Goal: Task Accomplishment & Management: Manage account settings

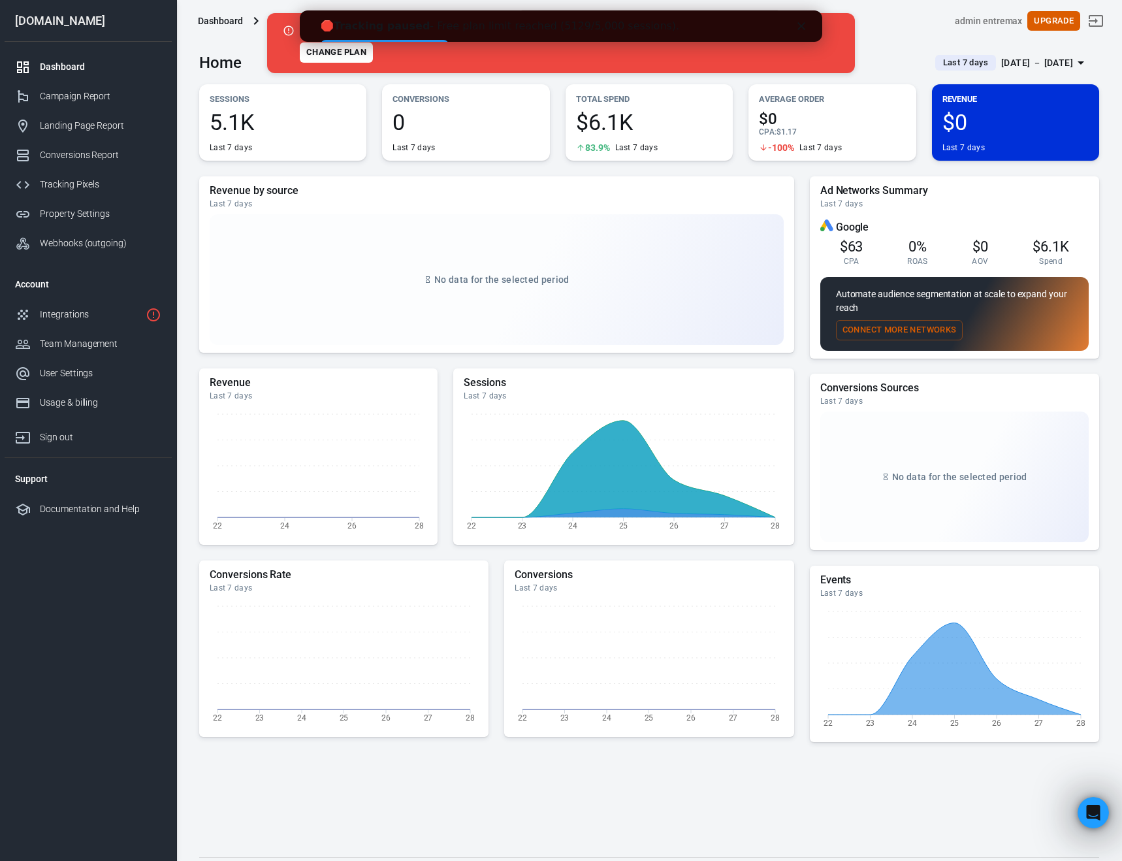
click at [449, 40] on link "👉 Start your Free Trial" at bounding box center [385, 48] width 128 height 16
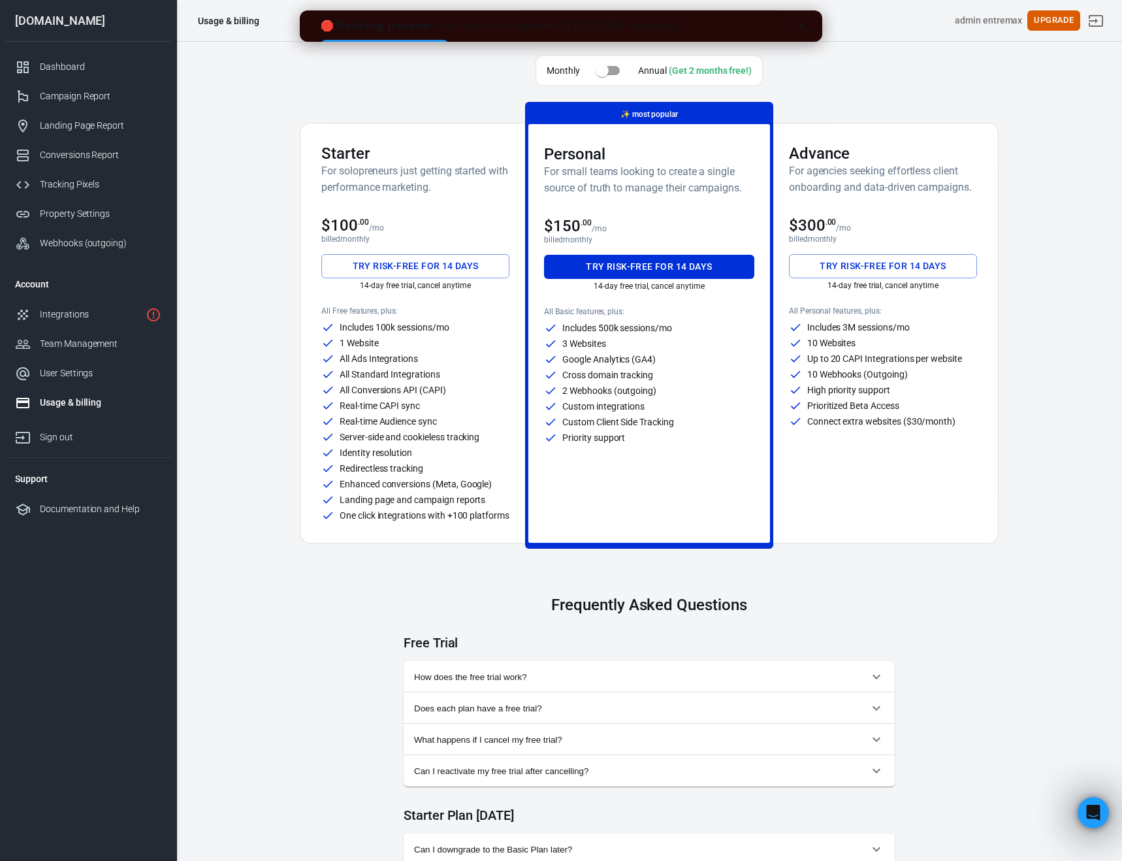
click at [400, 261] on button "Try risk-free for 14 days" at bounding box center [415, 266] width 188 height 24
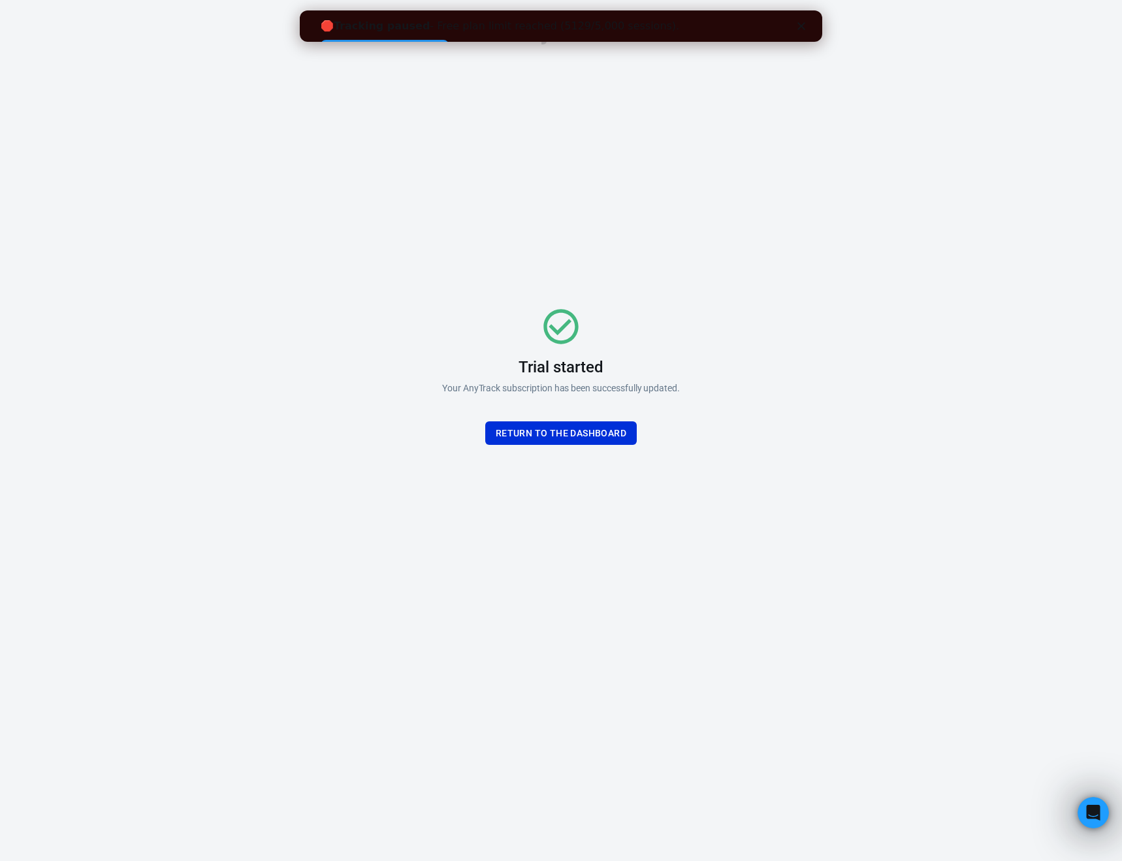
drag, startPoint x: 729, startPoint y: 403, endPoint x: 653, endPoint y: 428, distance: 79.7
click at [714, 410] on div "Trial started Your AnyTrack subscription has been successfully updated. Return …" at bounding box center [561, 374] width 392 height 537
click at [560, 435] on button "Return To the dashboard" at bounding box center [560, 433] width 151 height 24
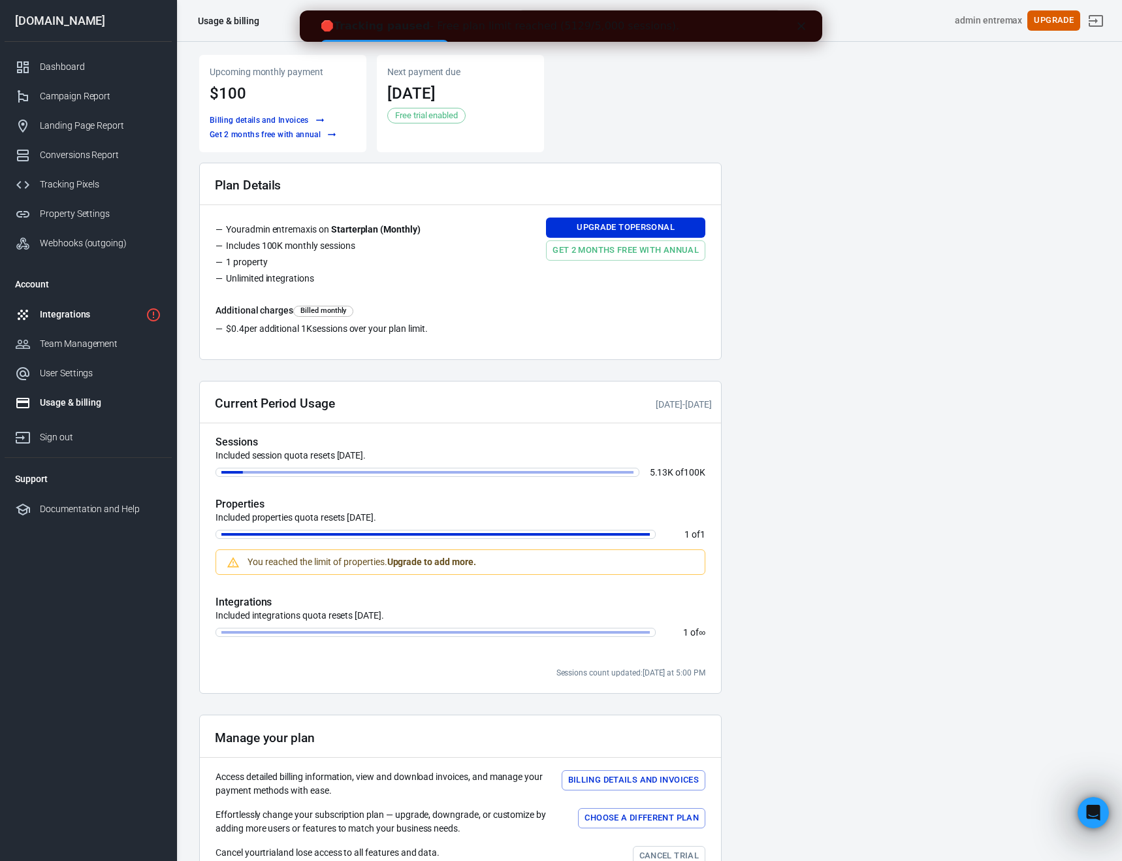
click at [57, 316] on div "Integrations" at bounding box center [90, 315] width 101 height 14
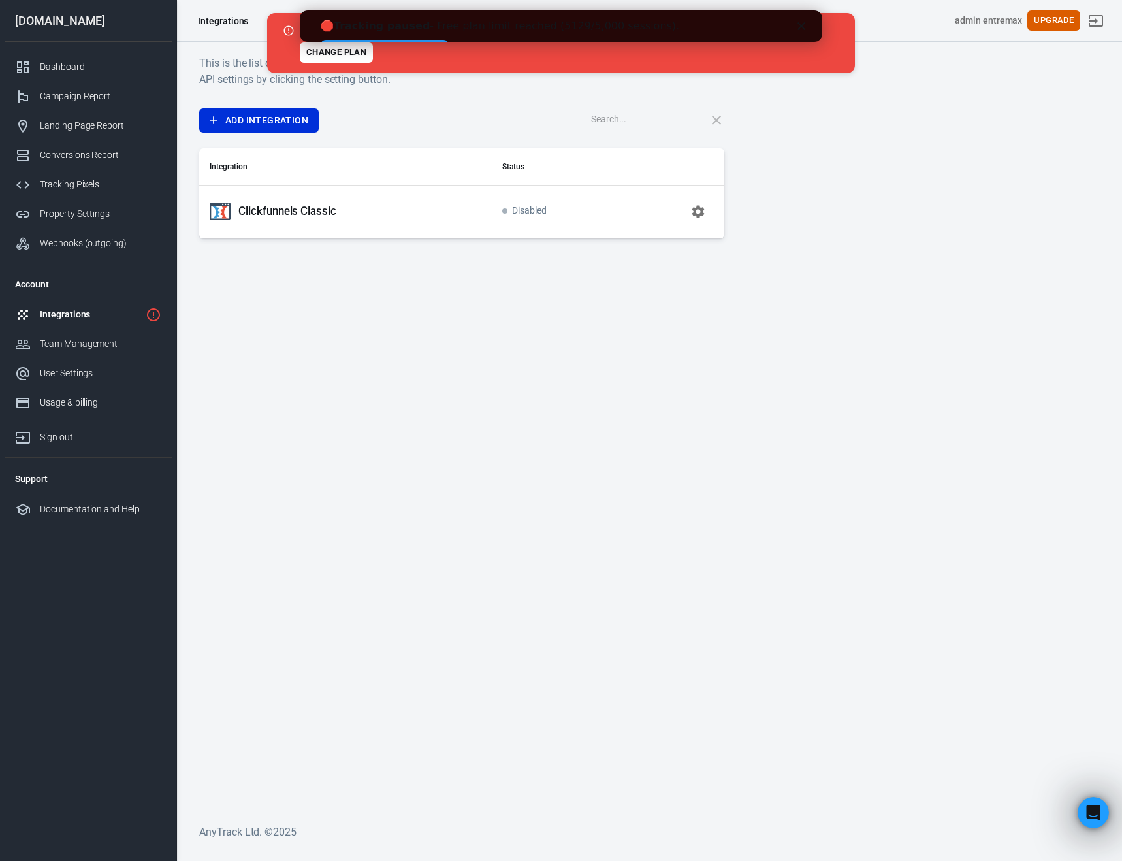
click at [303, 215] on p "Clickfunnels Classic" at bounding box center [287, 211] width 98 height 14
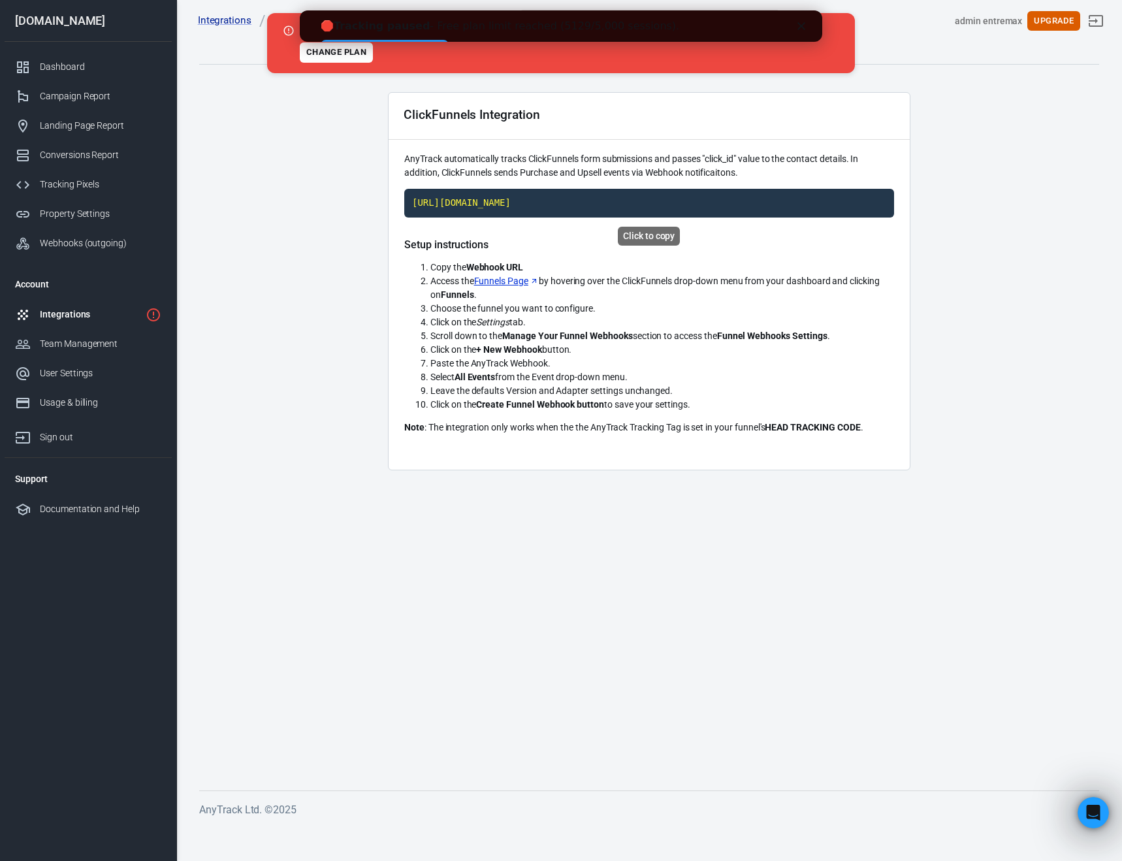
click at [564, 203] on code "[URL][DOMAIN_NAME]" at bounding box center [649, 203] width 490 height 29
click at [67, 63] on div "Dashboard" at bounding box center [100, 67] width 121 height 14
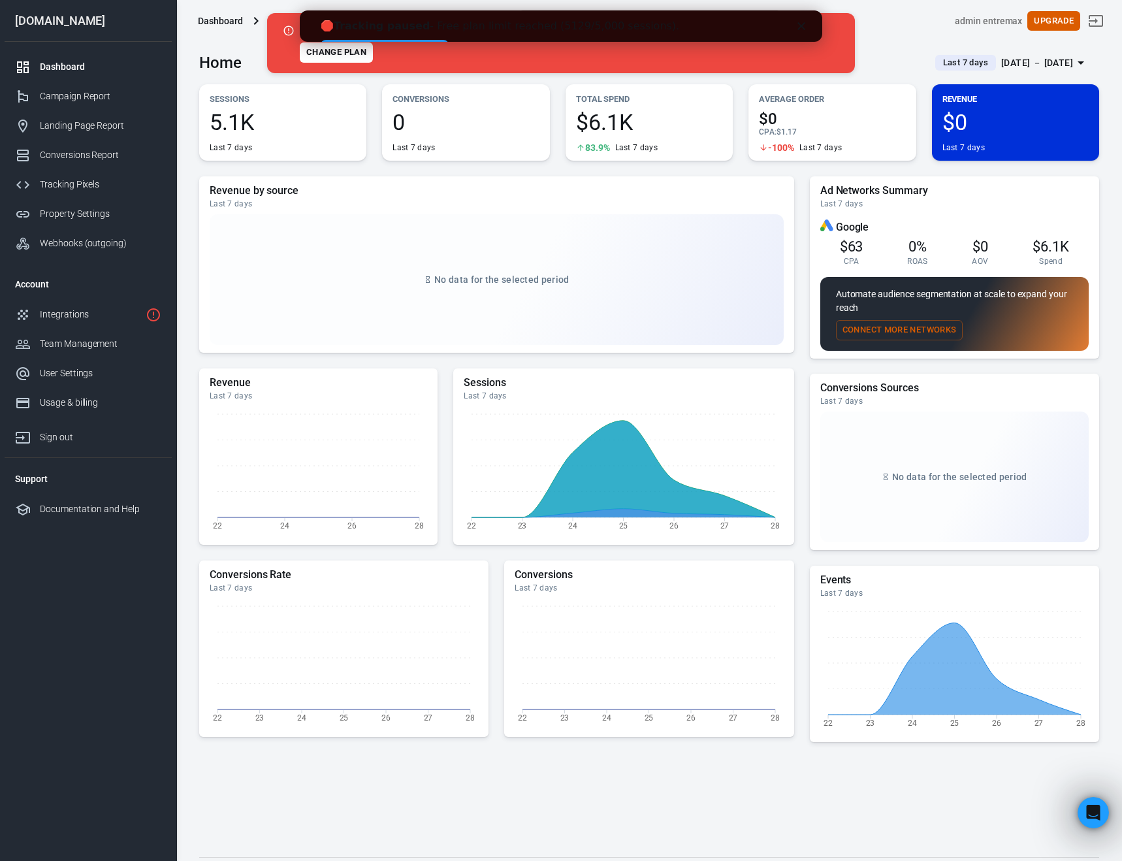
scroll to position [4, 0]
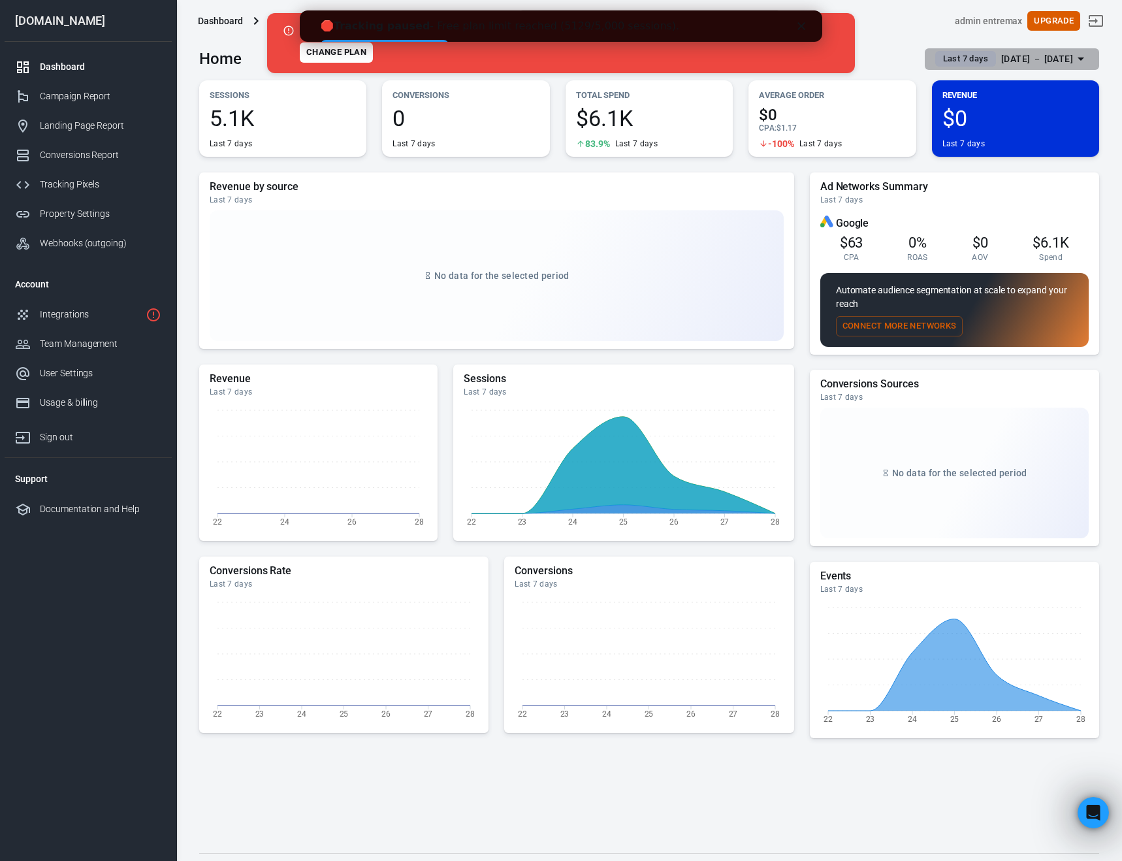
click at [1001, 57] on div "[DATE] － [DATE]" at bounding box center [1037, 59] width 72 height 16
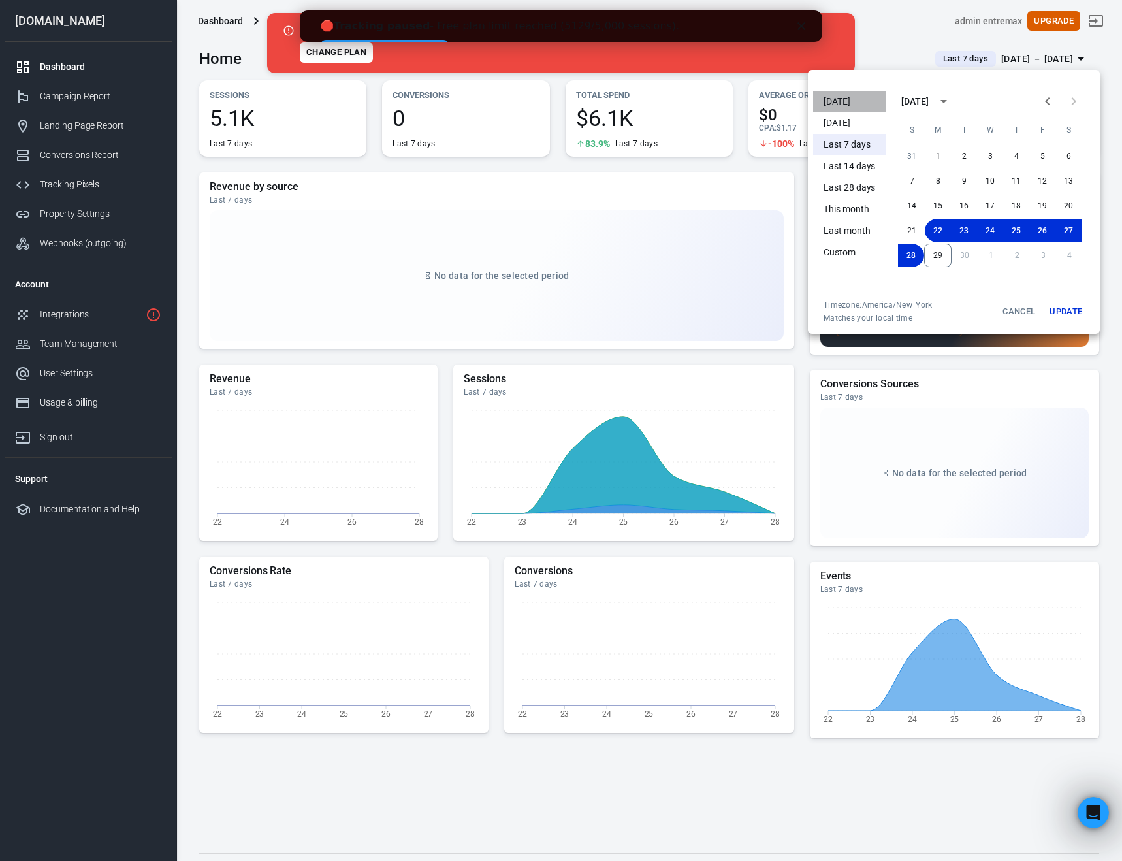
click at [834, 97] on li "[DATE]" at bounding box center [849, 102] width 72 height 22
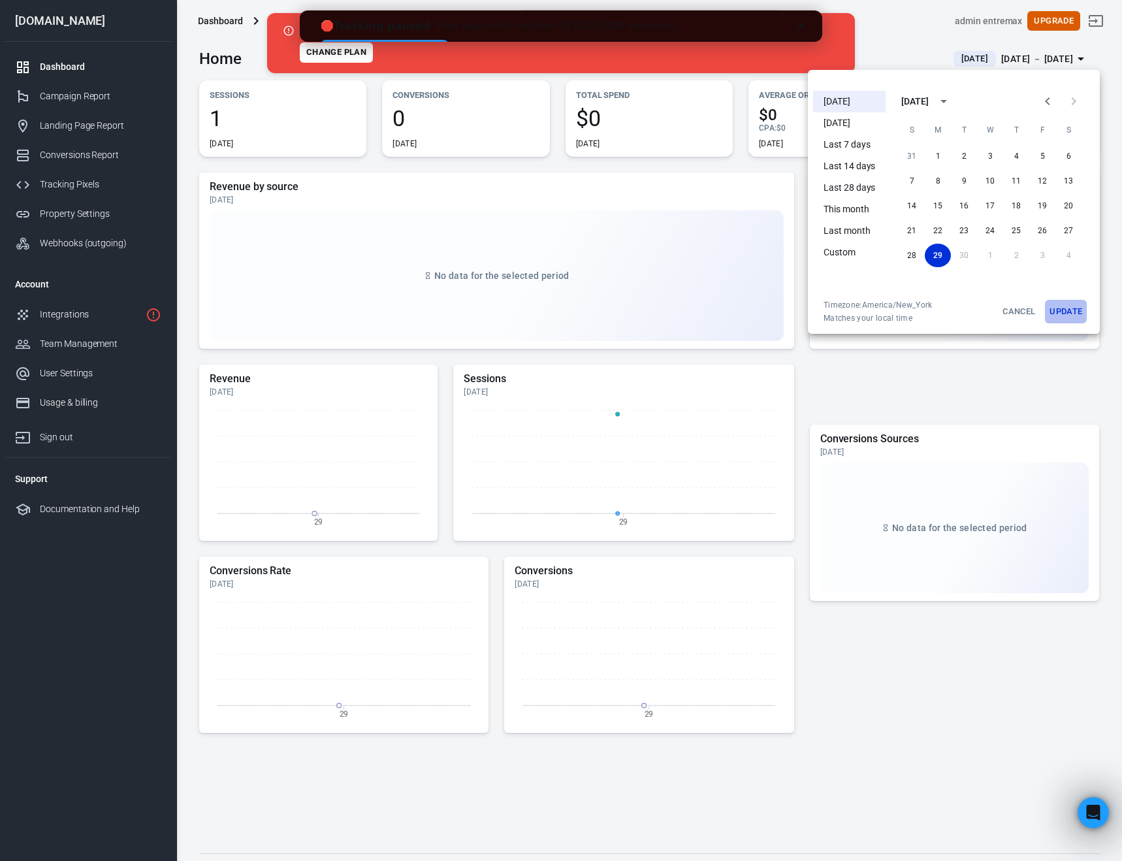
click at [1062, 306] on button "Update" at bounding box center [1066, 312] width 42 height 24
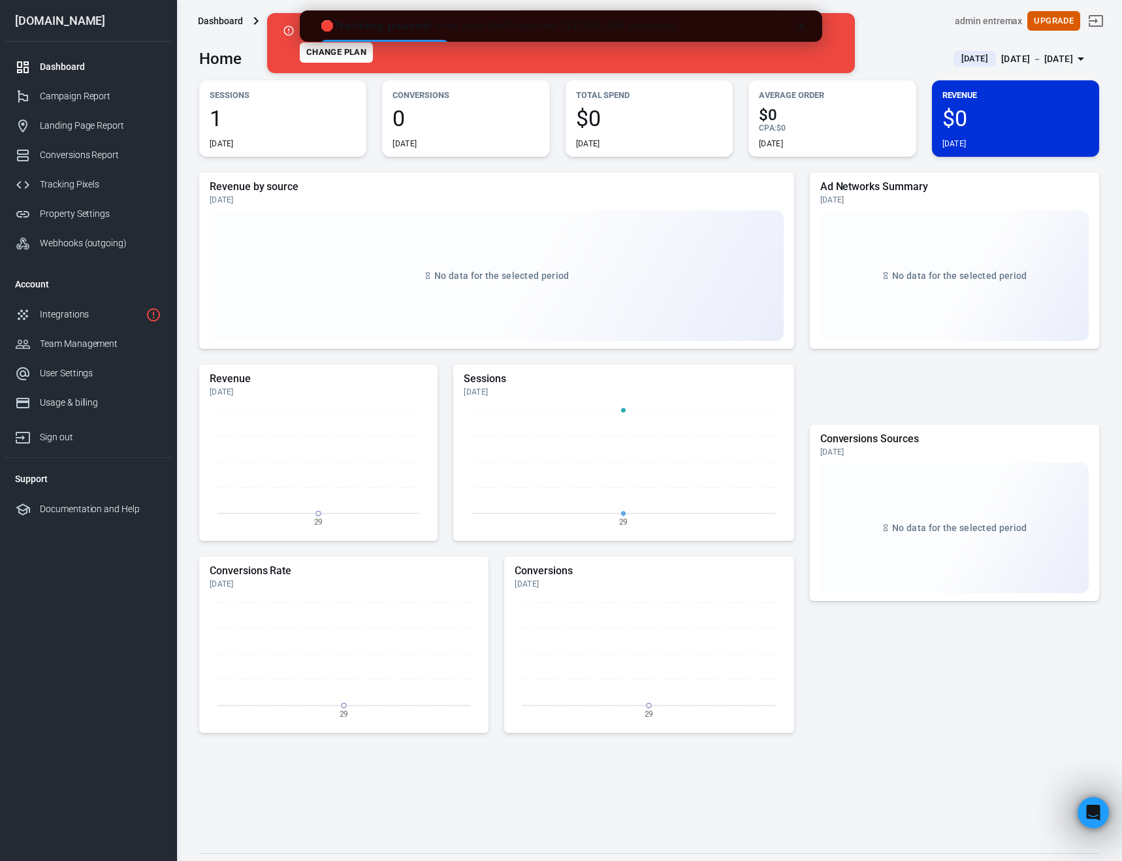
scroll to position [8, 0]
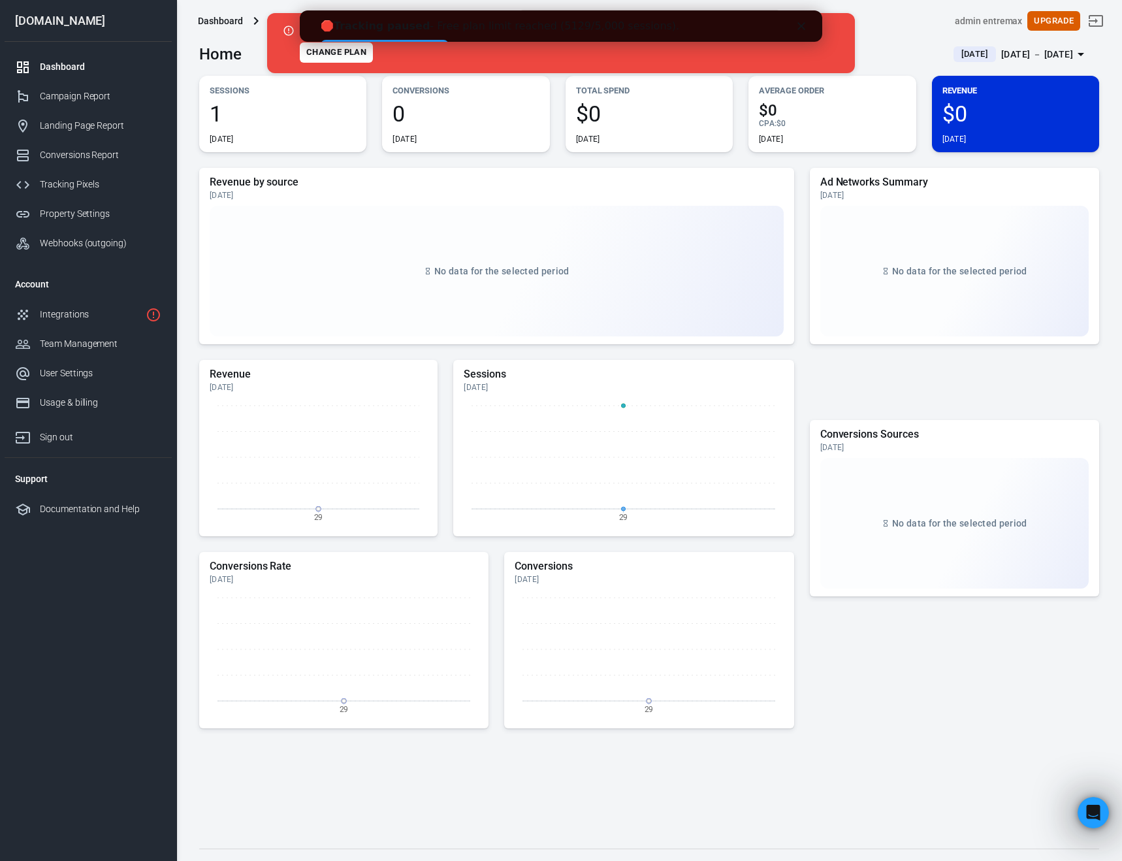
click at [316, 27] on div "🛑 Tracking paused - Free plan limit reached (5129/5,000 sessions). 👉 Start your…" at bounding box center [561, 36] width 522 height 40
drag, startPoint x: 326, startPoint y: 26, endPoint x: 312, endPoint y: 27, distance: 13.8
click at [326, 26] on div "🛑 Tracking paused - Free plan limit reached (5129/5,000 sessions)." at bounding box center [500, 26] width 358 height 13
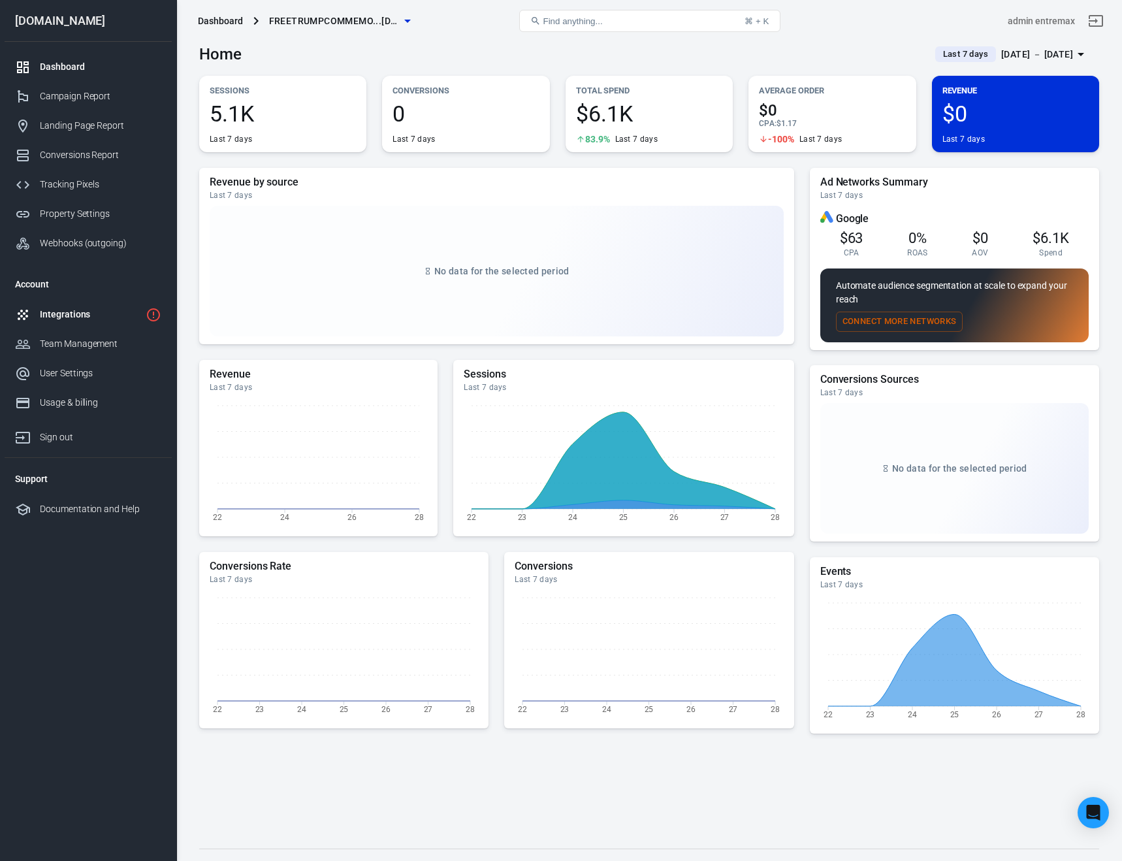
click at [59, 313] on div "Integrations" at bounding box center [90, 315] width 101 height 14
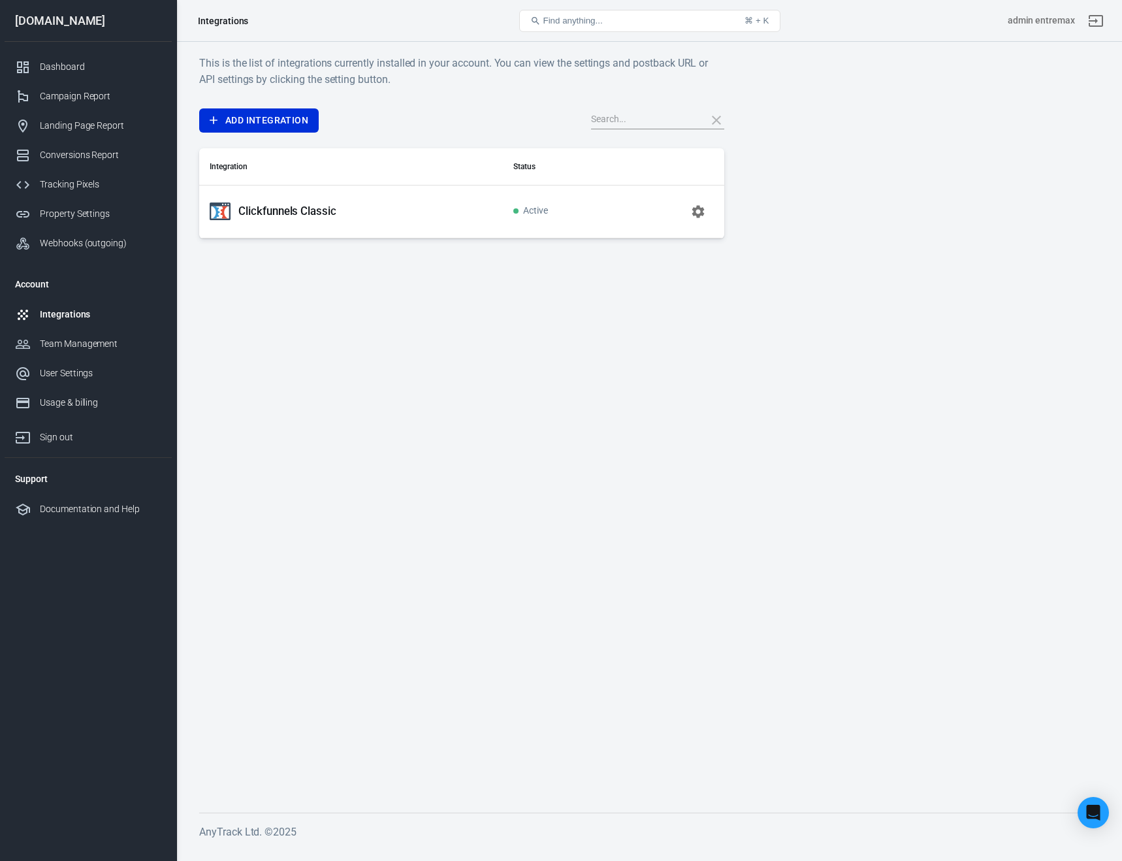
click at [457, 219] on div "Clickfunnels Classic" at bounding box center [351, 211] width 283 height 21
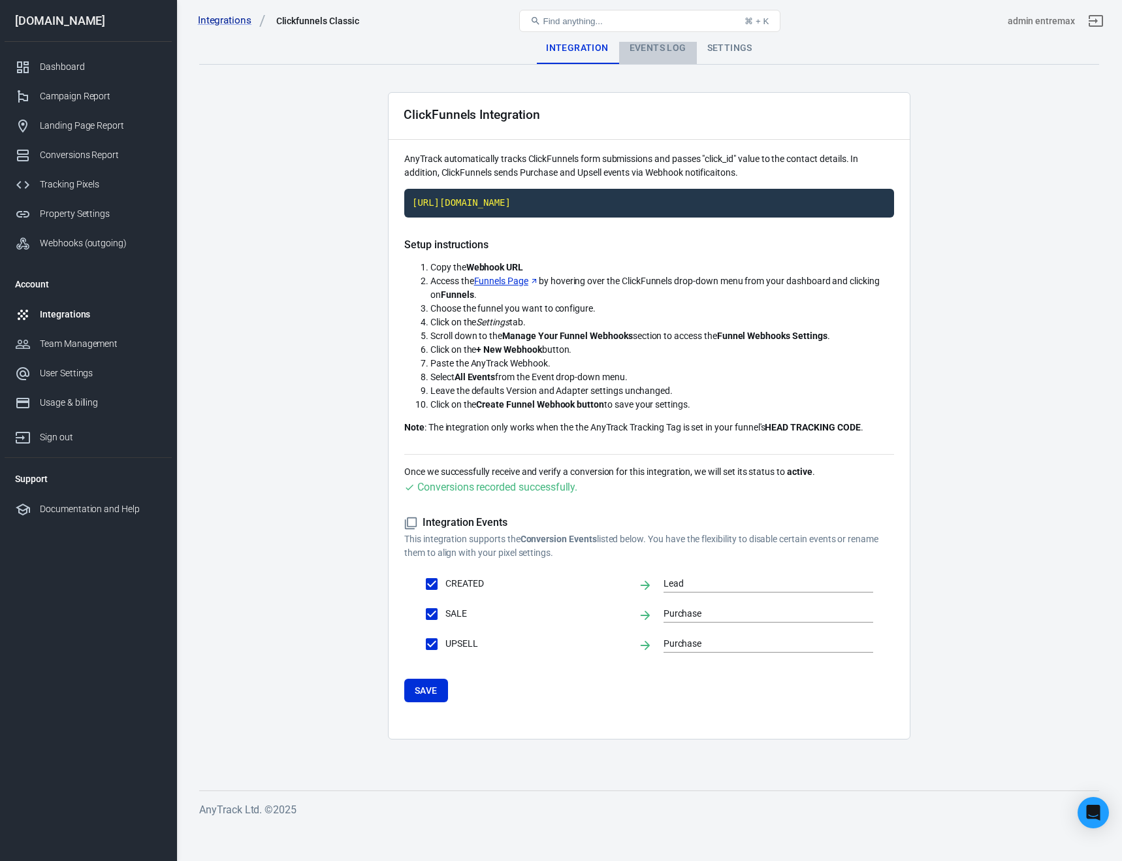
click at [654, 54] on div "Events Log" at bounding box center [658, 48] width 78 height 31
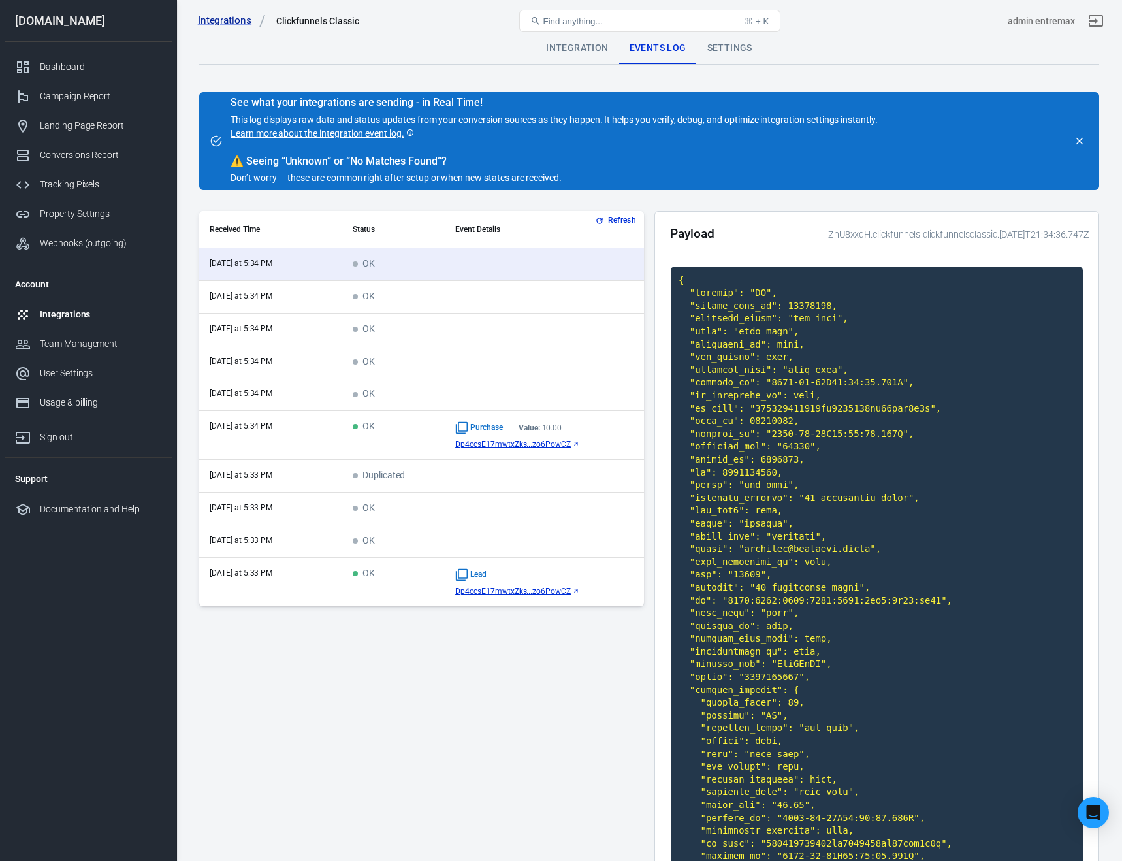
click at [578, 430] on div "Purchase Value: 10.00" at bounding box center [544, 427] width 178 height 13
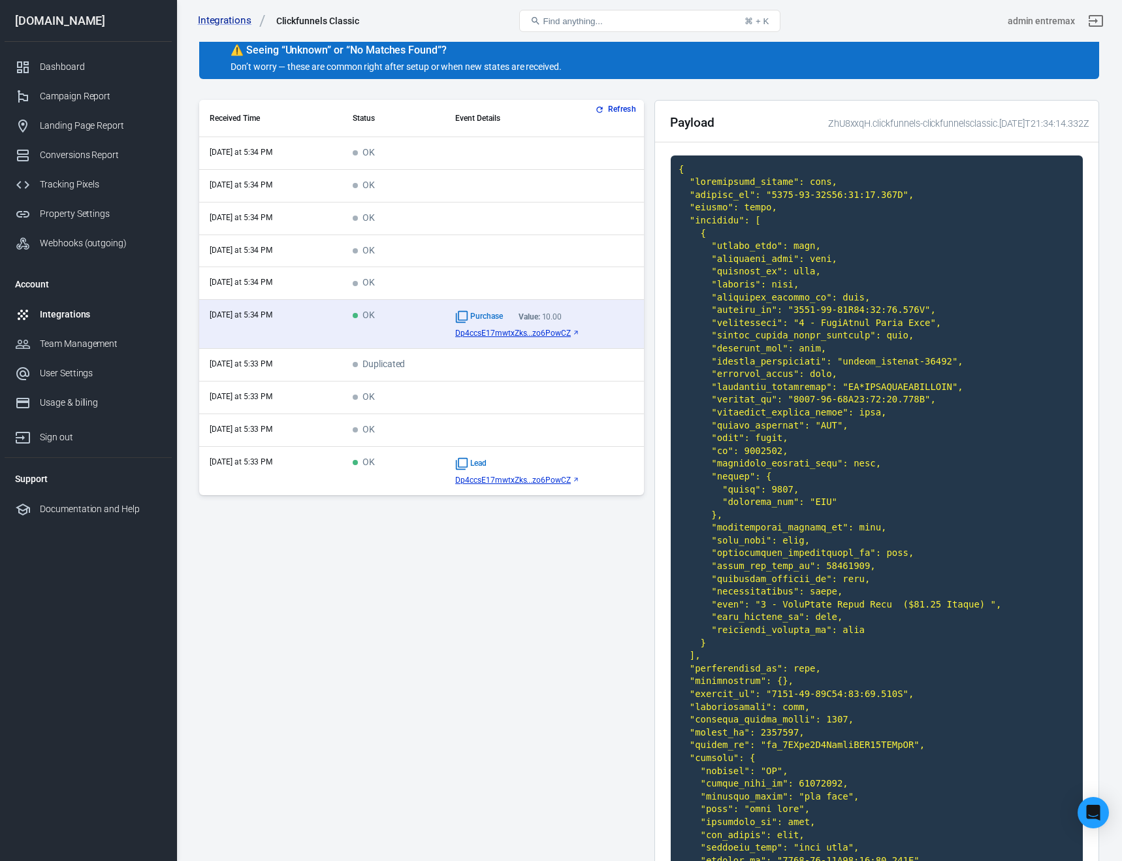
scroll to position [95, 0]
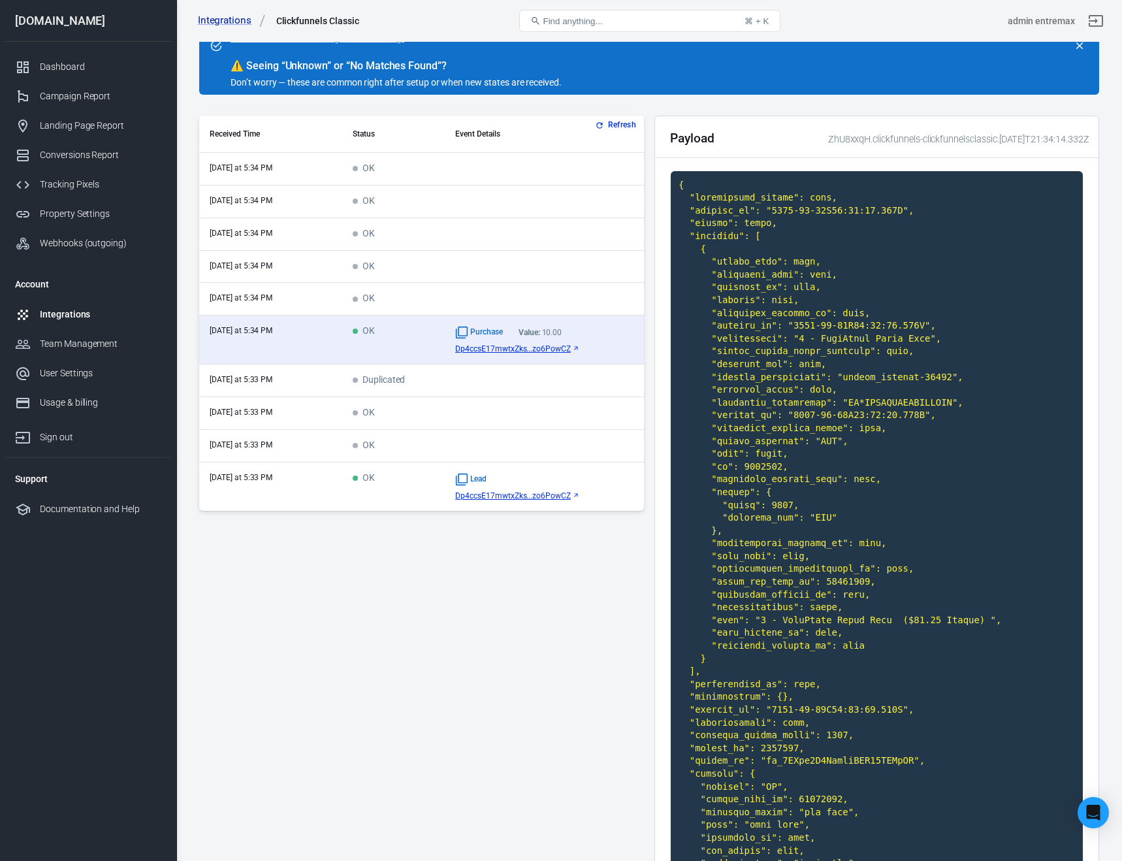
click at [599, 487] on div "Lead Dp4ccsE17mwtxZks...zo6PowCZ" at bounding box center [544, 486] width 178 height 27
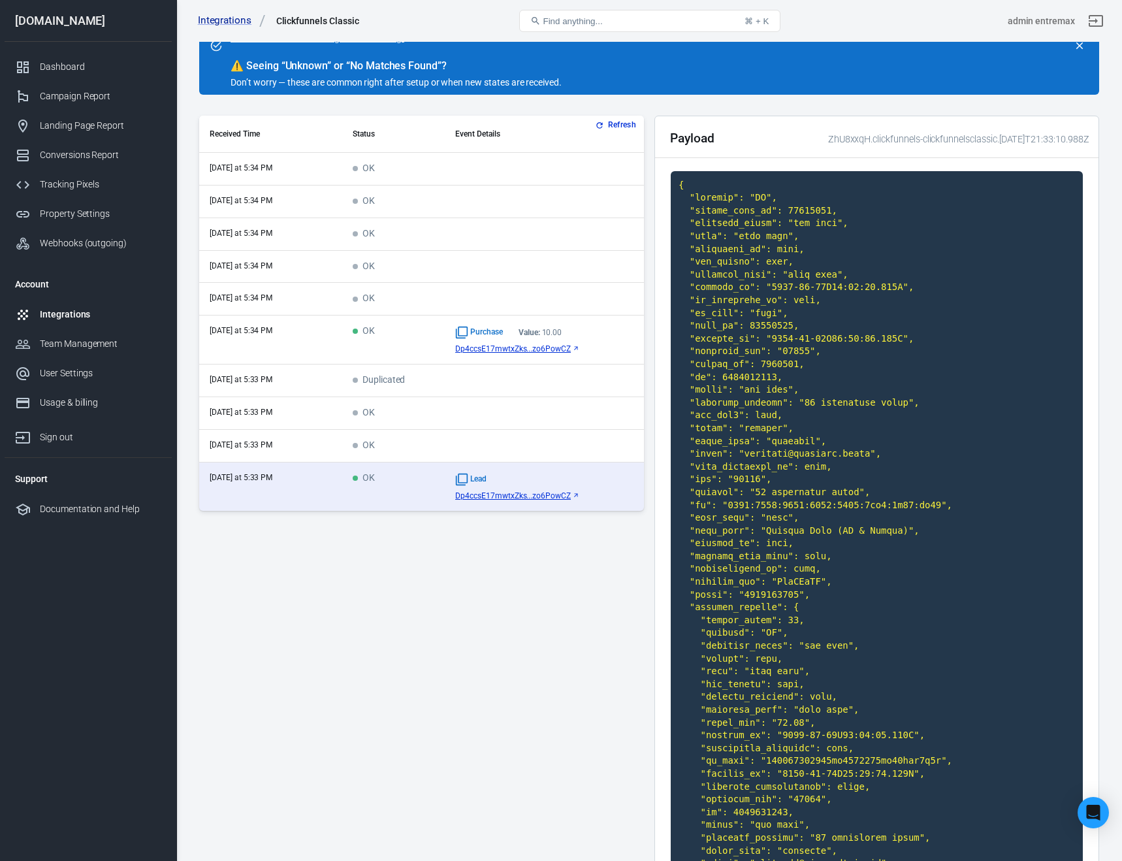
click at [603, 341] on div "Purchase Value: 10.00 Dp4ccsE17mwtxZks...zo6PowCZ" at bounding box center [544, 339] width 178 height 27
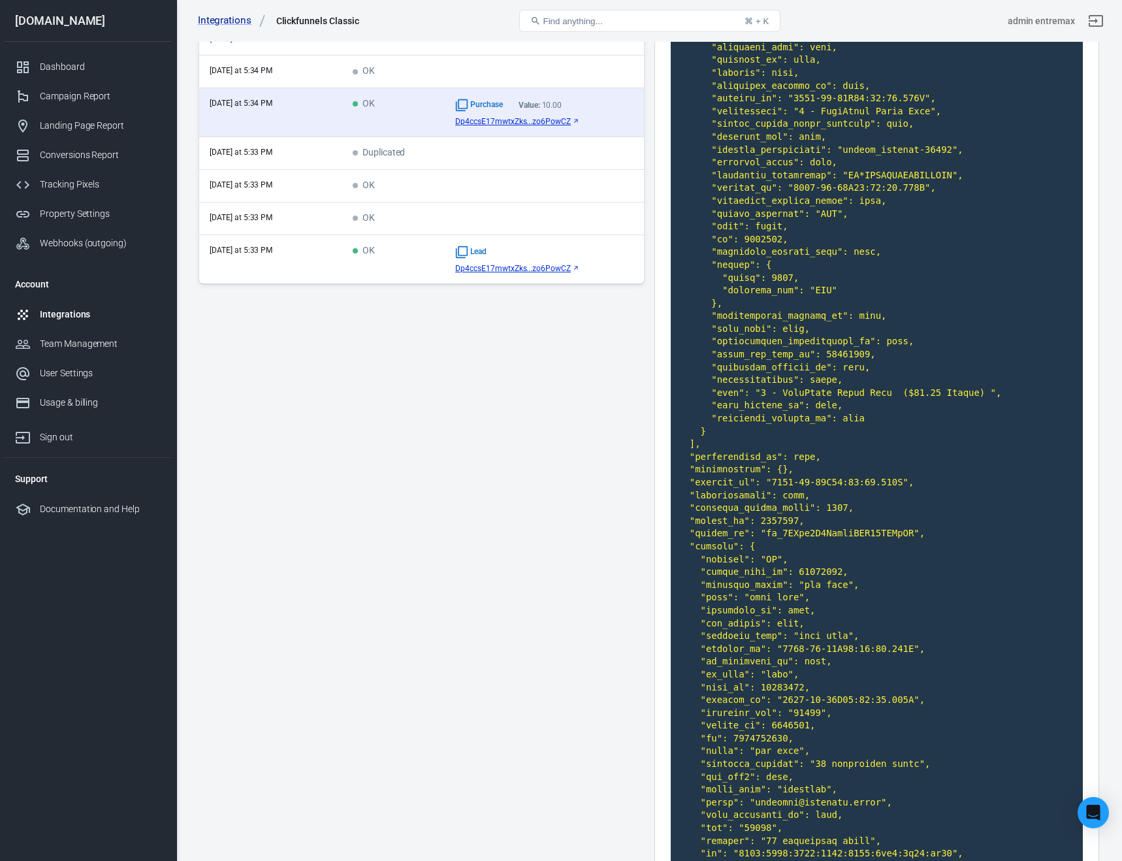
scroll to position [0, 0]
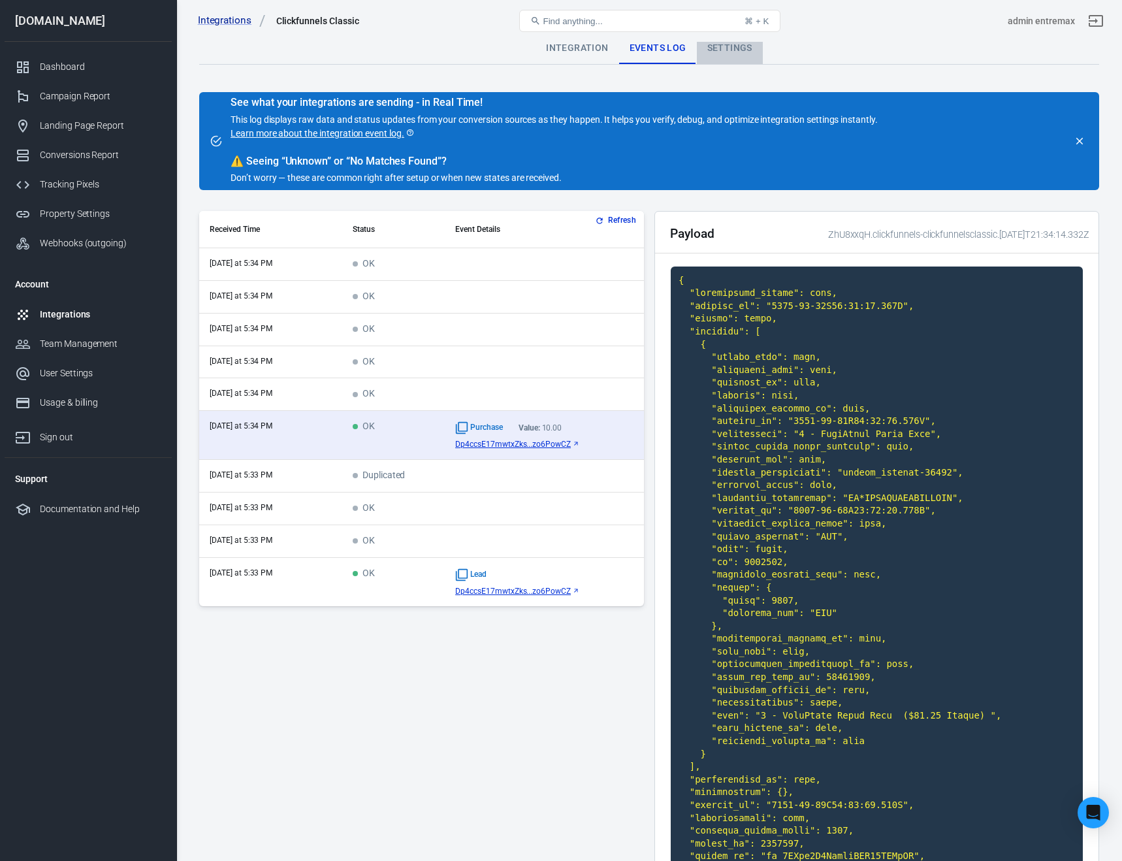
click at [738, 54] on div "Settings" at bounding box center [730, 48] width 66 height 31
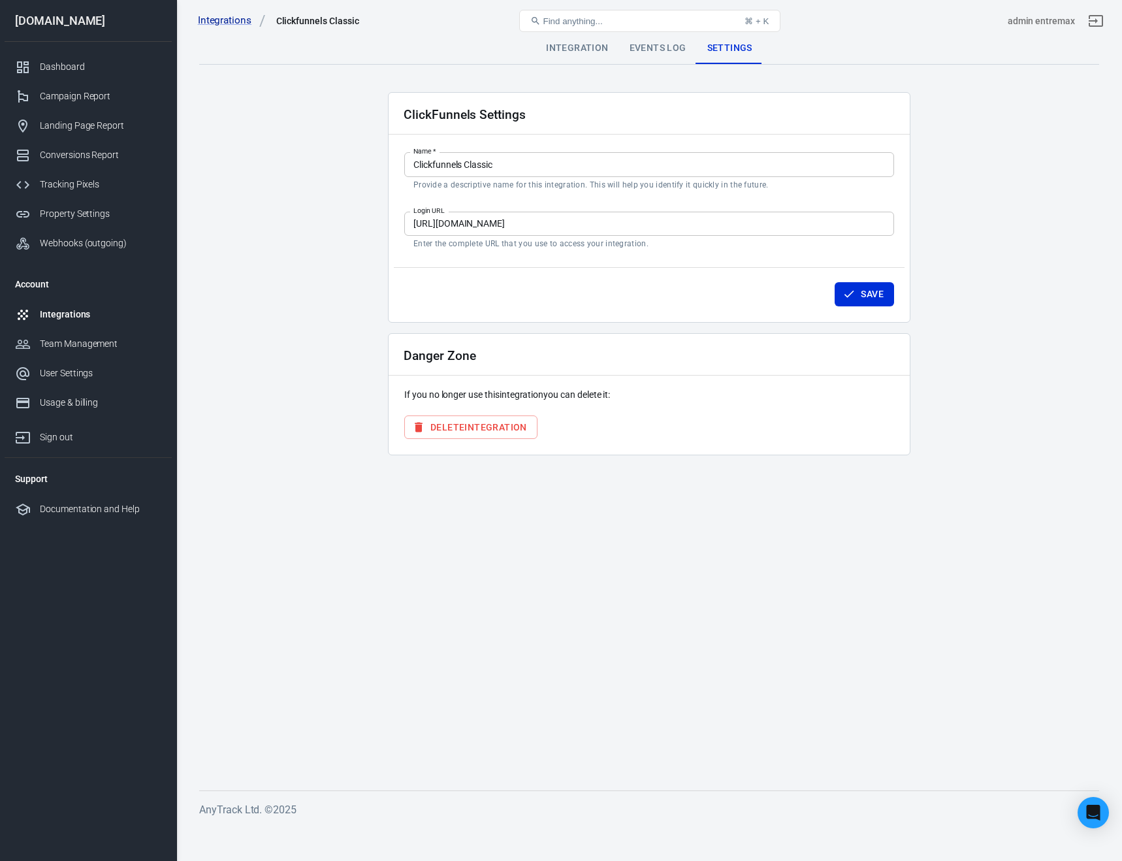
click at [577, 50] on div "Integration" at bounding box center [576, 48] width 83 height 31
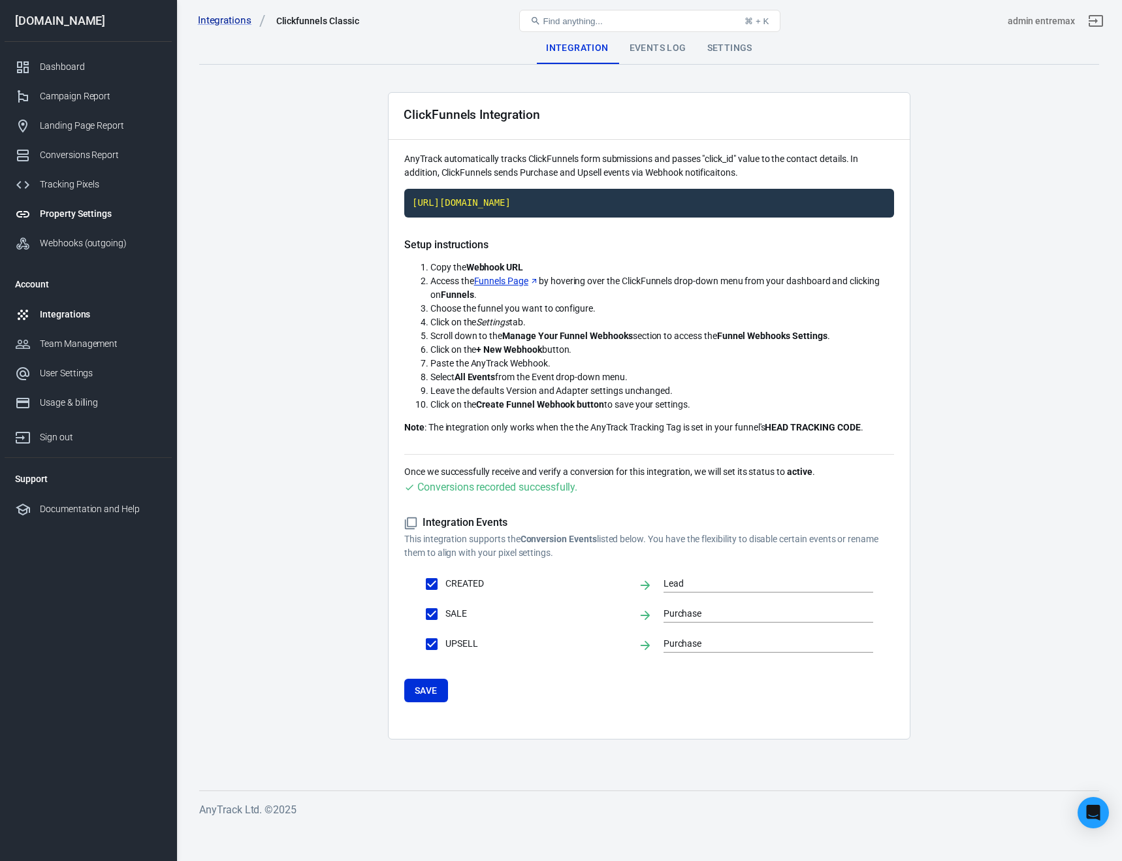
click at [76, 214] on div "Property Settings" at bounding box center [100, 214] width 121 height 14
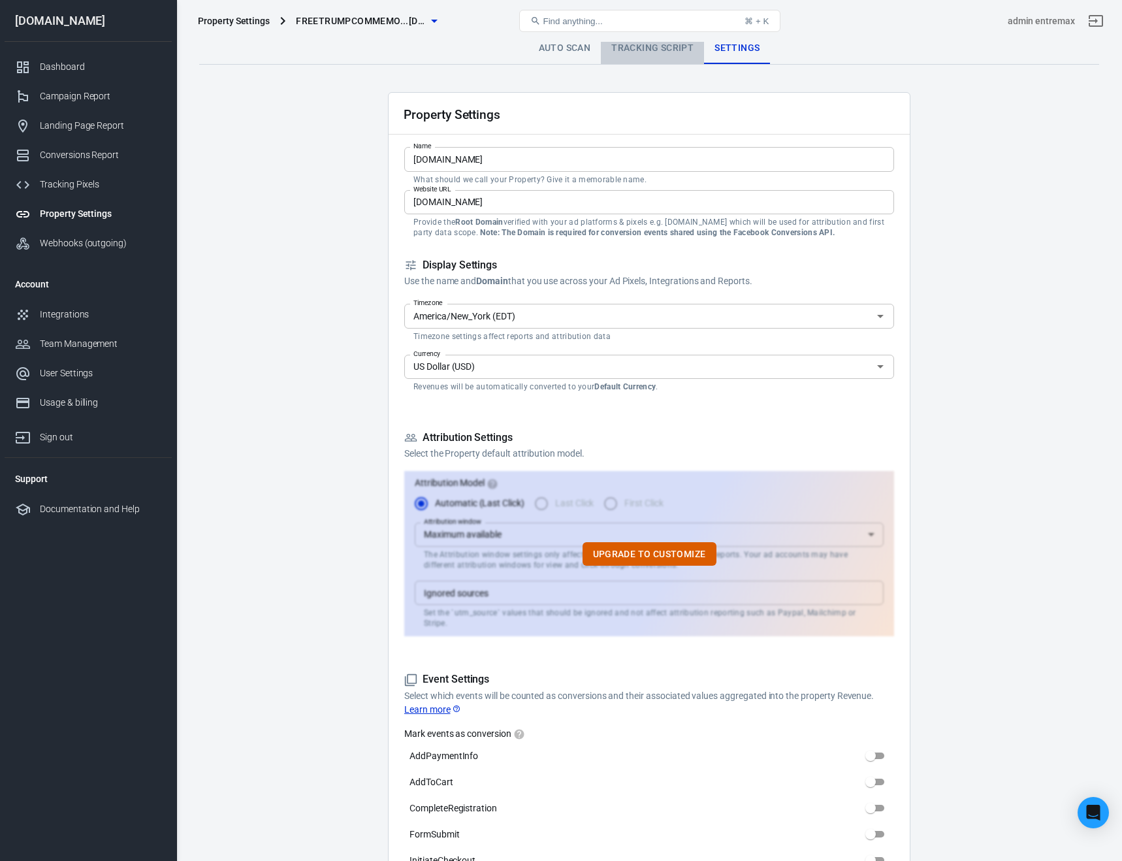
click at [652, 55] on link "Tracking Script" at bounding box center [652, 48] width 103 height 31
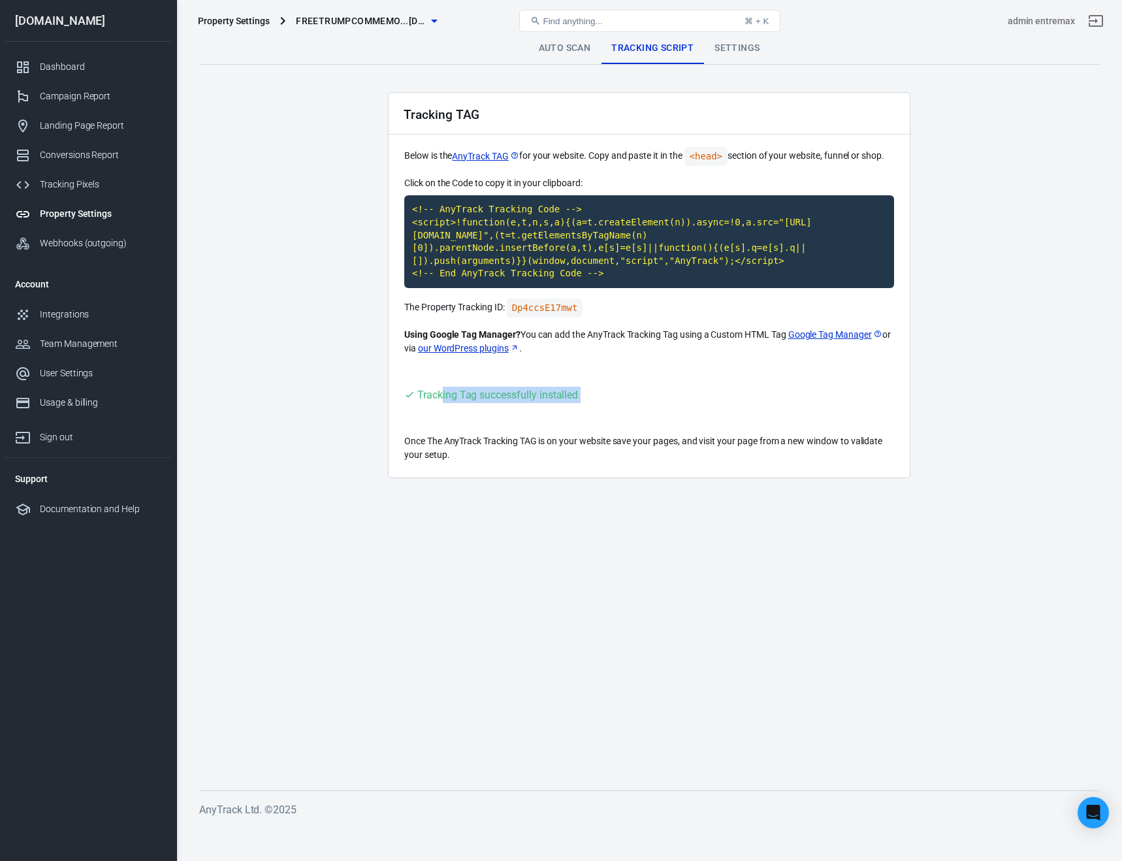
drag, startPoint x: 443, startPoint y: 396, endPoint x: 613, endPoint y: 408, distance: 170.2
click at [613, 408] on div "Tracking TAG Below is the AnyTrack TAG for your website. Copy and paste it in t…" at bounding box center [649, 285] width 522 height 386
click at [646, 362] on div "Tracking TAG Below is the AnyTrack TAG for your website. Copy and paste it in t…" at bounding box center [649, 285] width 522 height 386
click at [556, 24] on span "Find anything..." at bounding box center [572, 21] width 59 height 10
click at [568, 20] on span "Find anything..." at bounding box center [572, 21] width 59 height 10
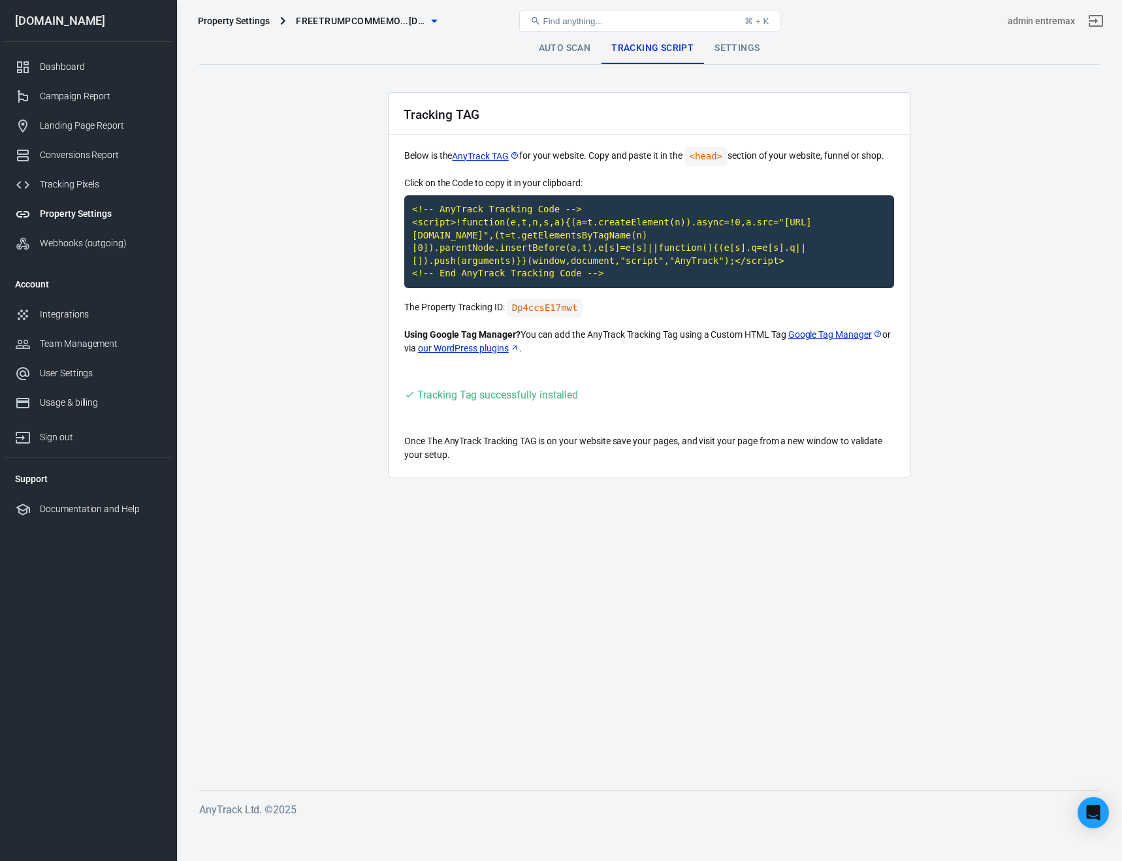
click at [568, 20] on span "Find anything..." at bounding box center [572, 21] width 59 height 10
click at [736, 20] on button "Find anything... ⌘ + K" at bounding box center [649, 21] width 261 height 22
click at [96, 74] on link "Dashboard" at bounding box center [88, 66] width 167 height 29
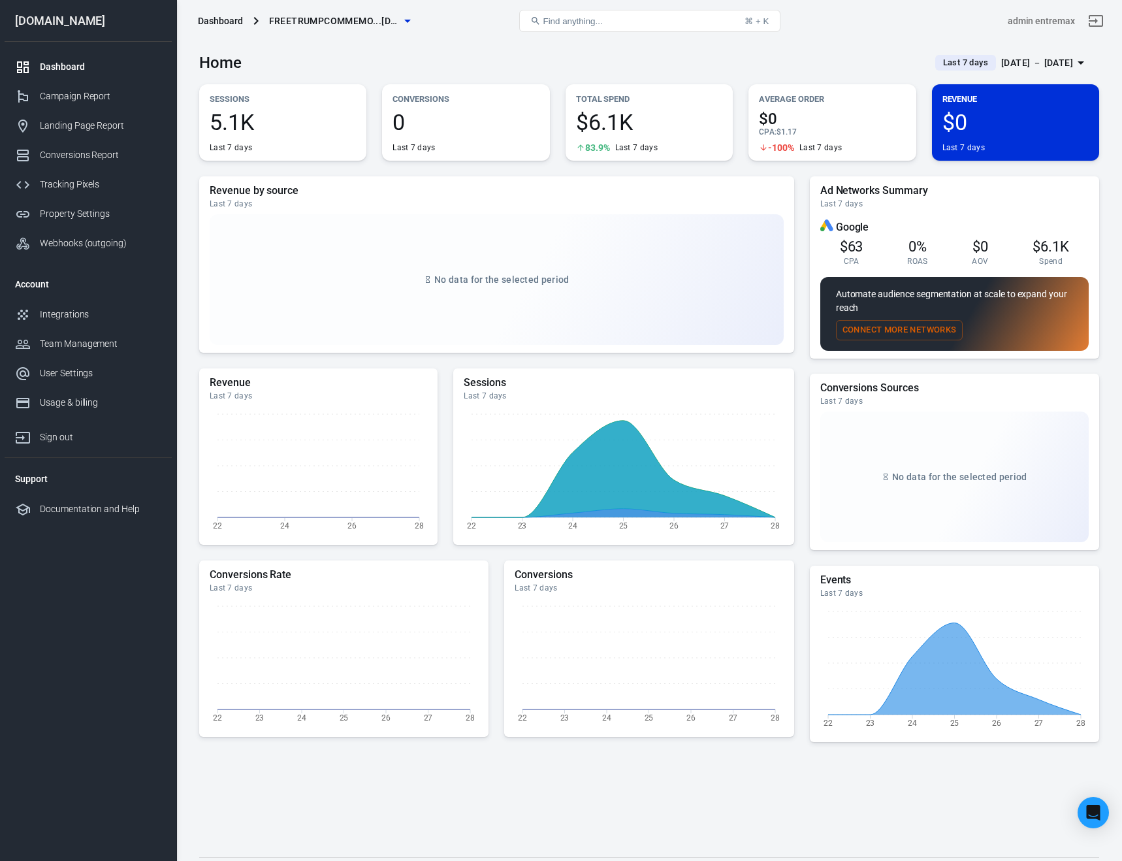
drag, startPoint x: 627, startPoint y: 20, endPoint x: 599, endPoint y: 22, distance: 28.1
click at [627, 20] on button "Find anything... ⌘ + K" at bounding box center [649, 21] width 261 height 22
click at [599, 22] on span "Find anything..." at bounding box center [572, 21] width 59 height 10
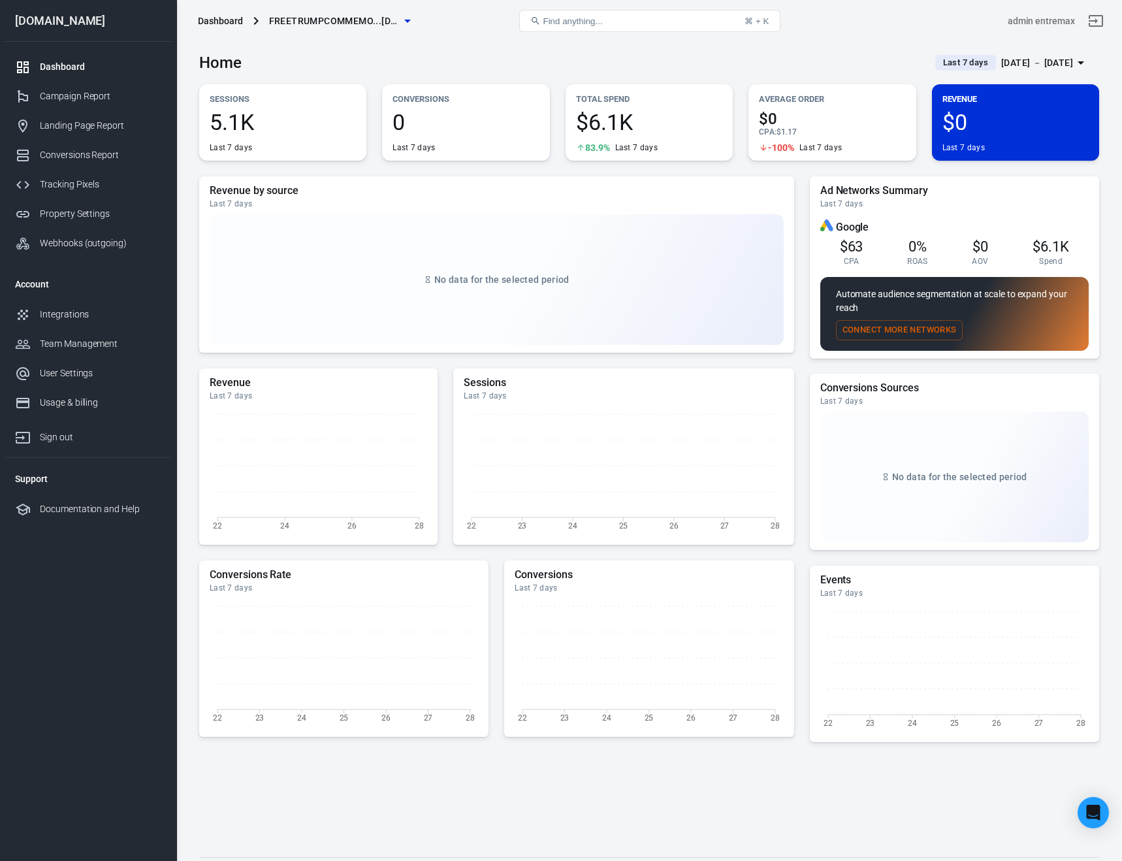
click at [572, 16] on span "Find anything..." at bounding box center [572, 21] width 59 height 10
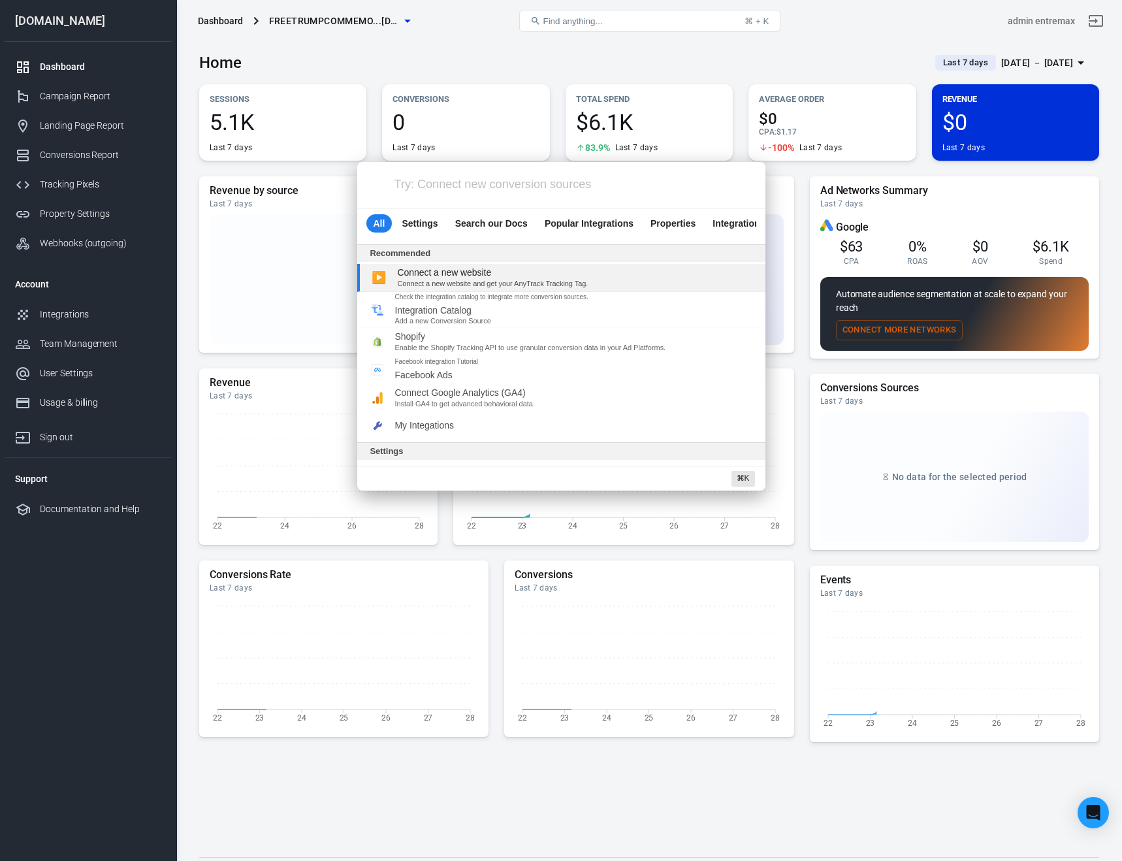
click at [569, 20] on div "Try: Connect new conversion sources All Settings Search our Docs Popular Integr…" at bounding box center [561, 430] width 1122 height 861
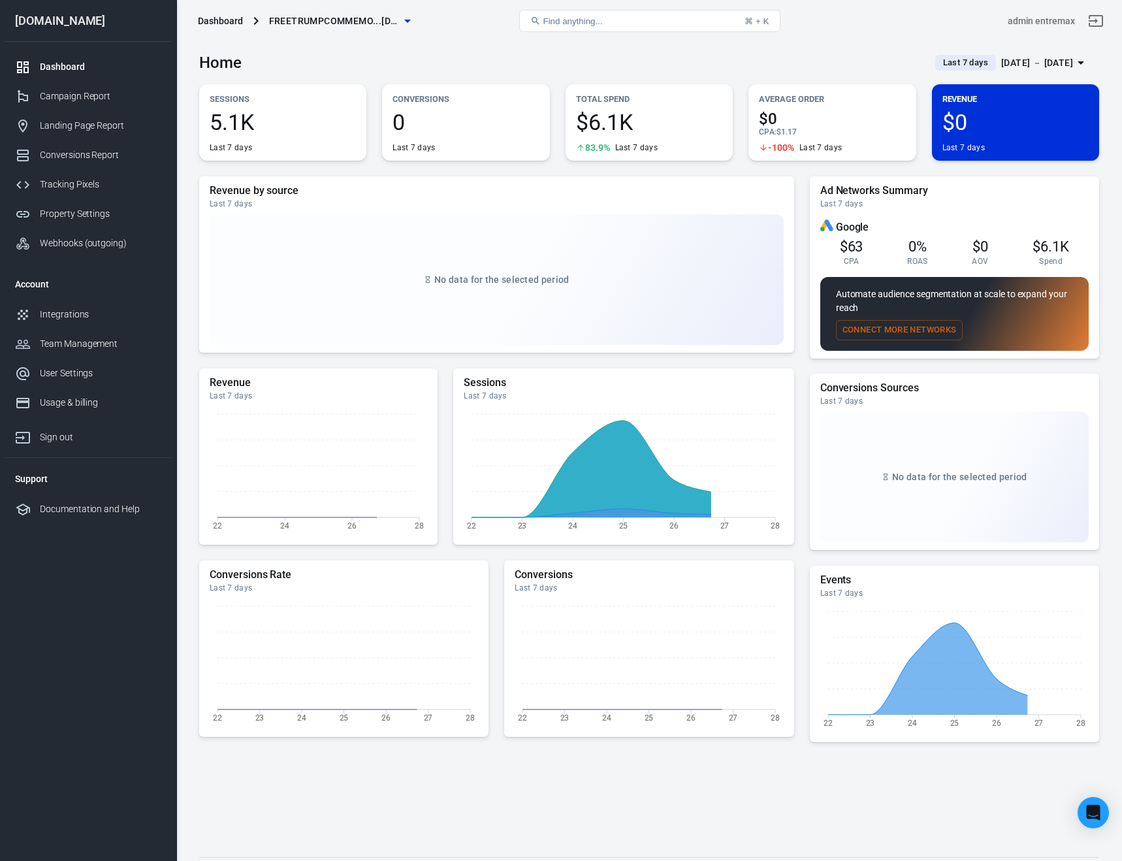
click at [569, 20] on span "Find anything..." at bounding box center [572, 21] width 59 height 10
click at [528, 15] on button "Find anything... ⌘ + K" at bounding box center [649, 21] width 261 height 22
click at [574, 6] on div "Find anything... ⌘ + K" at bounding box center [649, 20] width 301 height 31
click at [114, 161] on div "Conversions Report" at bounding box center [100, 155] width 121 height 14
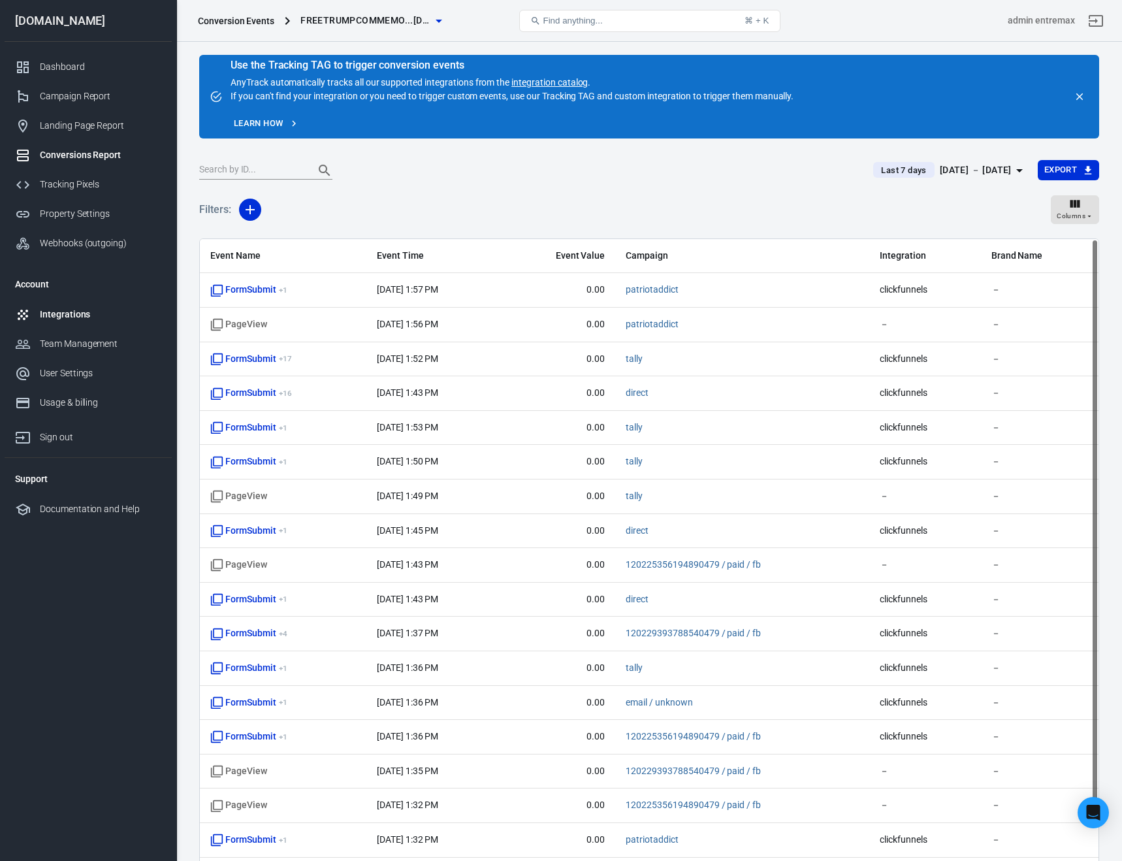
click at [54, 304] on link "Integrations" at bounding box center [88, 314] width 167 height 29
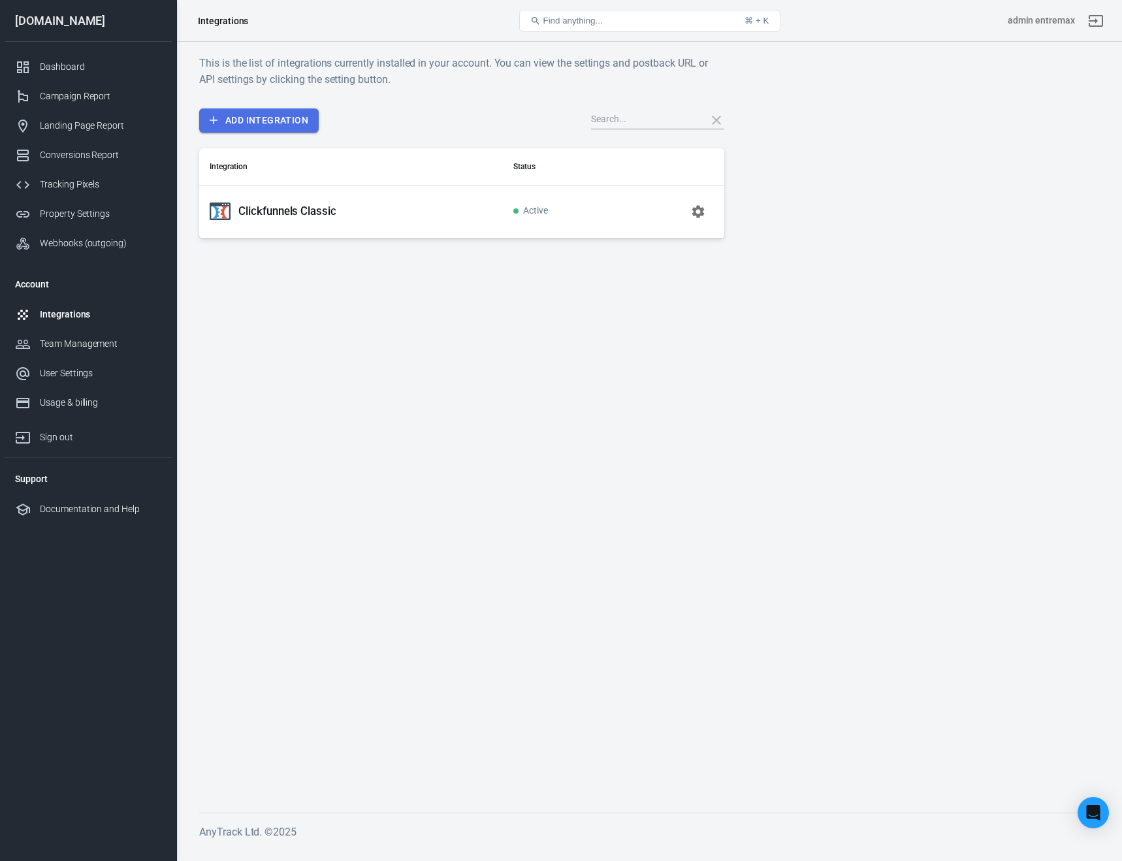
click at [254, 125] on link "Add Integration" at bounding box center [258, 120] width 119 height 24
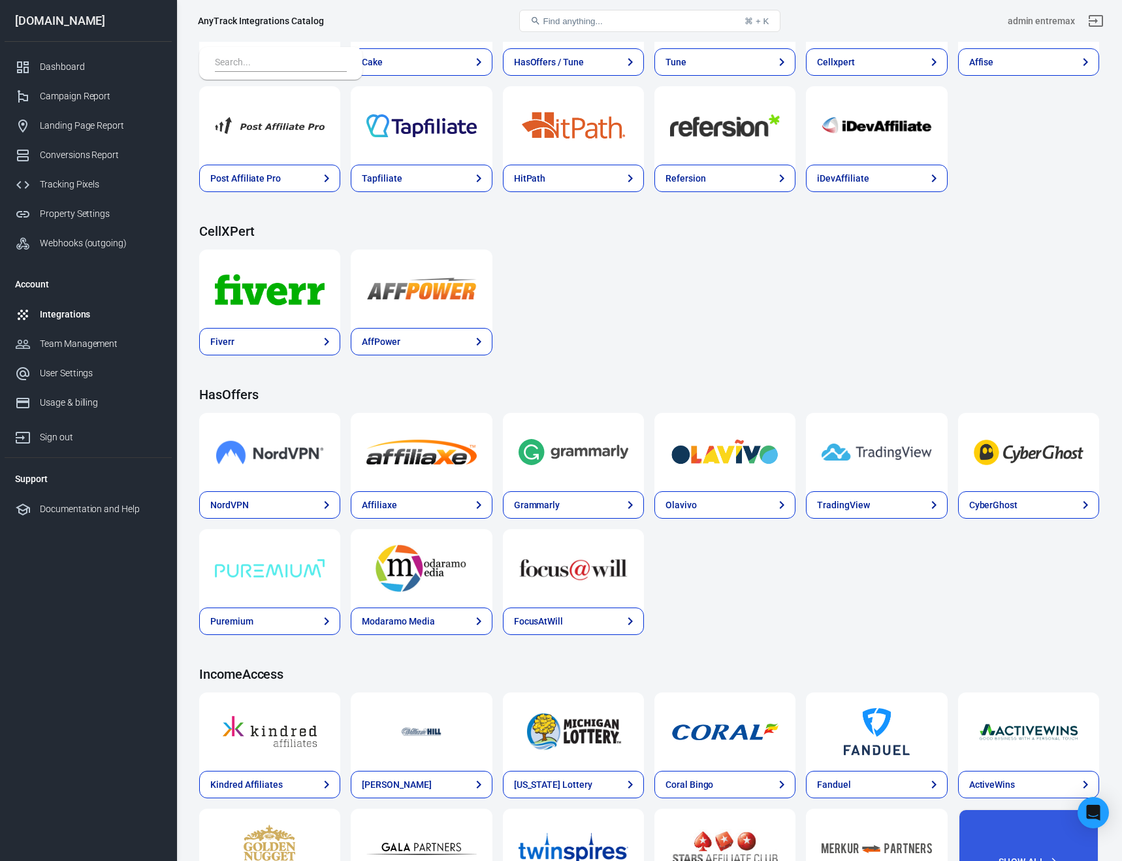
scroll to position [1086, 0]
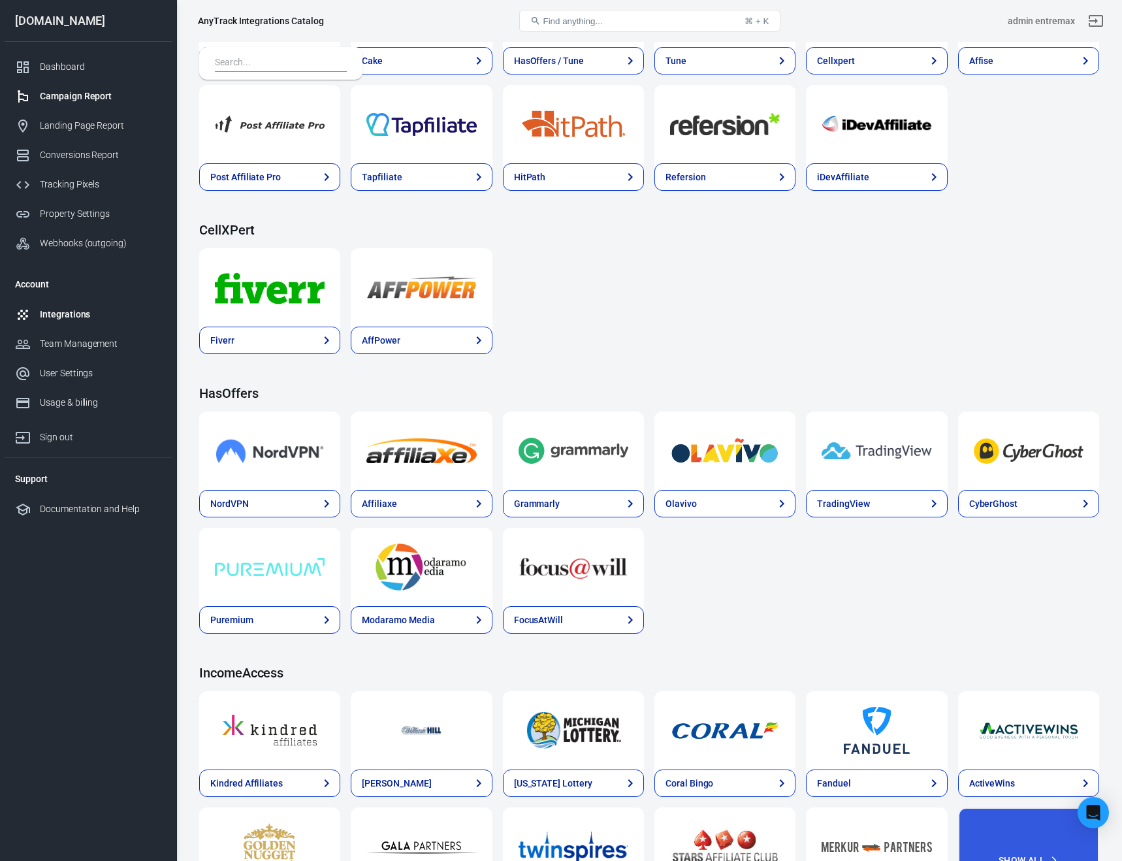
click at [67, 91] on div "Campaign Report" at bounding box center [100, 96] width 121 height 14
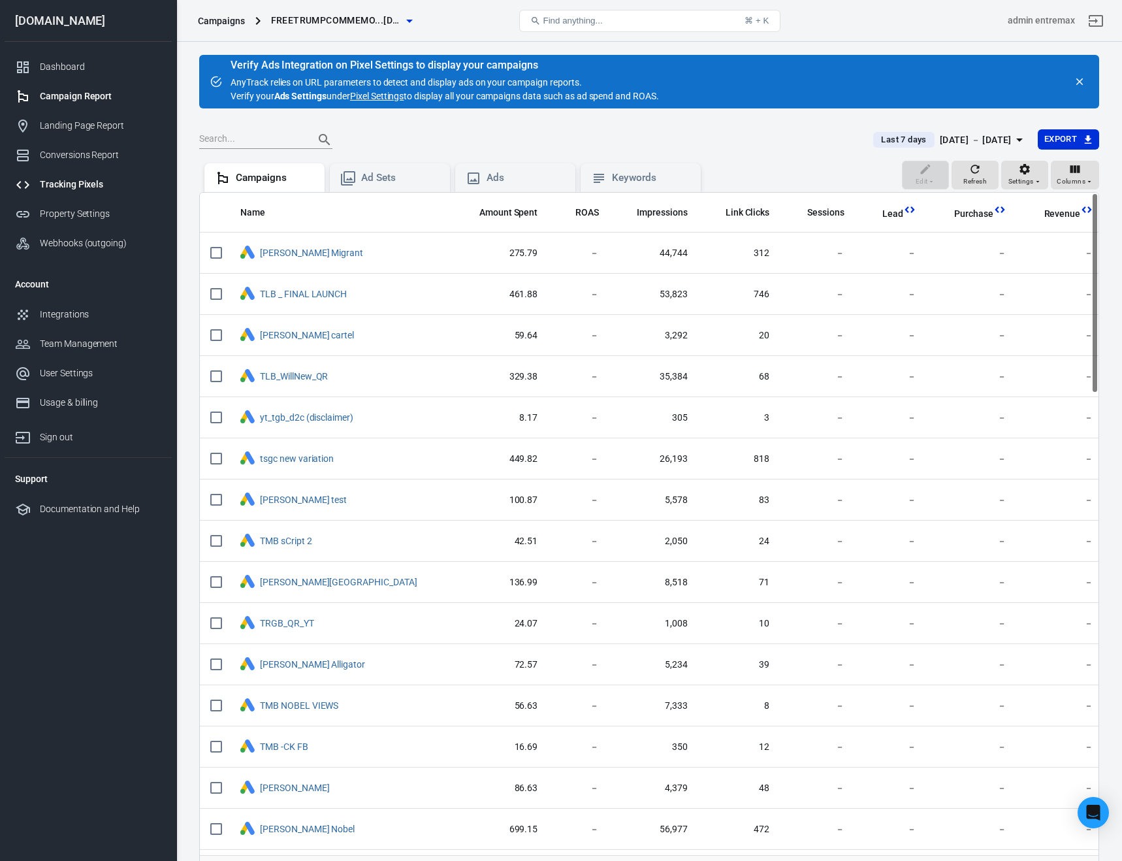
click at [76, 182] on div "Tracking Pixels" at bounding box center [100, 185] width 121 height 14
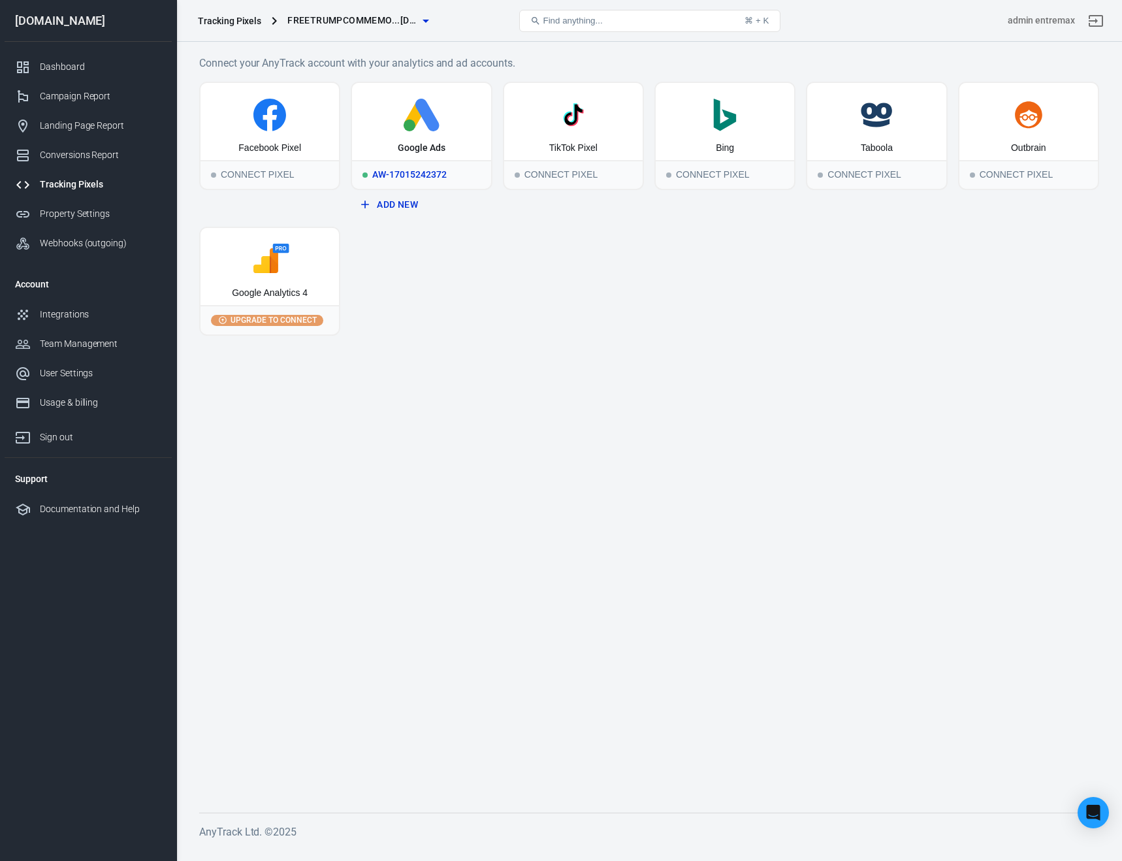
click at [430, 117] on icon at bounding box center [427, 115] width 24 height 33
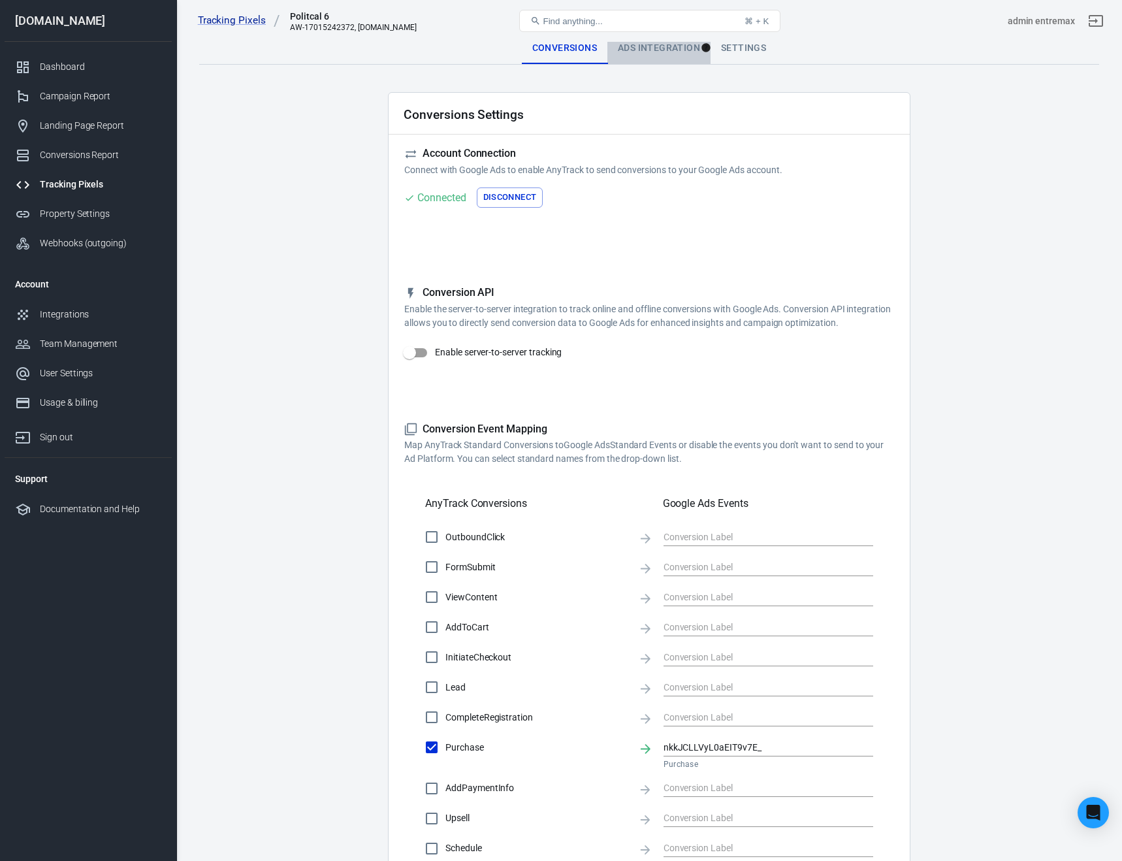
click at [672, 48] on div "Ads Integration" at bounding box center [658, 48] width 103 height 31
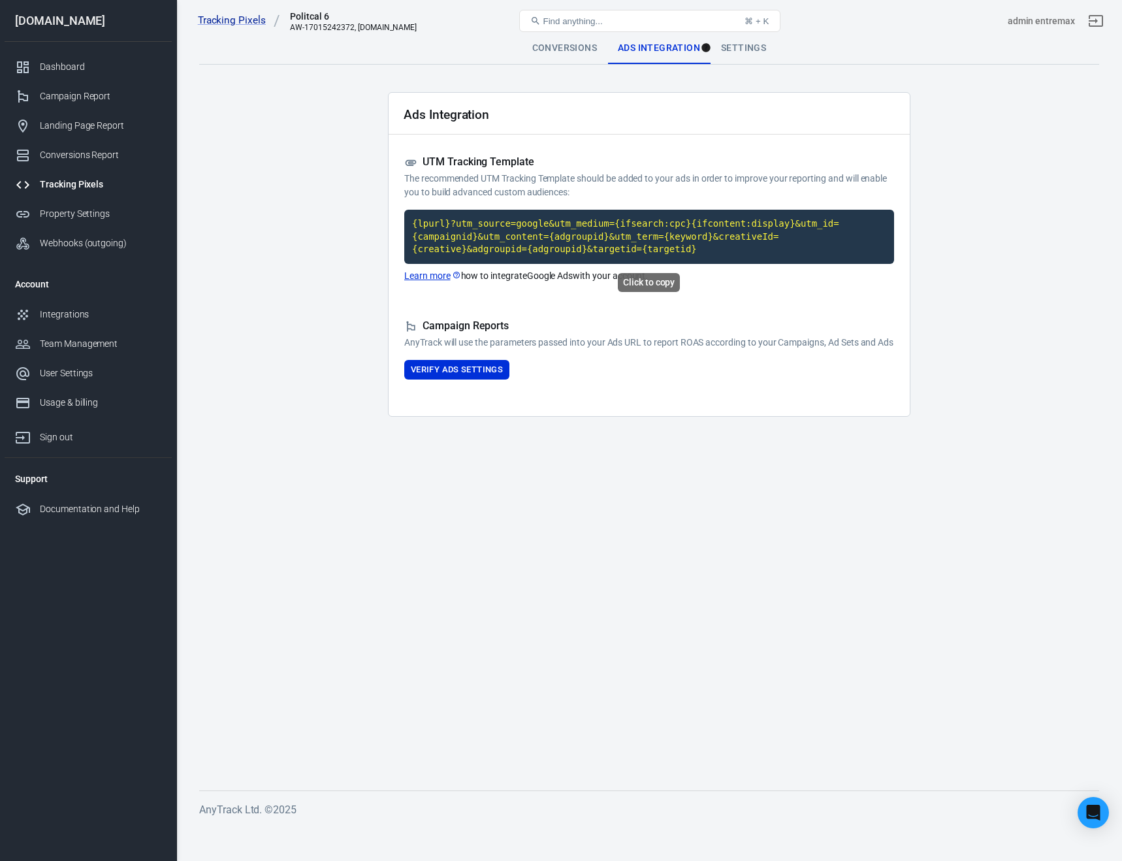
click at [684, 225] on code "{lpurl}?utm_source=google&utm_medium={ifsearch:cpc}{ifcontent:display}&utm_id={…" at bounding box center [649, 237] width 490 height 54
click at [774, 380] on div "Campaign Reports AnyTrack will use the parameters passed into your Ads URL to r…" at bounding box center [649, 349] width 490 height 61
click at [804, 366] on div "Campaign Reports AnyTrack will use the parameters passed into your Ads URL to r…" at bounding box center [649, 349] width 490 height 61
click at [427, 274] on link "Learn more" at bounding box center [432, 276] width 57 height 14
click at [466, 380] on button "Verify Ads Settings" at bounding box center [456, 370] width 105 height 20
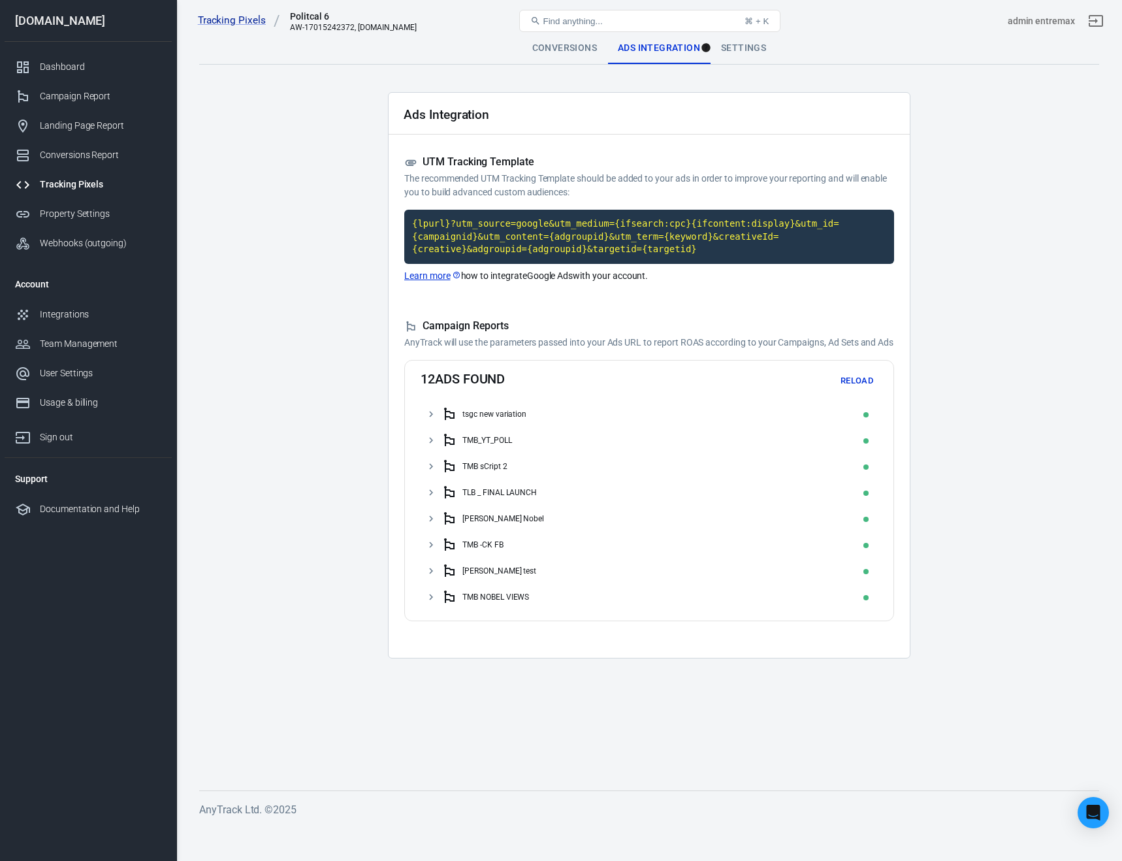
click at [440, 427] on div "tsgc new variation" at bounding box center [648, 414] width 457 height 26
click at [93, 99] on div "Campaign Report" at bounding box center [100, 96] width 121 height 14
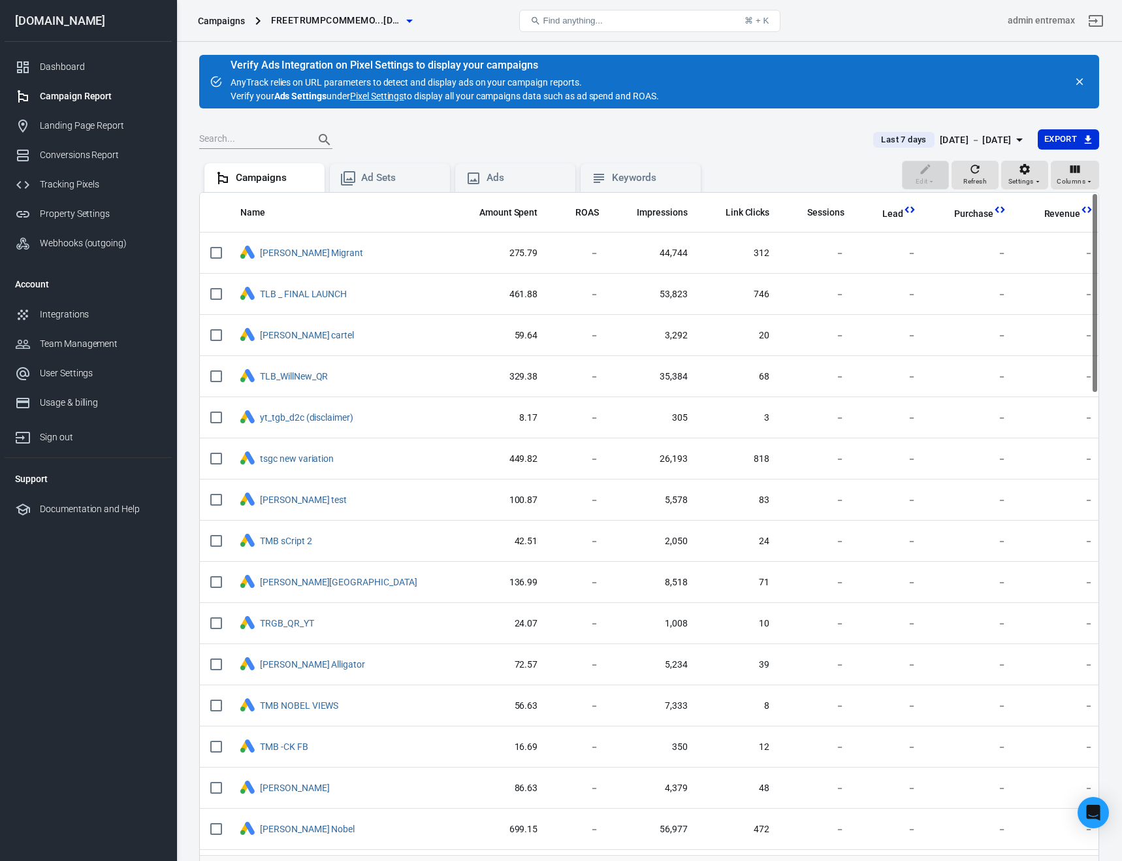
click at [898, 135] on span "Last 7 days" at bounding box center [903, 139] width 55 height 13
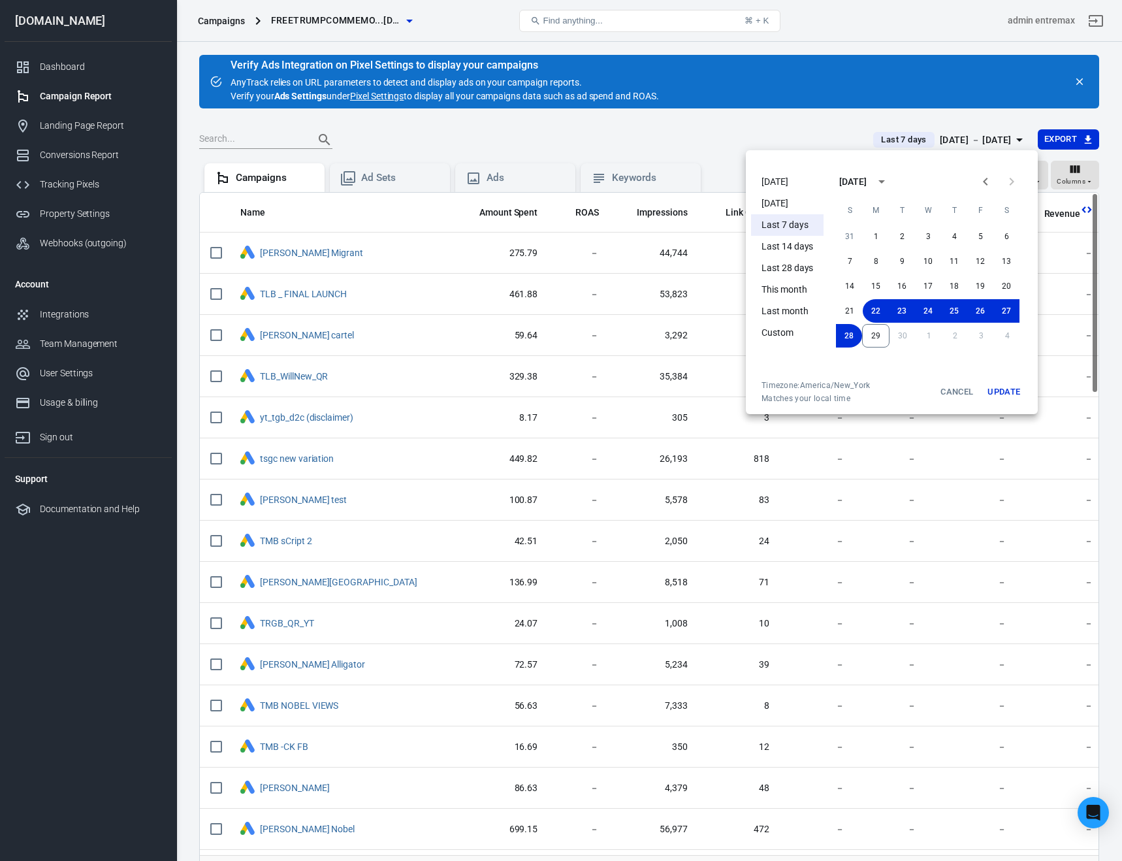
click at [767, 173] on li "[DATE]" at bounding box center [787, 182] width 72 height 22
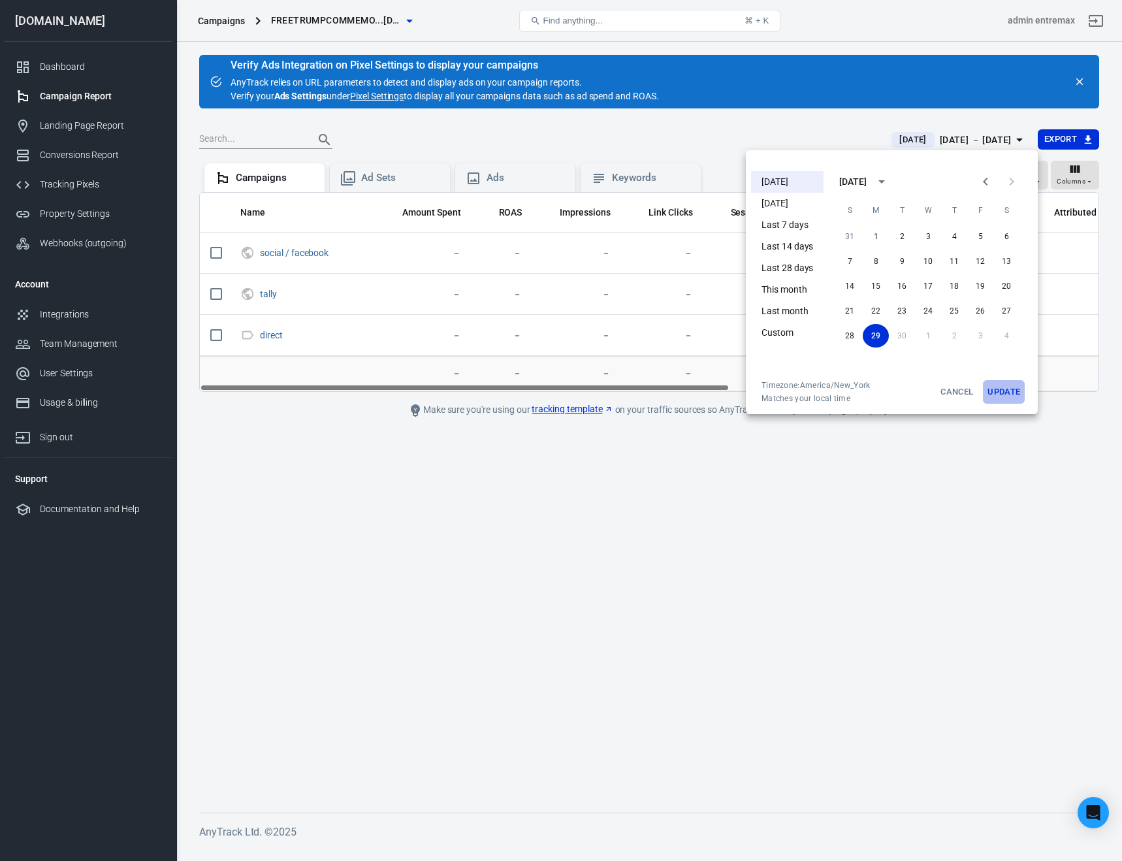
click at [1001, 395] on button "Update" at bounding box center [1004, 392] width 42 height 24
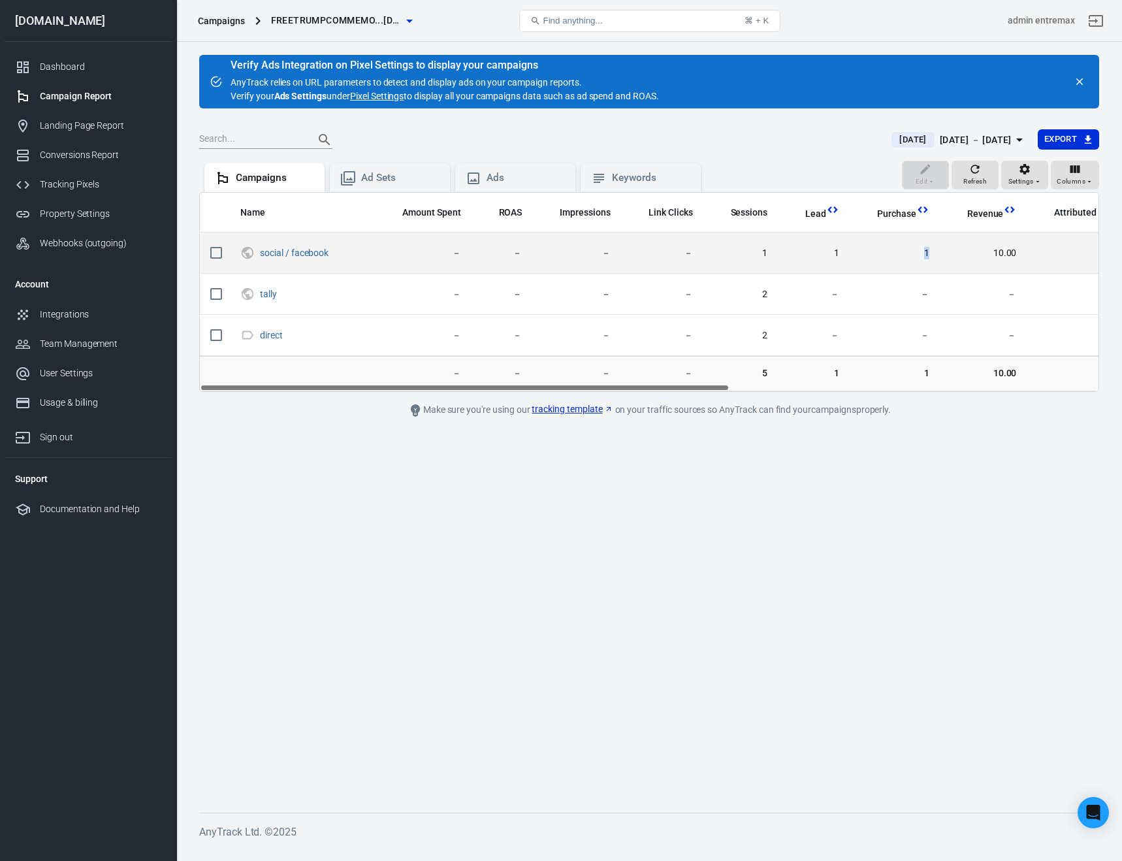
drag, startPoint x: 929, startPoint y: 256, endPoint x: 916, endPoint y: 256, distance: 13.1
click at [916, 256] on td "1" at bounding box center [894, 252] width 90 height 41
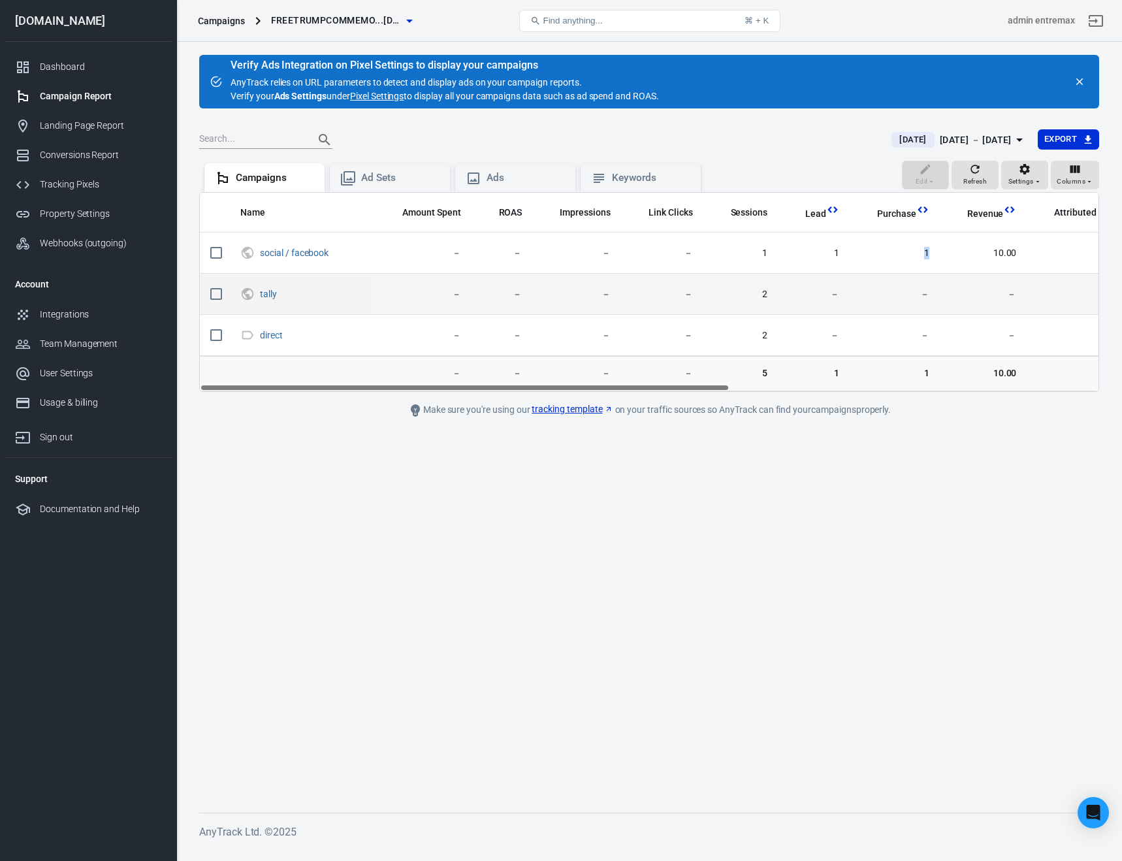
scroll to position [0, 192]
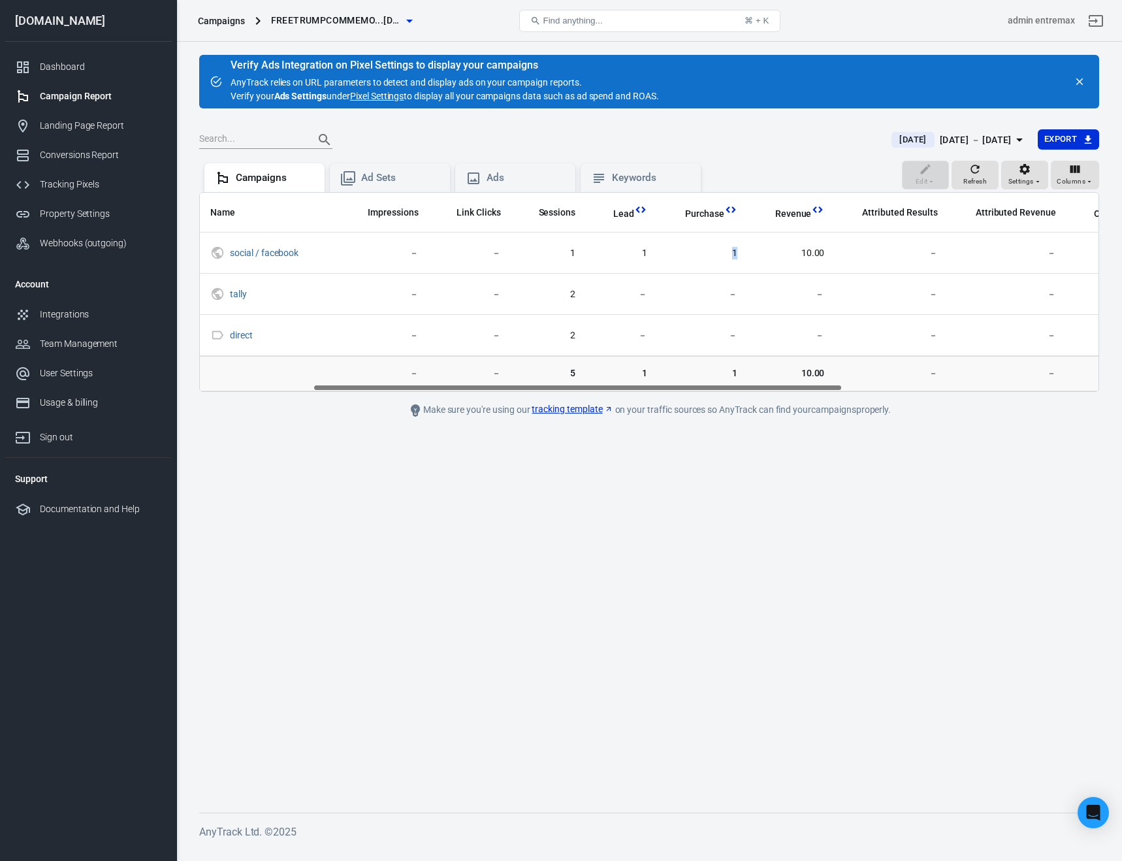
click at [958, 132] on div "[DATE] － [DATE]" at bounding box center [976, 140] width 72 height 16
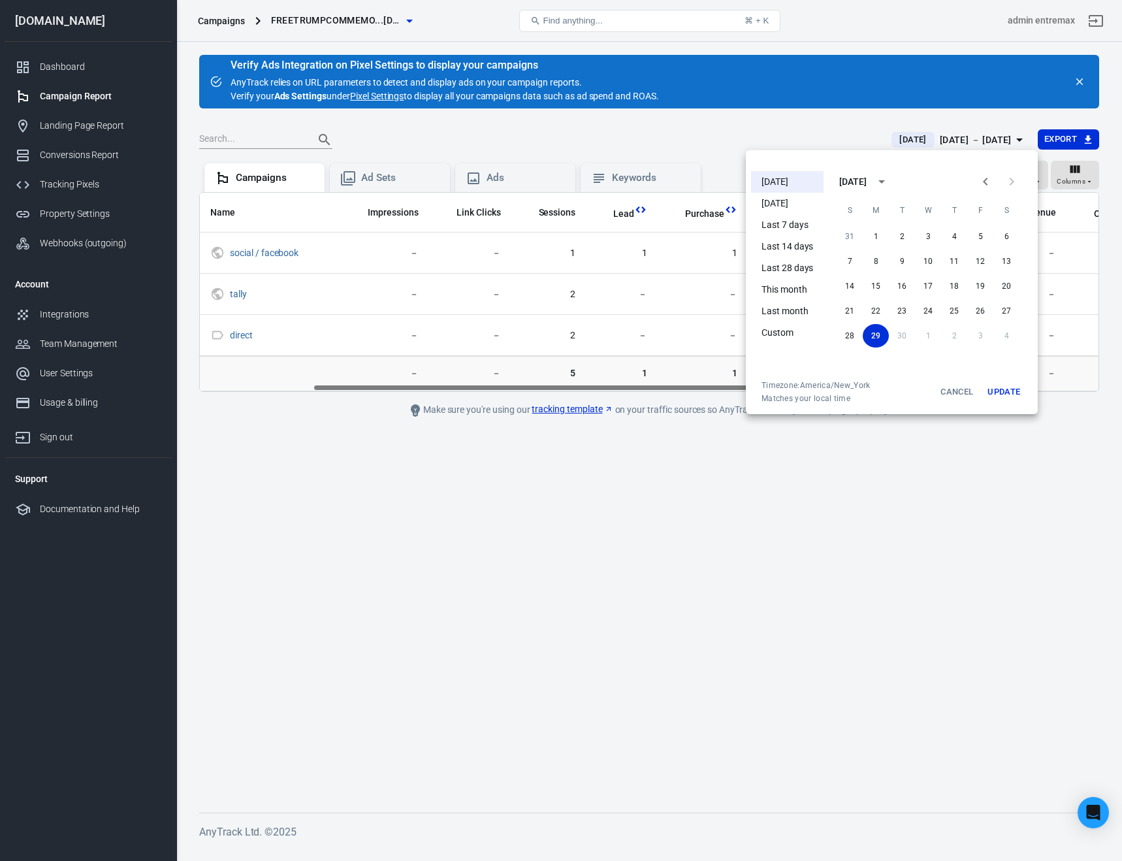
click at [951, 136] on div at bounding box center [561, 430] width 1122 height 861
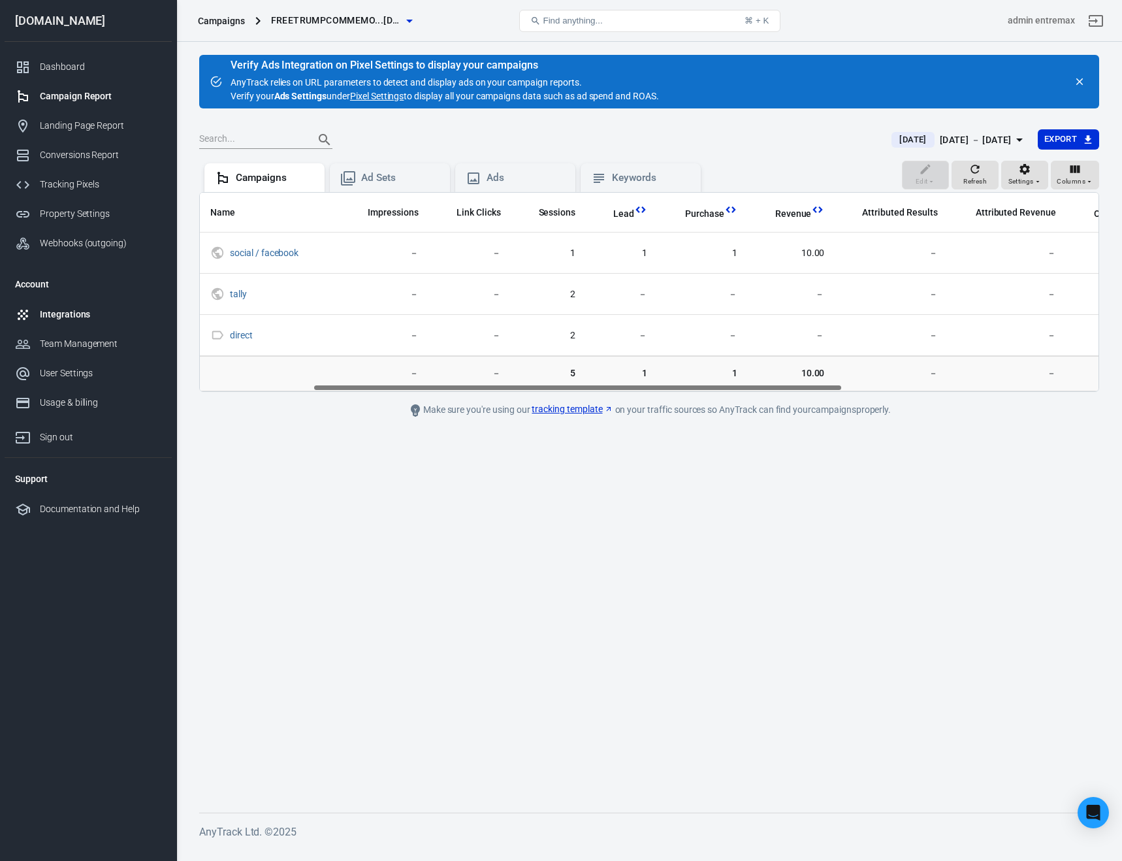
click at [64, 311] on div "Integrations" at bounding box center [100, 315] width 121 height 14
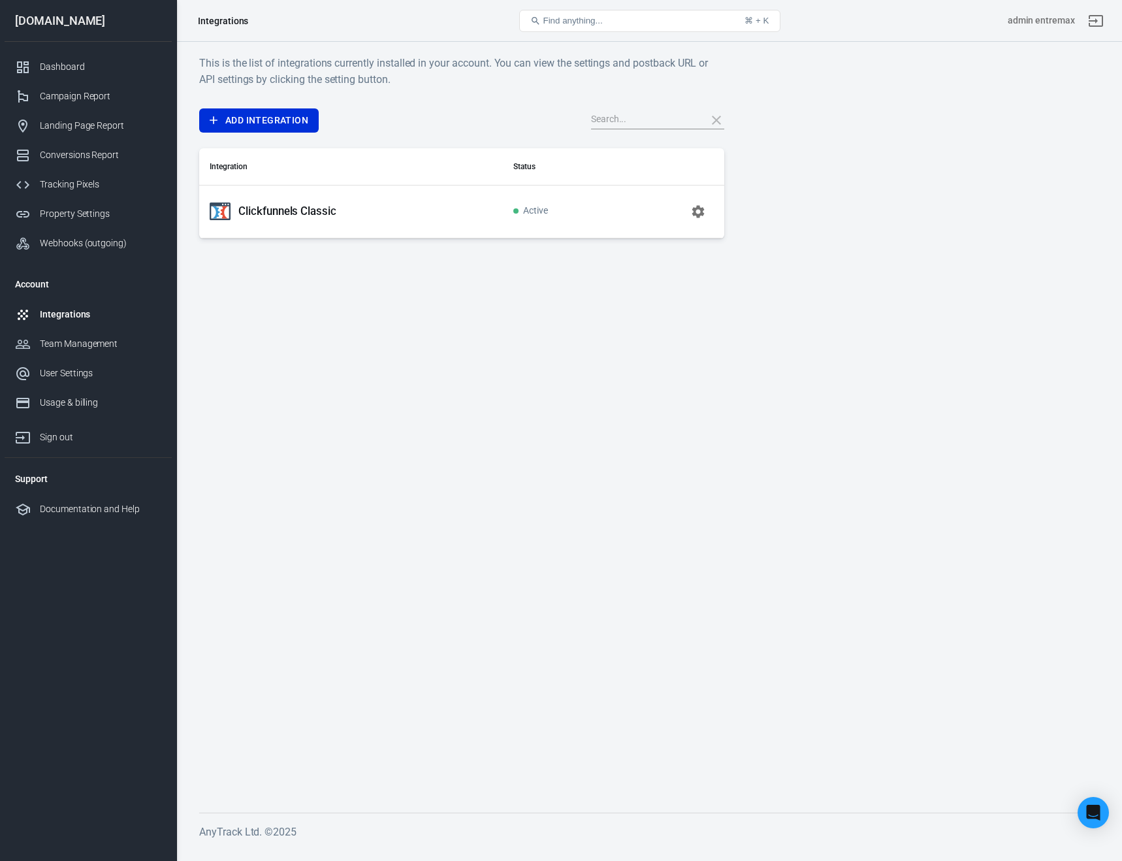
click at [302, 206] on p "Clickfunnels Classic" at bounding box center [287, 211] width 98 height 14
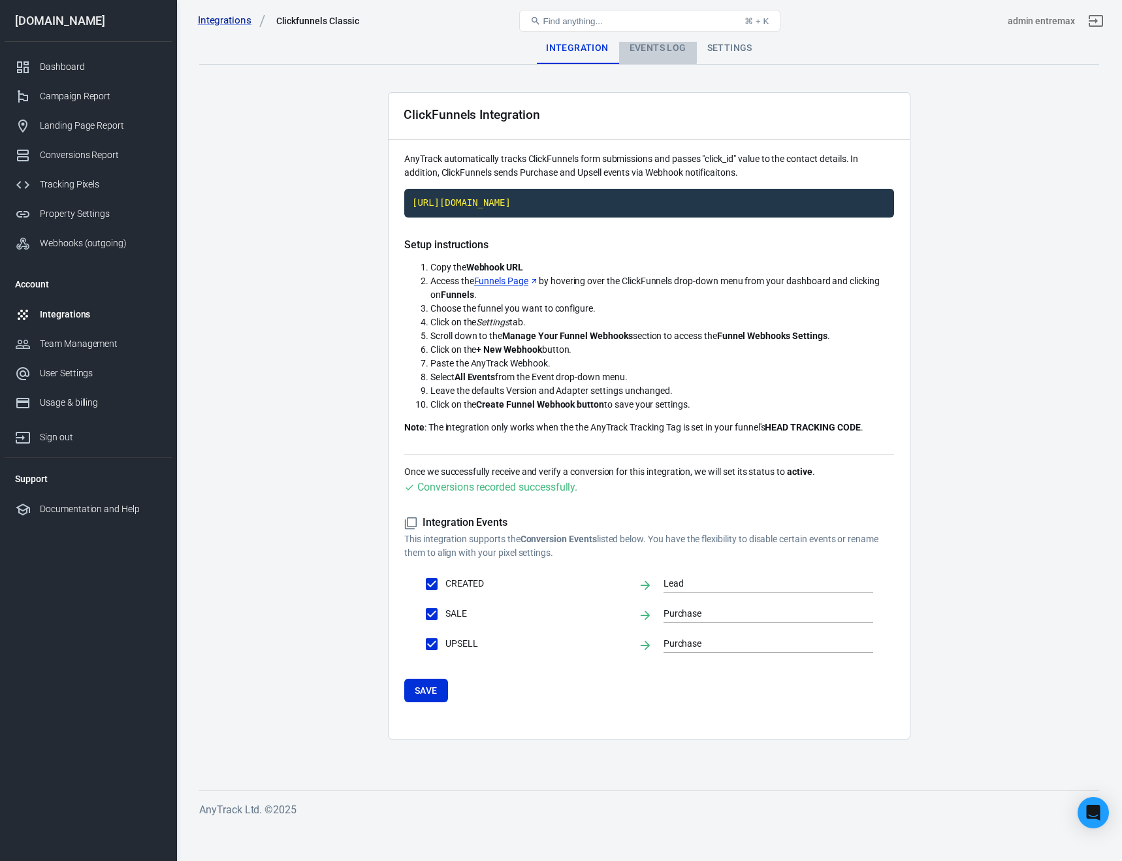
click at [648, 43] on div "Events Log" at bounding box center [658, 48] width 78 height 31
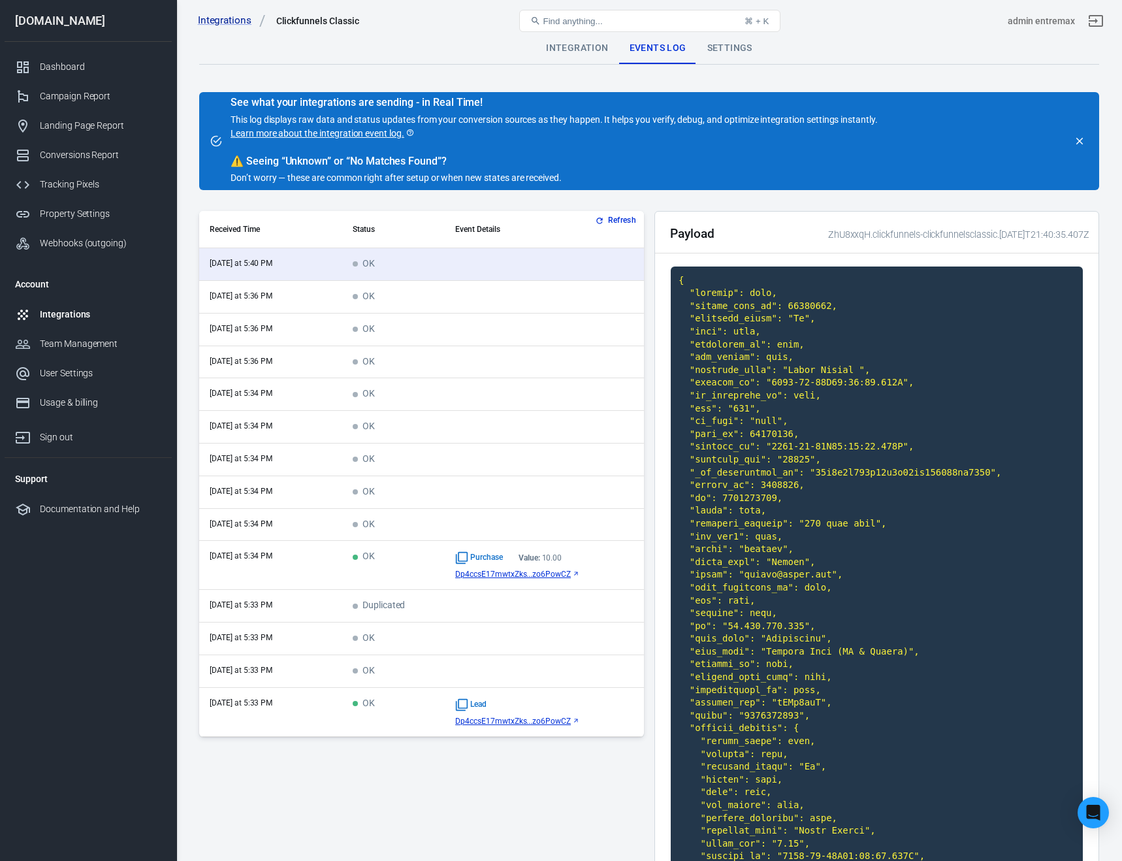
click at [625, 217] on button "Refresh" at bounding box center [616, 221] width 49 height 14
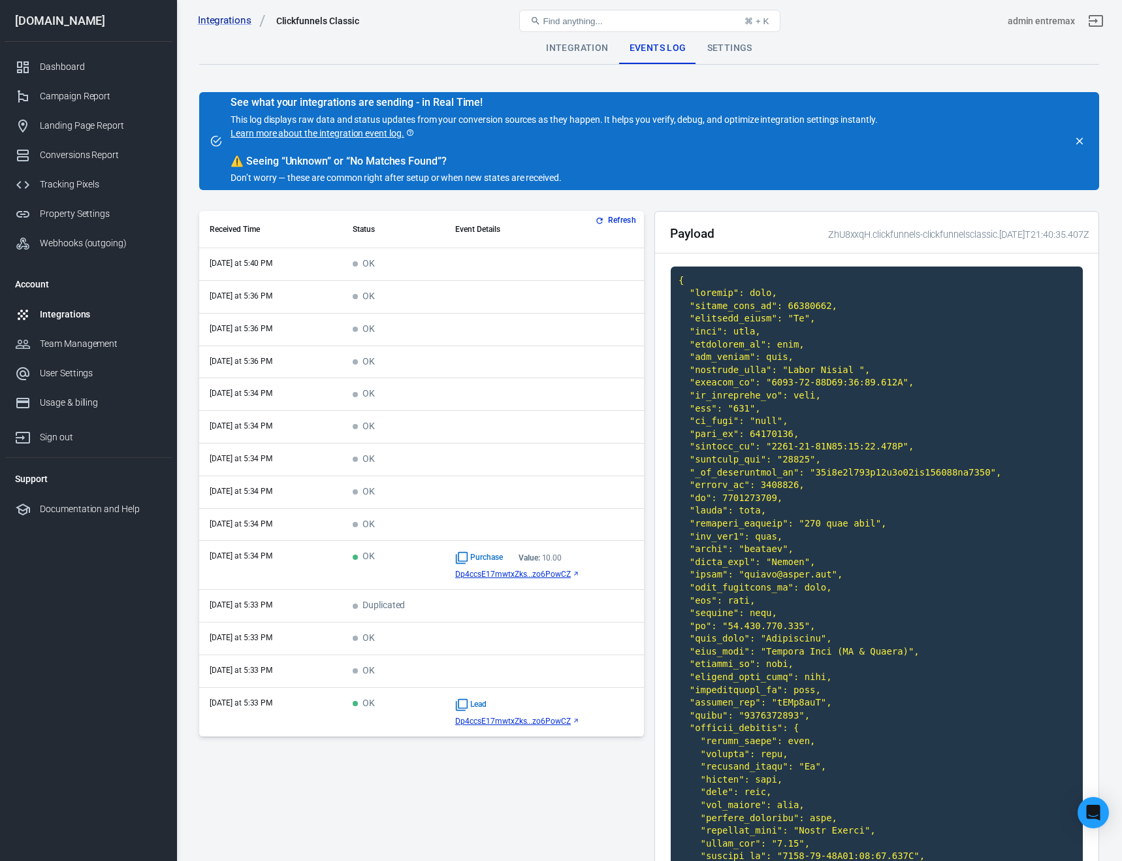
click at [535, 723] on span "Dp4ccsE17mwtxZks...zo6PowCZ" at bounding box center [513, 720] width 116 height 9
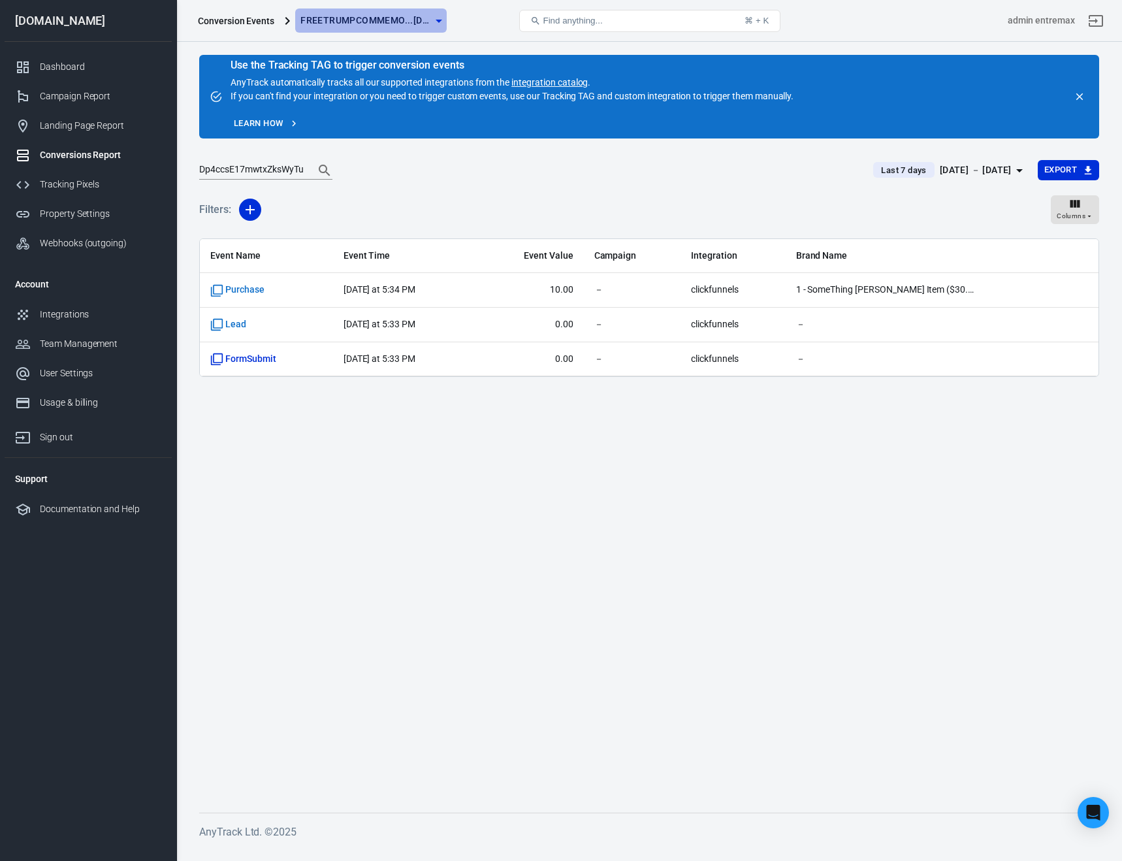
drag, startPoint x: 326, startPoint y: 17, endPoint x: 302, endPoint y: 22, distance: 24.6
click at [302, 22] on span "freetrumpcommemo...[DOMAIN_NAME]" at bounding box center [365, 20] width 131 height 16
click at [237, 28] on div "Conversion Events freetrumpcommemo...[DOMAIN_NAME]" at bounding box center [343, 20] width 301 height 31
click at [250, 21] on div "Conversion Events" at bounding box center [236, 20] width 76 height 13
click at [64, 309] on div "Integrations" at bounding box center [100, 315] width 121 height 14
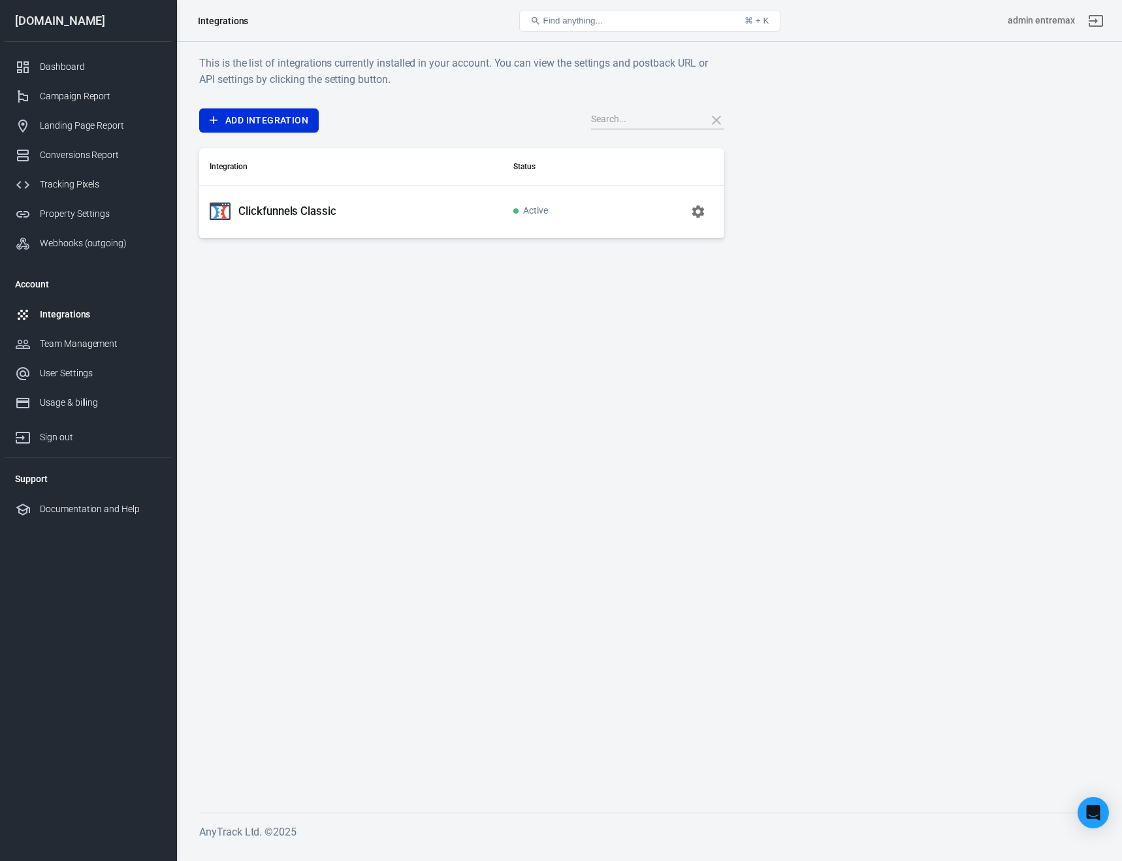
click at [257, 215] on p "Clickfunnels Classic" at bounding box center [287, 211] width 98 height 14
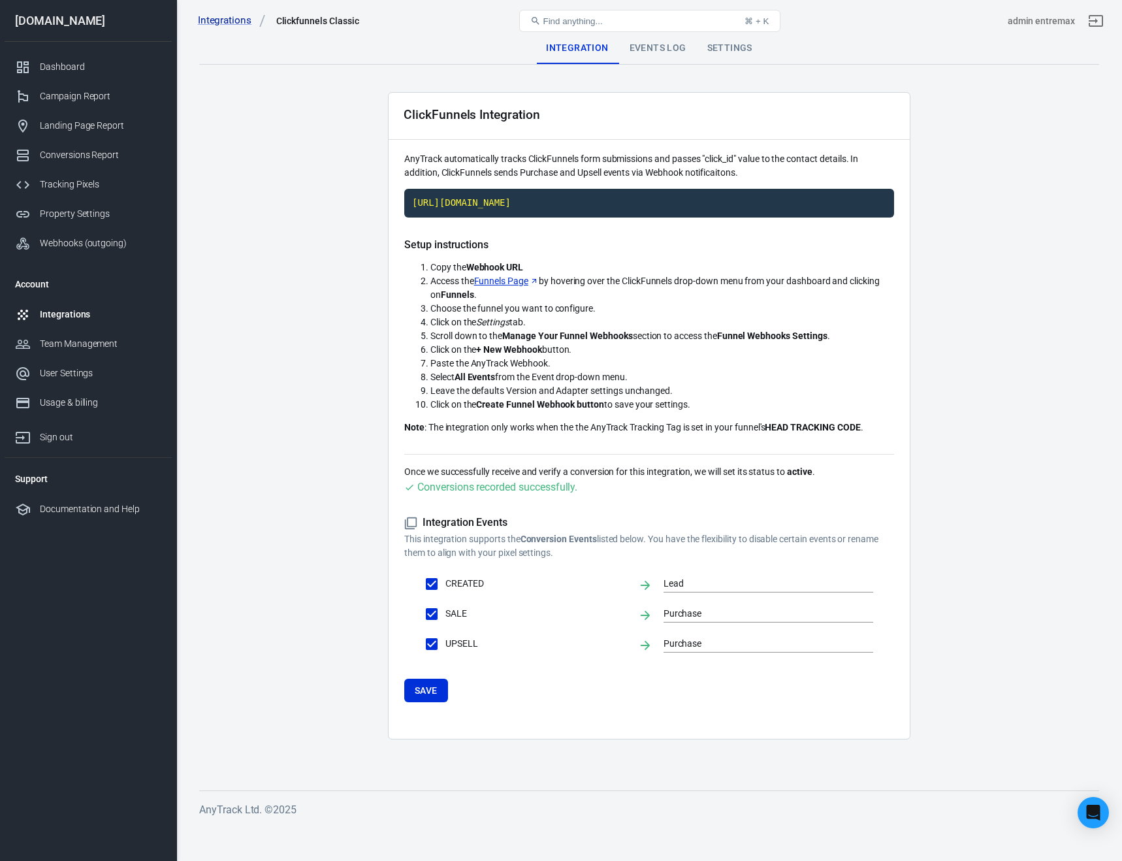
click at [661, 51] on div "Events Log" at bounding box center [658, 48] width 78 height 31
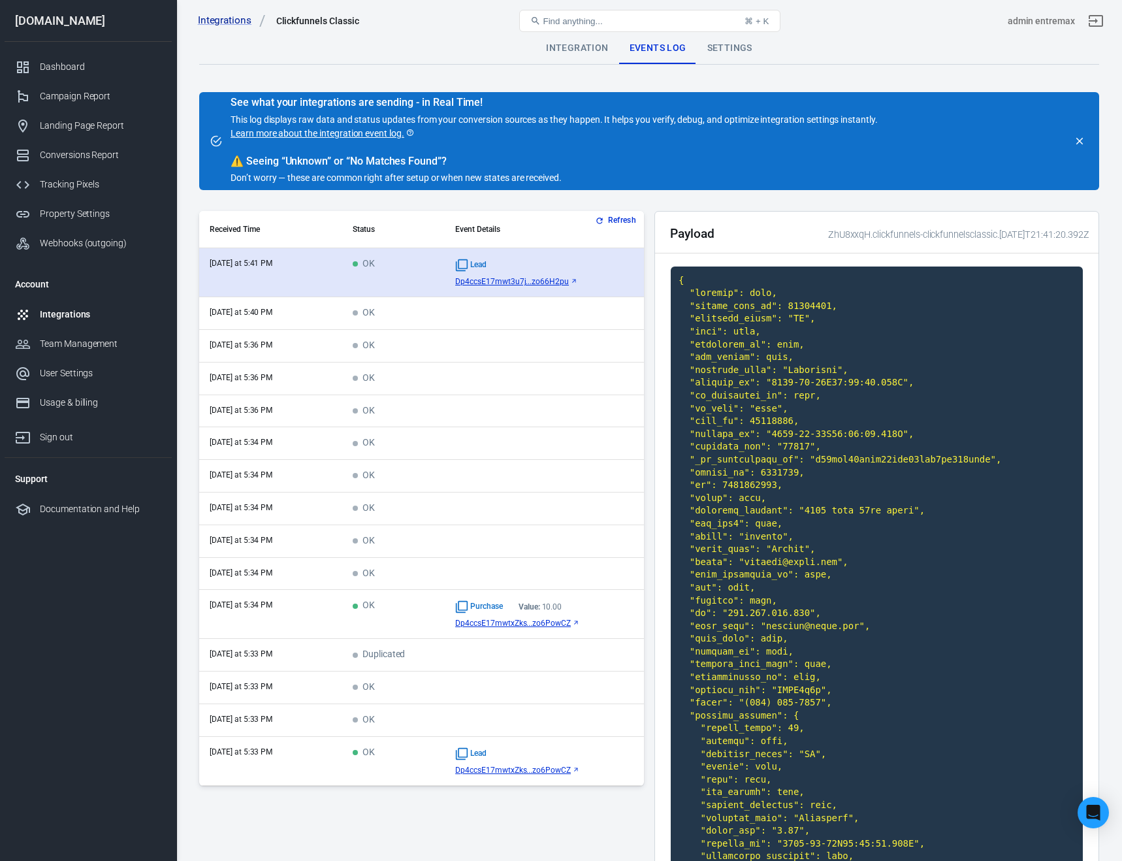
click at [508, 277] on span "Dp4ccsE17mwt3u7j...zo66H2pu" at bounding box center [512, 281] width 114 height 9
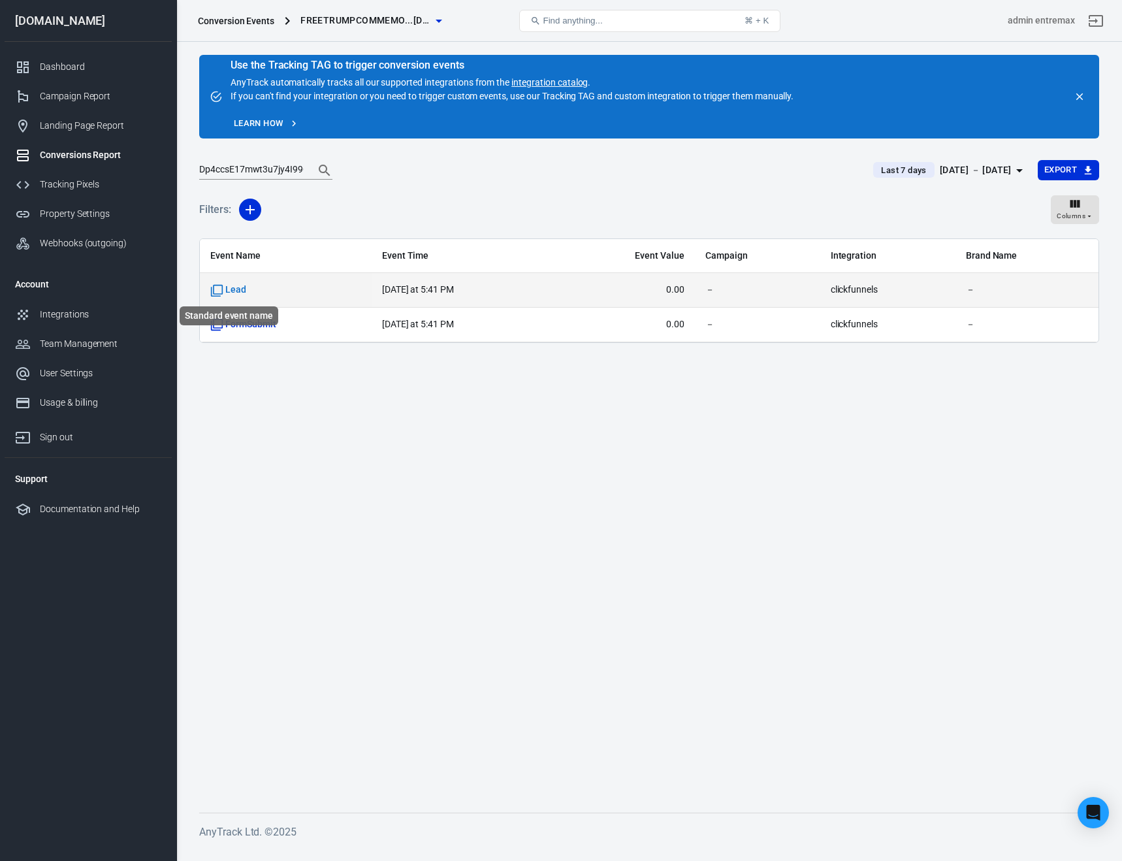
click at [234, 291] on span "Lead" at bounding box center [228, 289] width 36 height 13
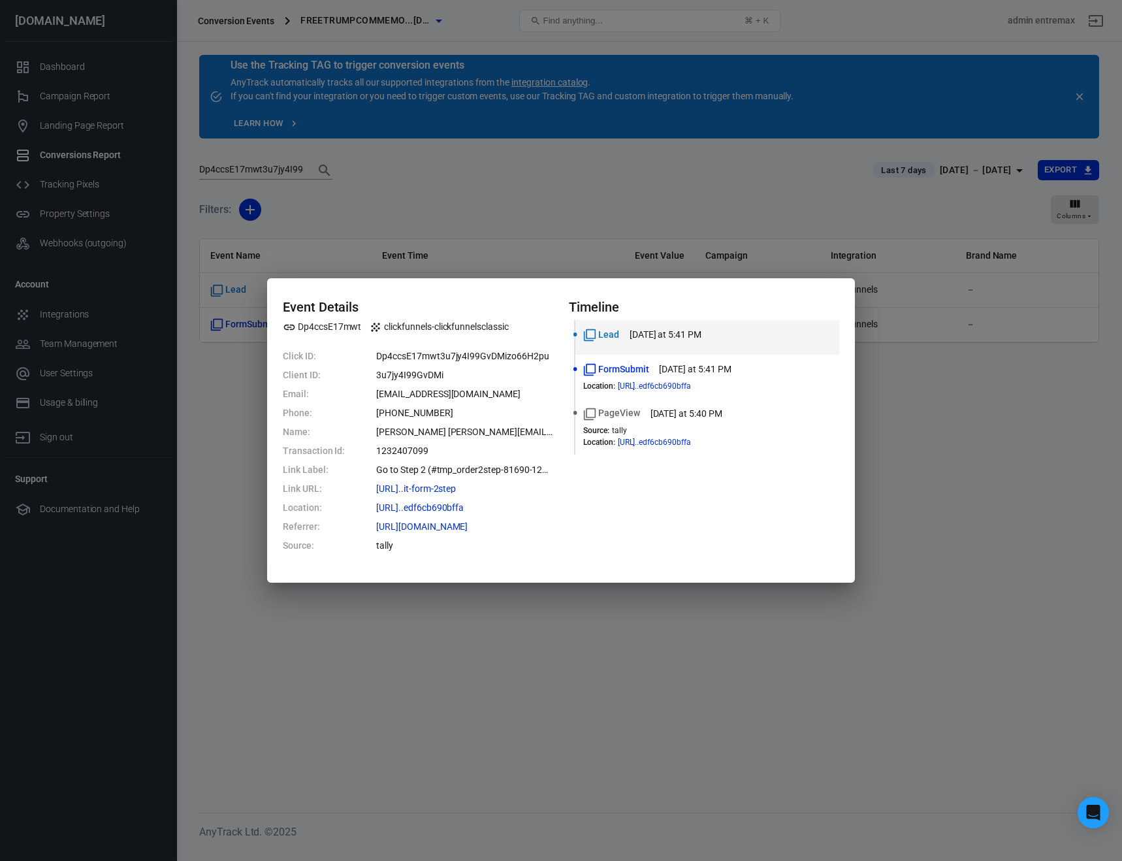
click at [970, 452] on div "Event Details Dp4ccsE17mwt clickfunnels-clickfunnelsclassic Click ID: Dp4ccsE17…" at bounding box center [561, 430] width 1122 height 861
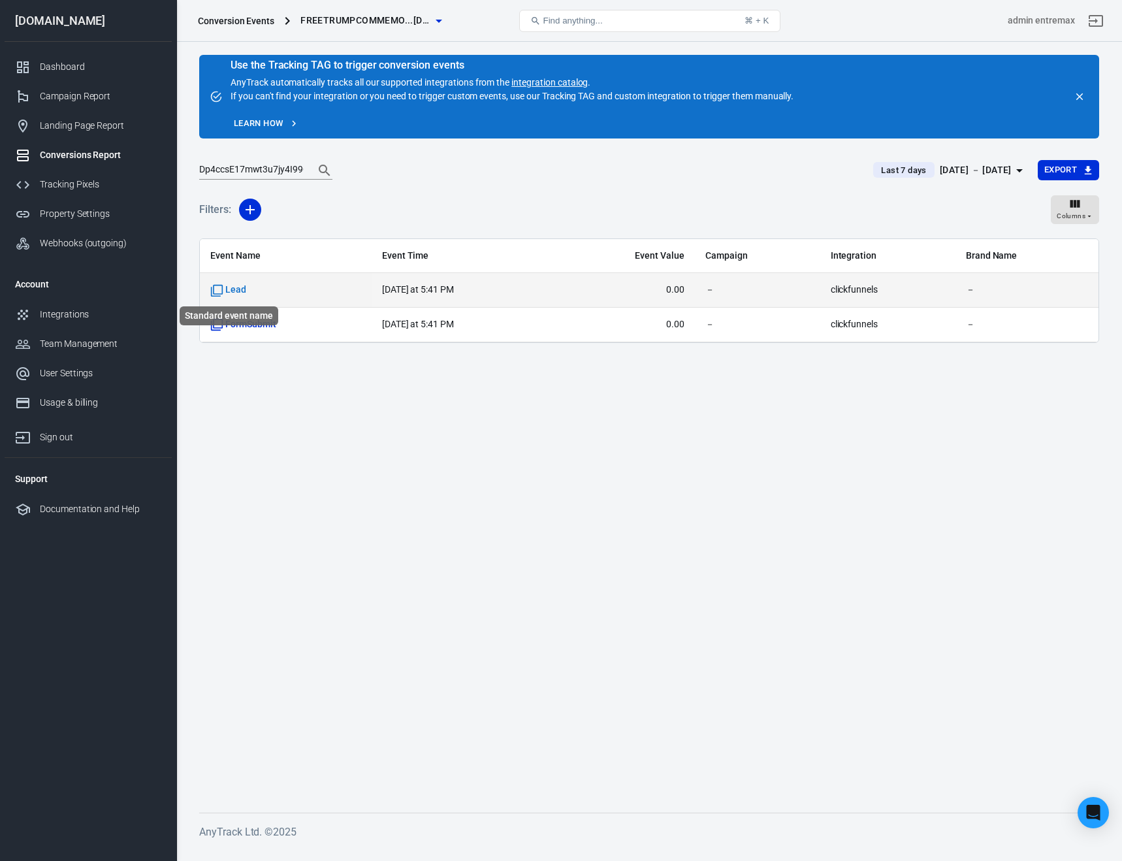
click at [238, 289] on span "Lead" at bounding box center [228, 289] width 36 height 13
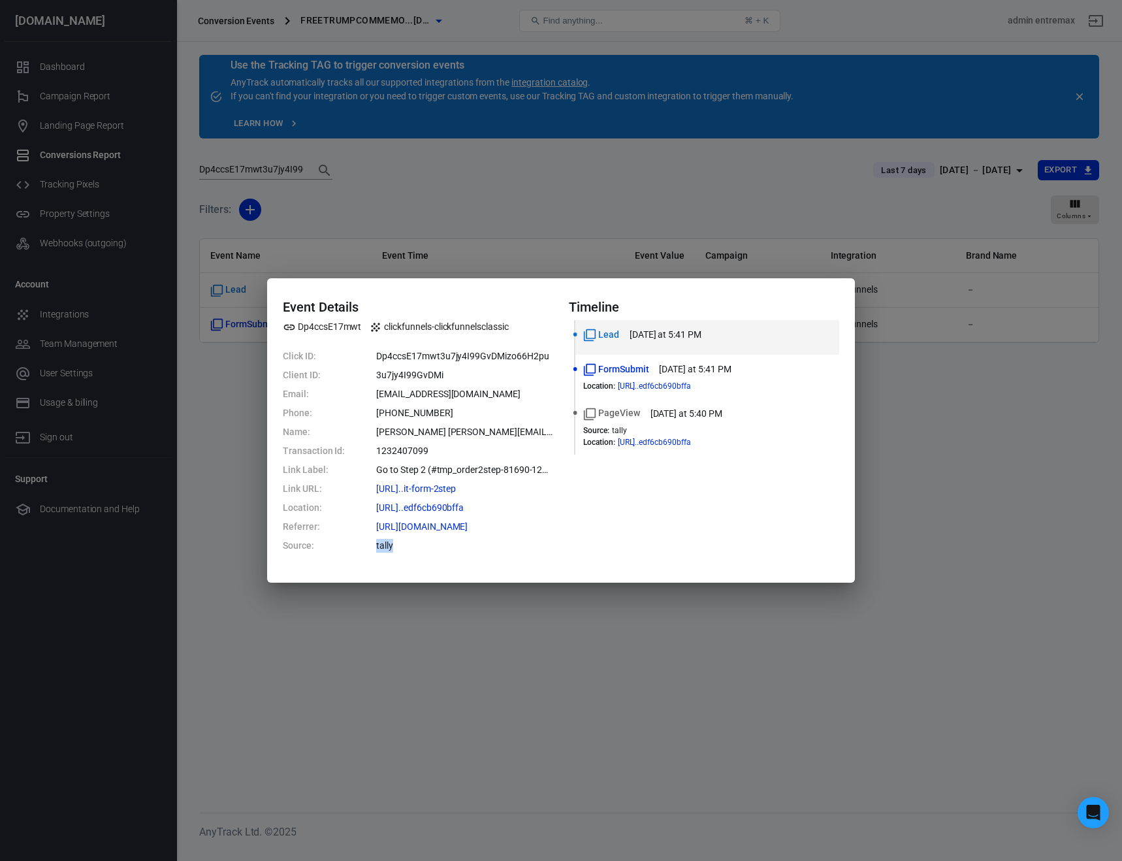
drag, startPoint x: 419, startPoint y: 547, endPoint x: 338, endPoint y: 546, distance: 81.0
click at [338, 546] on dl "Click ID: Dp4ccsE17mwt3u7jy4I99GvDMizo66H2pu Client ID: 3u7jy4I99GvDMi Email: b…" at bounding box center [418, 450] width 270 height 203
click at [1009, 508] on div "Event Details Dp4ccsE17mwt clickfunnels-clickfunnelsclassic Click ID: Dp4ccsE17…" at bounding box center [561, 430] width 1122 height 861
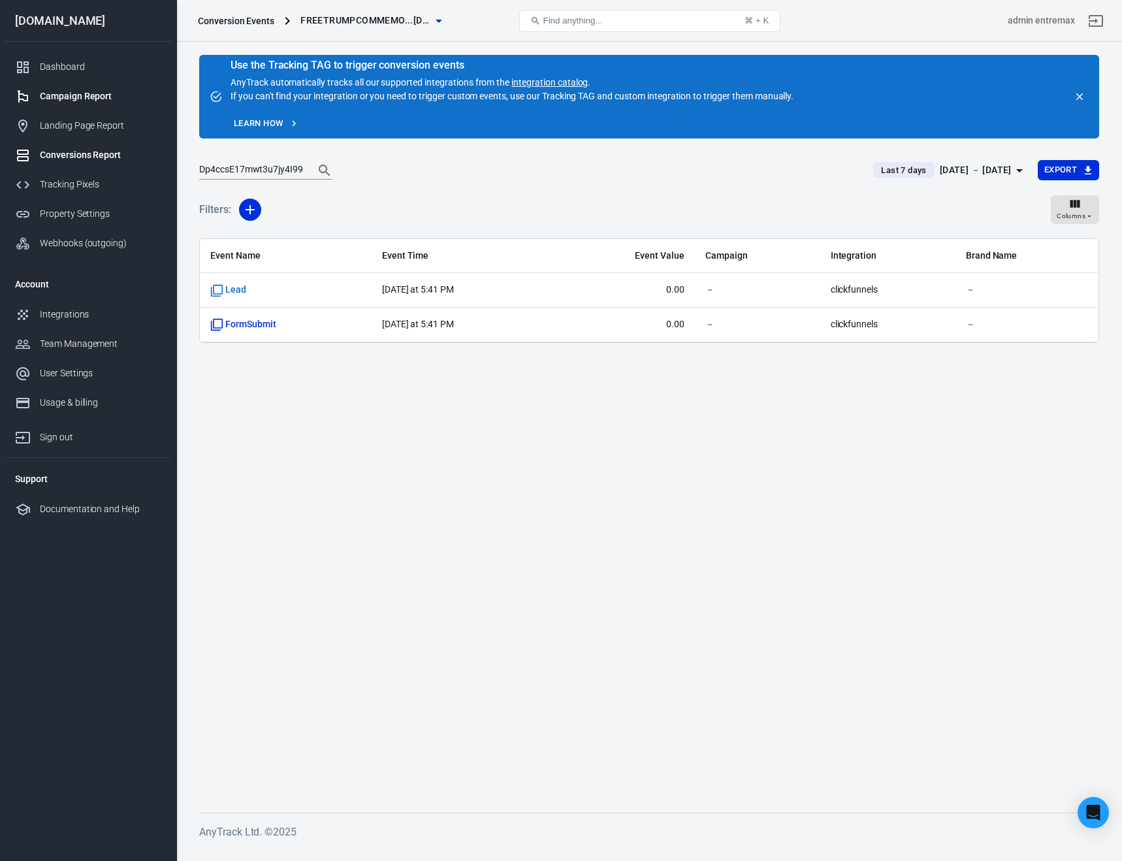
click at [81, 84] on link "Campaign Report" at bounding box center [88, 96] width 167 height 29
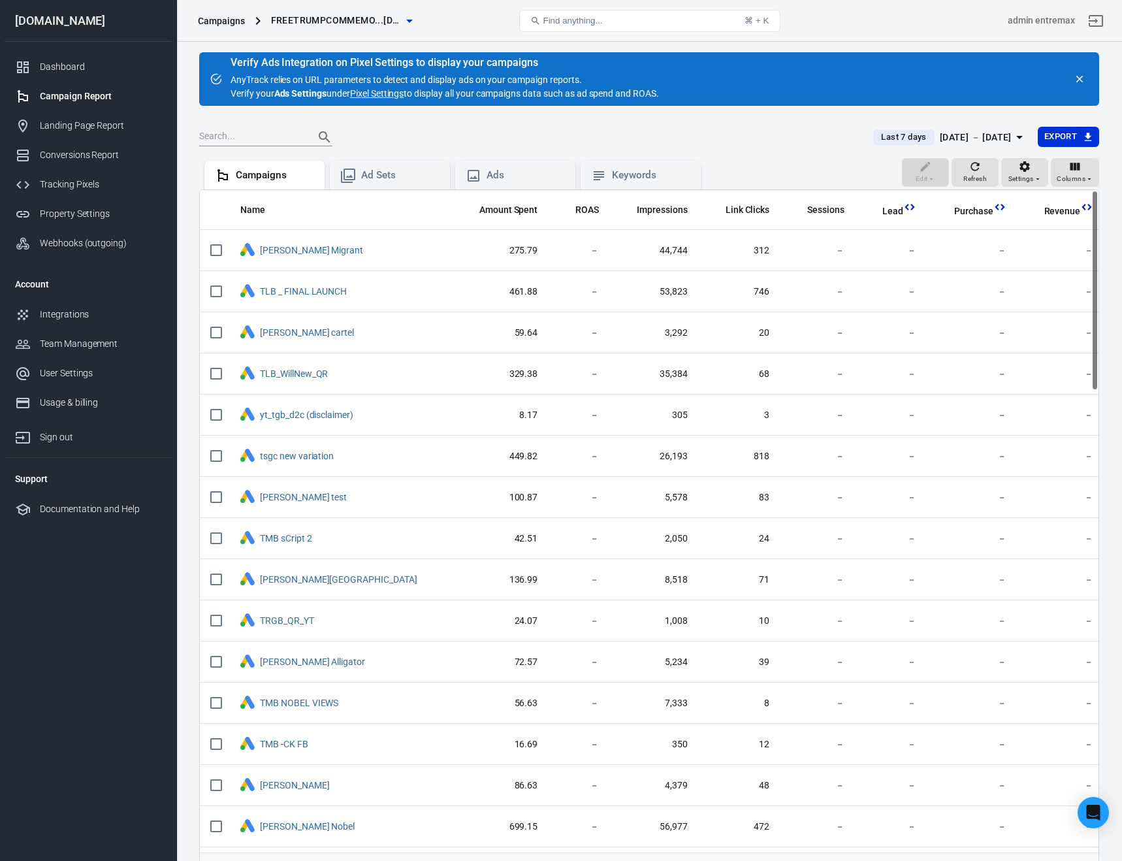
click at [943, 139] on div "[DATE] － [DATE]" at bounding box center [976, 137] width 72 height 16
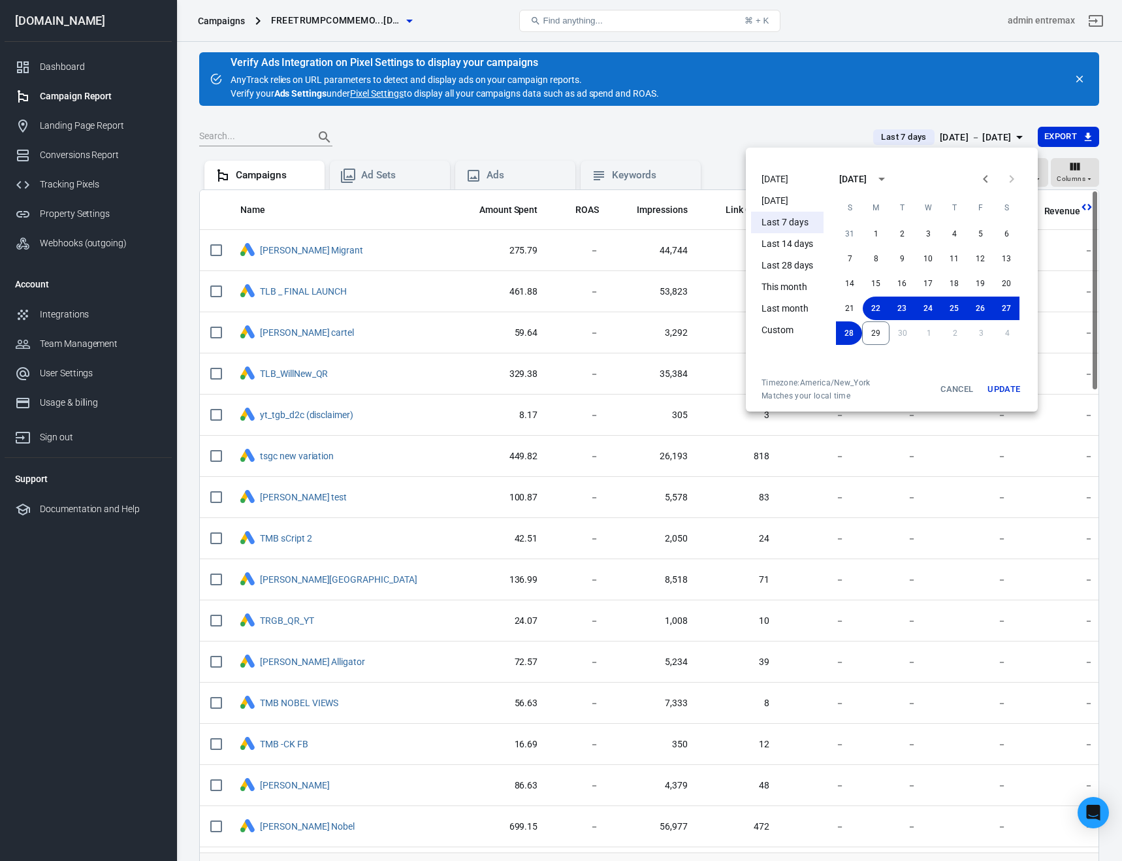
scroll to position [1, 0]
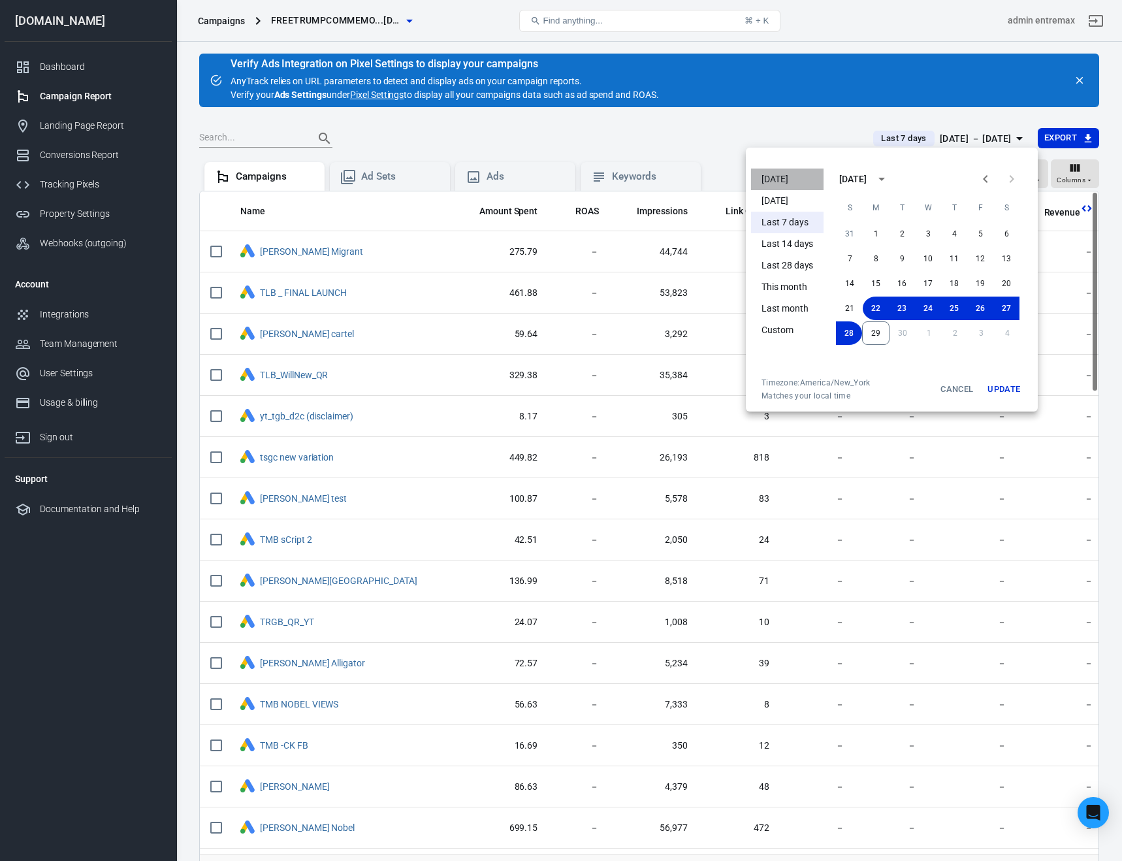
click at [768, 184] on li "[DATE]" at bounding box center [787, 179] width 72 height 22
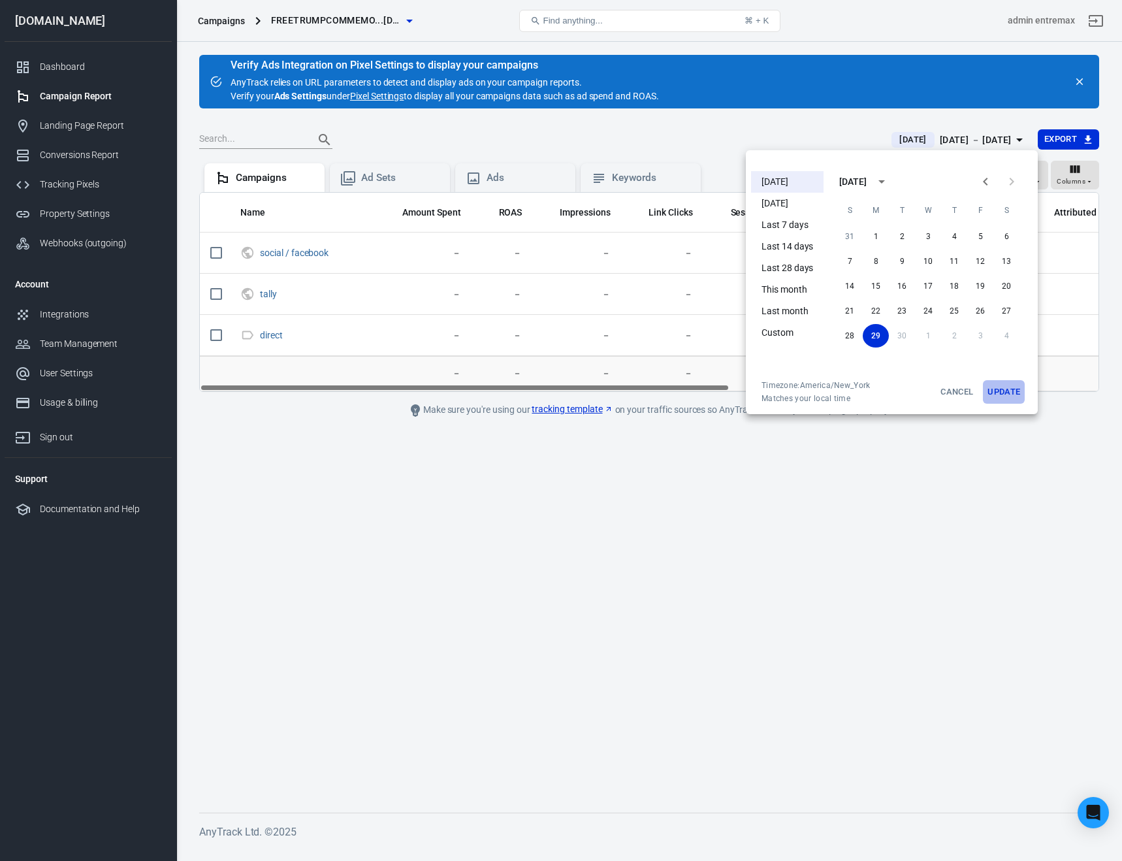
click at [1003, 390] on button "Update" at bounding box center [1004, 392] width 42 height 24
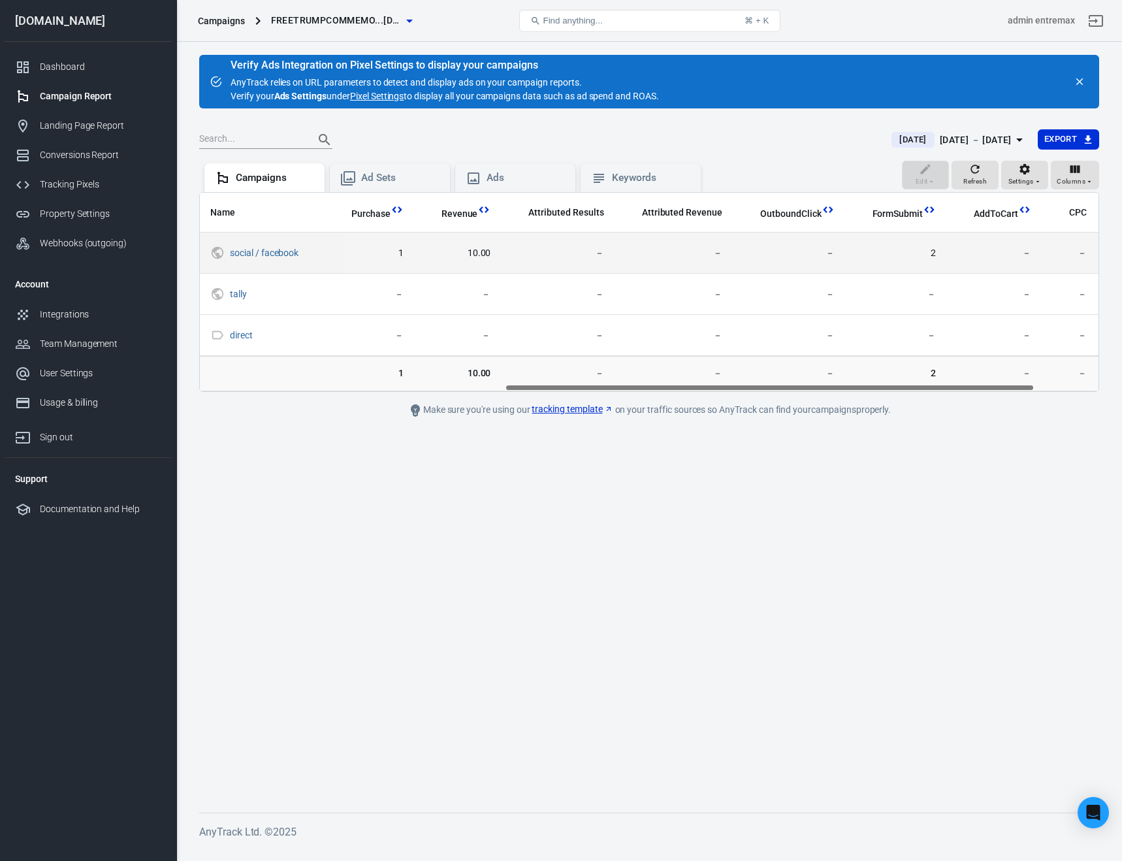
scroll to position [0, 625]
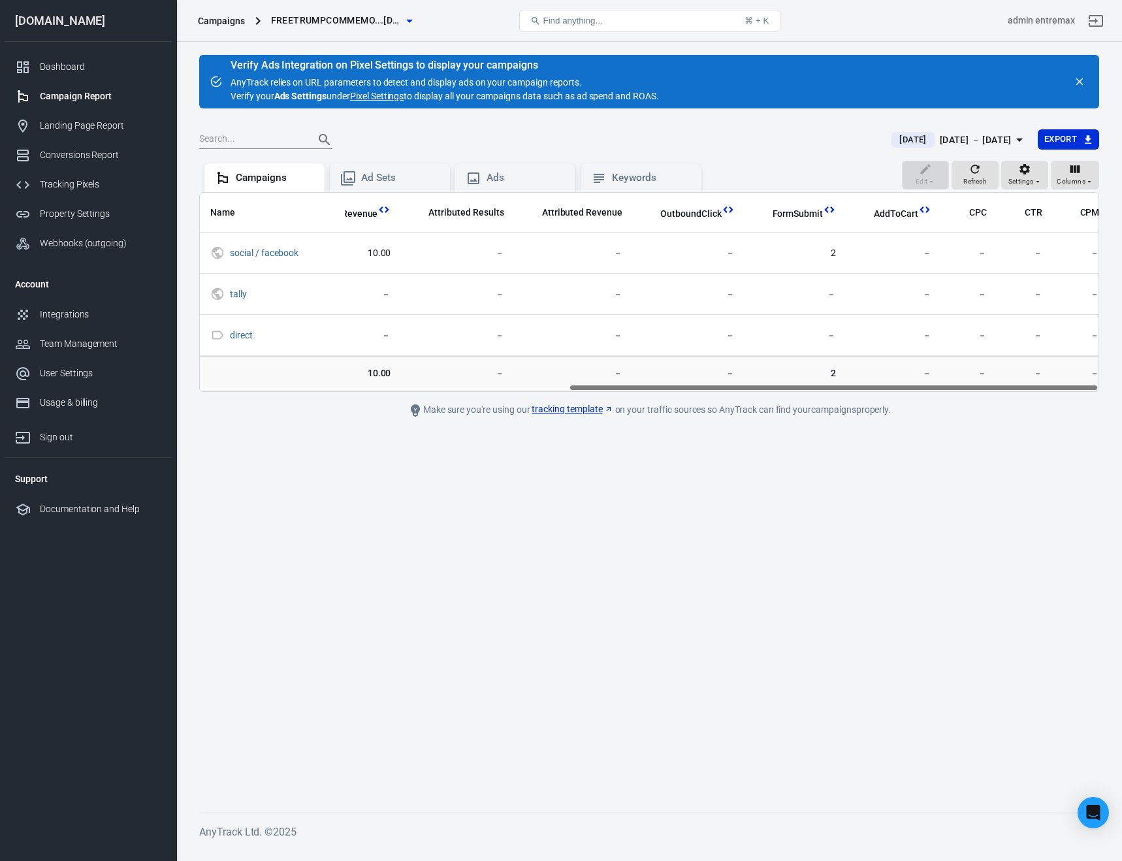
click at [223, 14] on div "Campaigns" at bounding box center [221, 20] width 47 height 13
click at [221, 22] on div "Campaigns" at bounding box center [221, 20] width 47 height 13
click at [423, 87] on div "Verify Ads Integration on Pixel Settings to display your campaigns AnyTrack rel…" at bounding box center [444, 81] width 428 height 43
click at [395, 91] on link "Pixel Settings" at bounding box center [377, 96] width 54 height 14
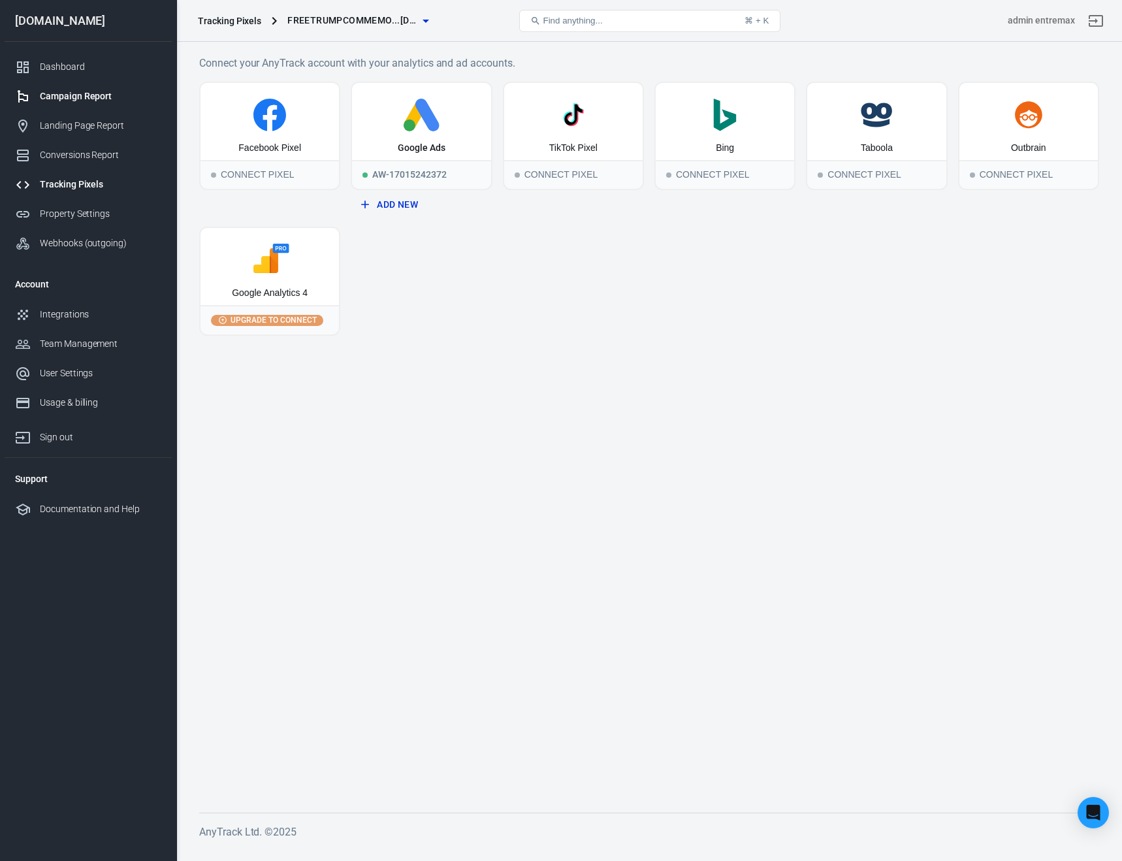
click at [107, 86] on link "Campaign Report" at bounding box center [88, 96] width 167 height 29
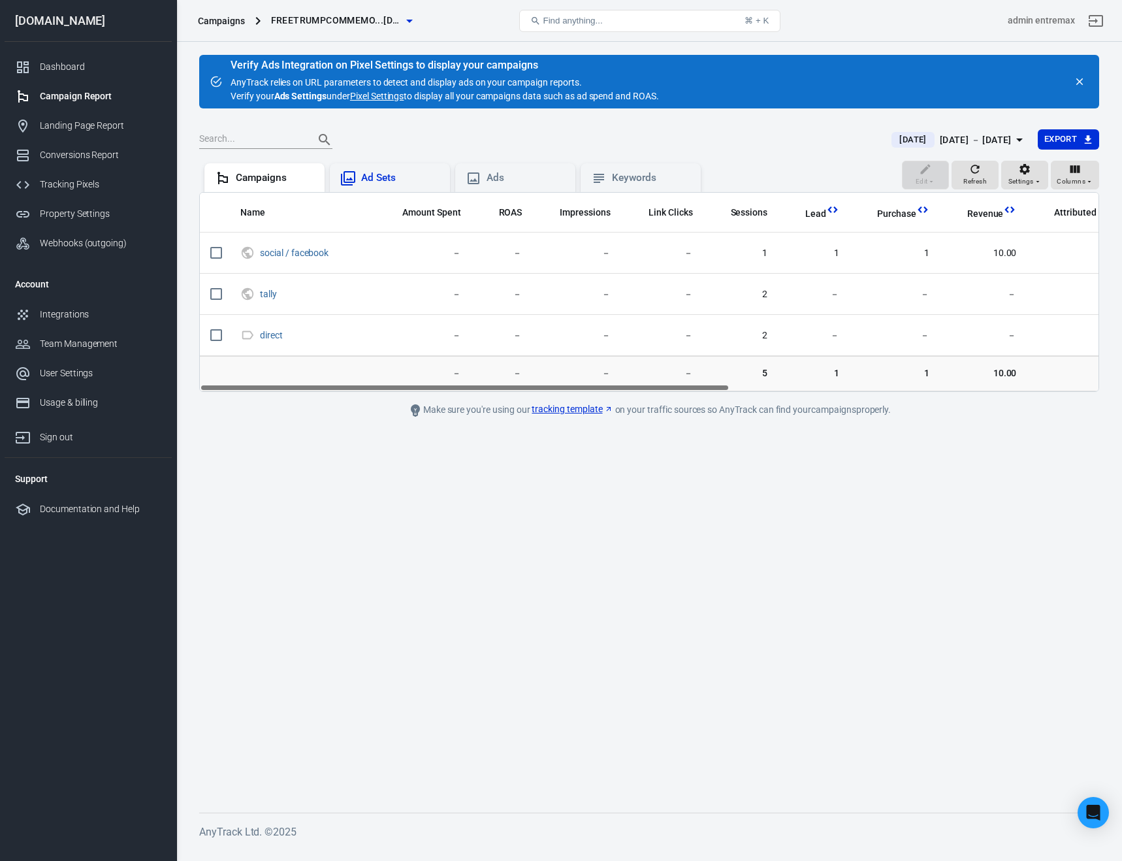
click at [354, 185] on div "Ad Sets" at bounding box center [390, 177] width 120 height 29
click at [600, 182] on icon at bounding box center [599, 178] width 16 height 16
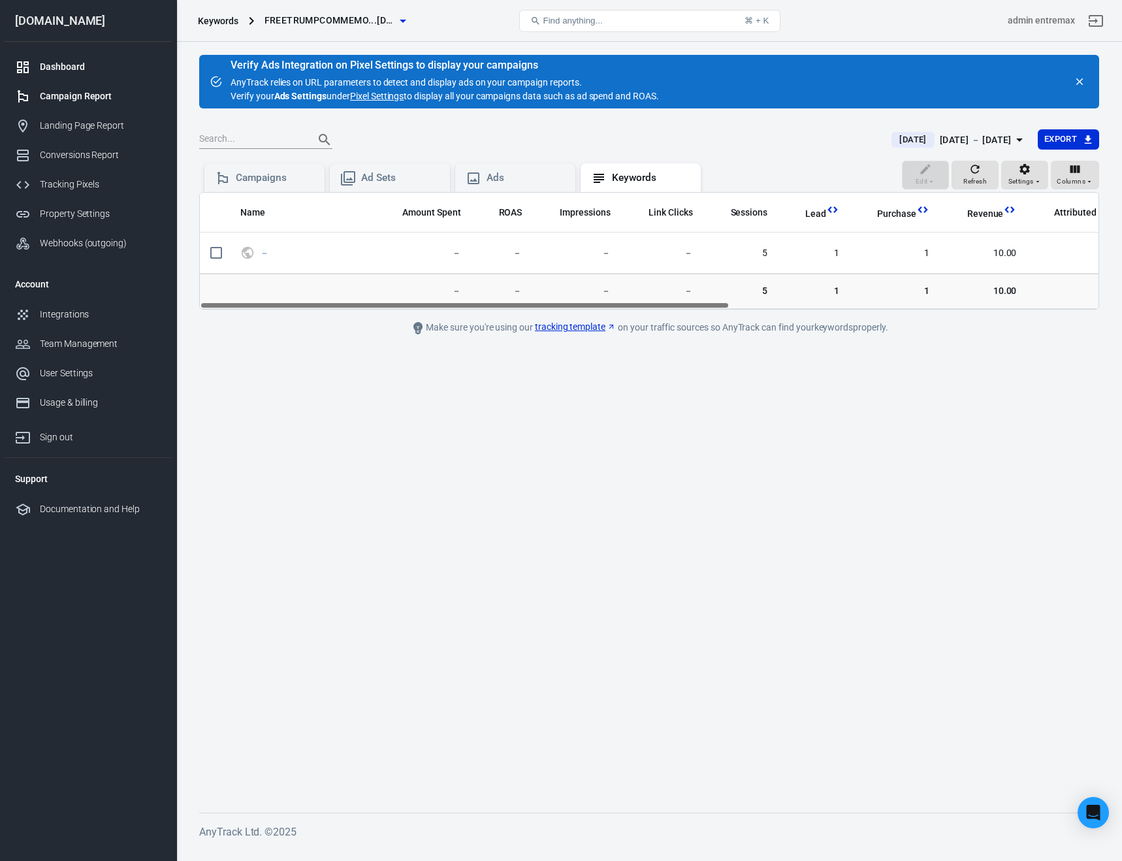
click at [84, 59] on link "Dashboard" at bounding box center [88, 66] width 167 height 29
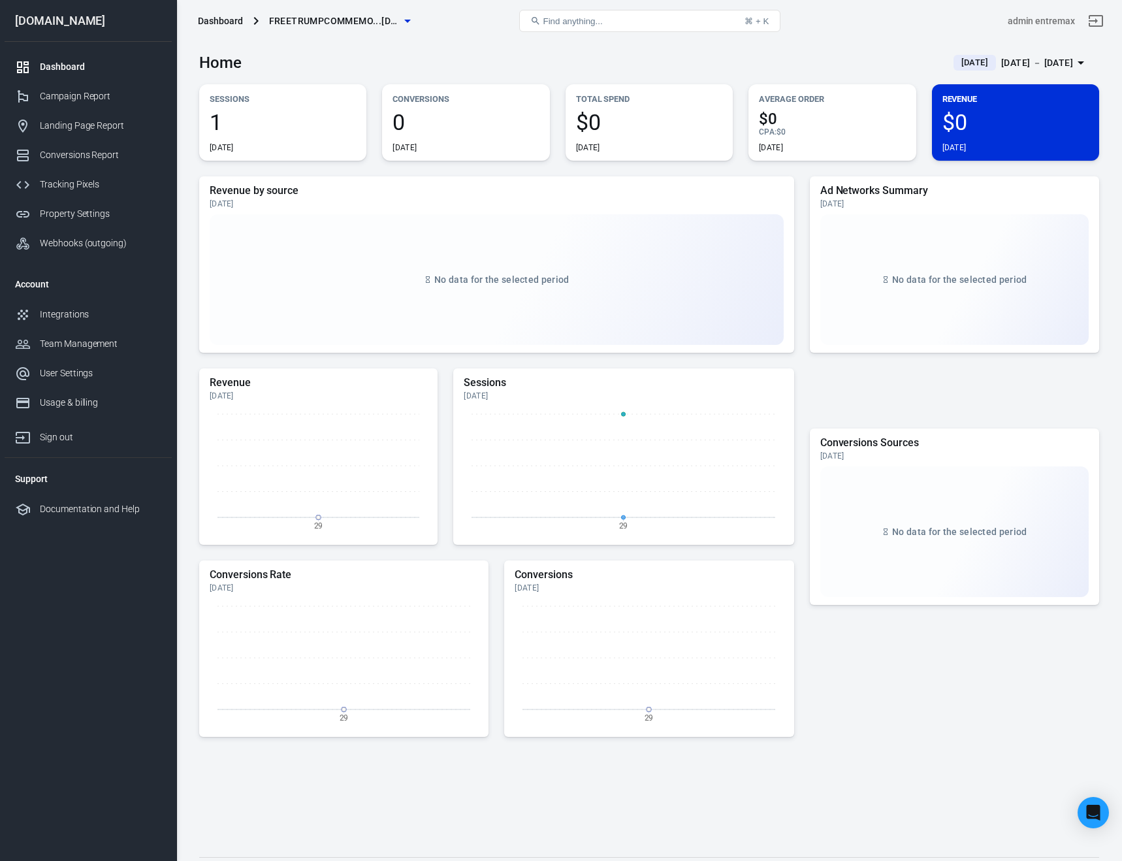
click at [1021, 55] on div "[DATE] － [DATE]" at bounding box center [1037, 63] width 72 height 16
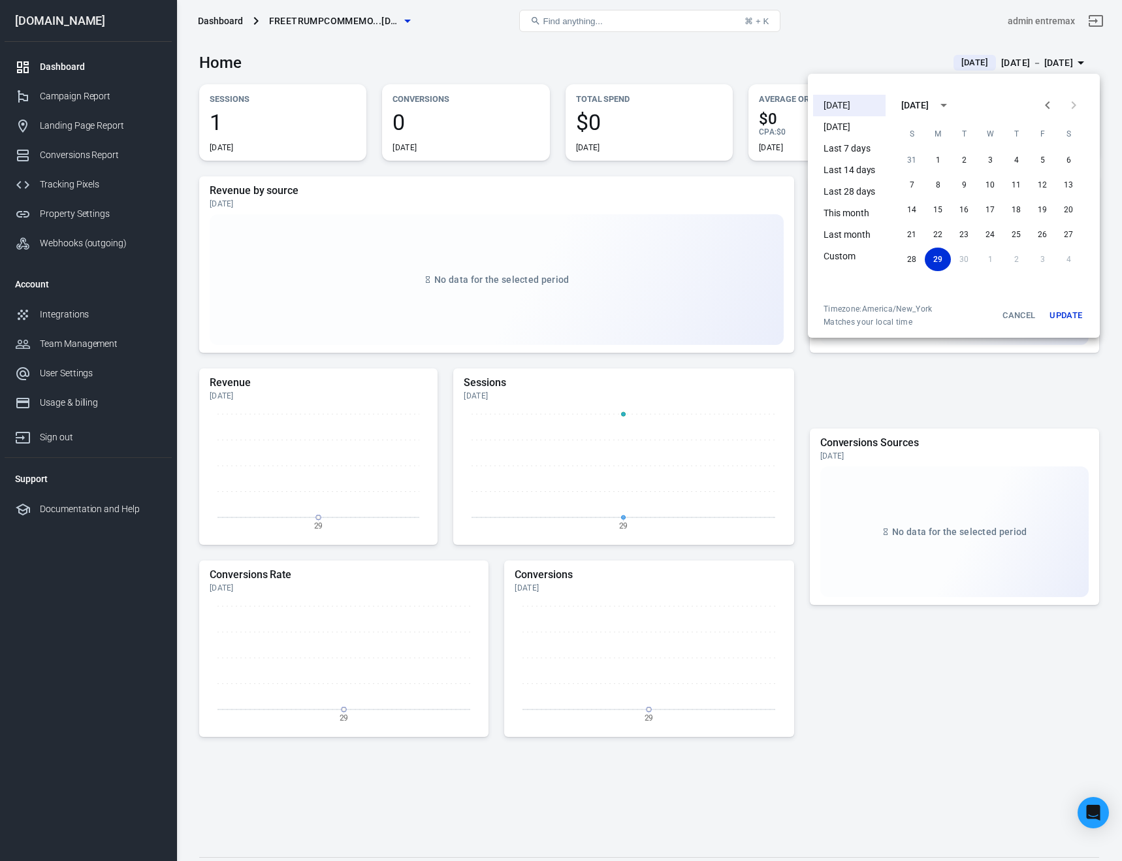
click at [836, 146] on li "Last 7 days" at bounding box center [849, 149] width 72 height 22
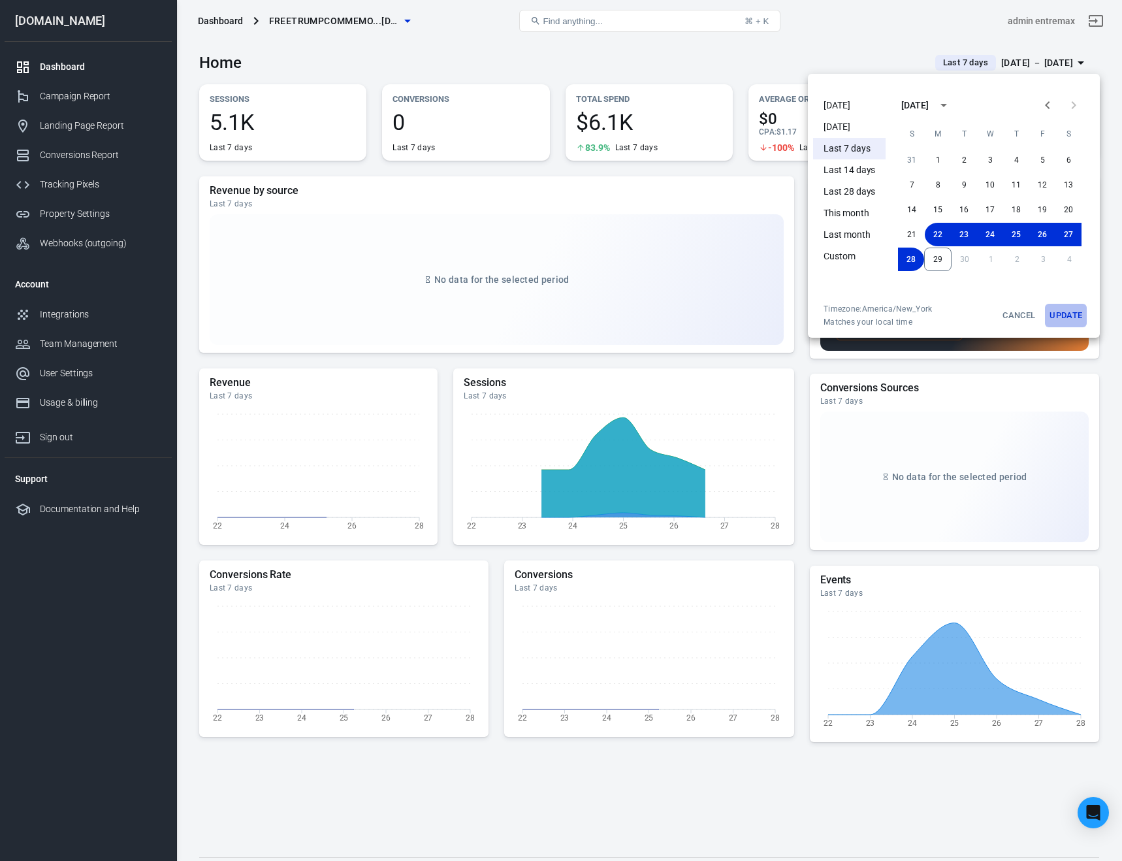
click at [1071, 320] on button "Update" at bounding box center [1066, 316] width 42 height 24
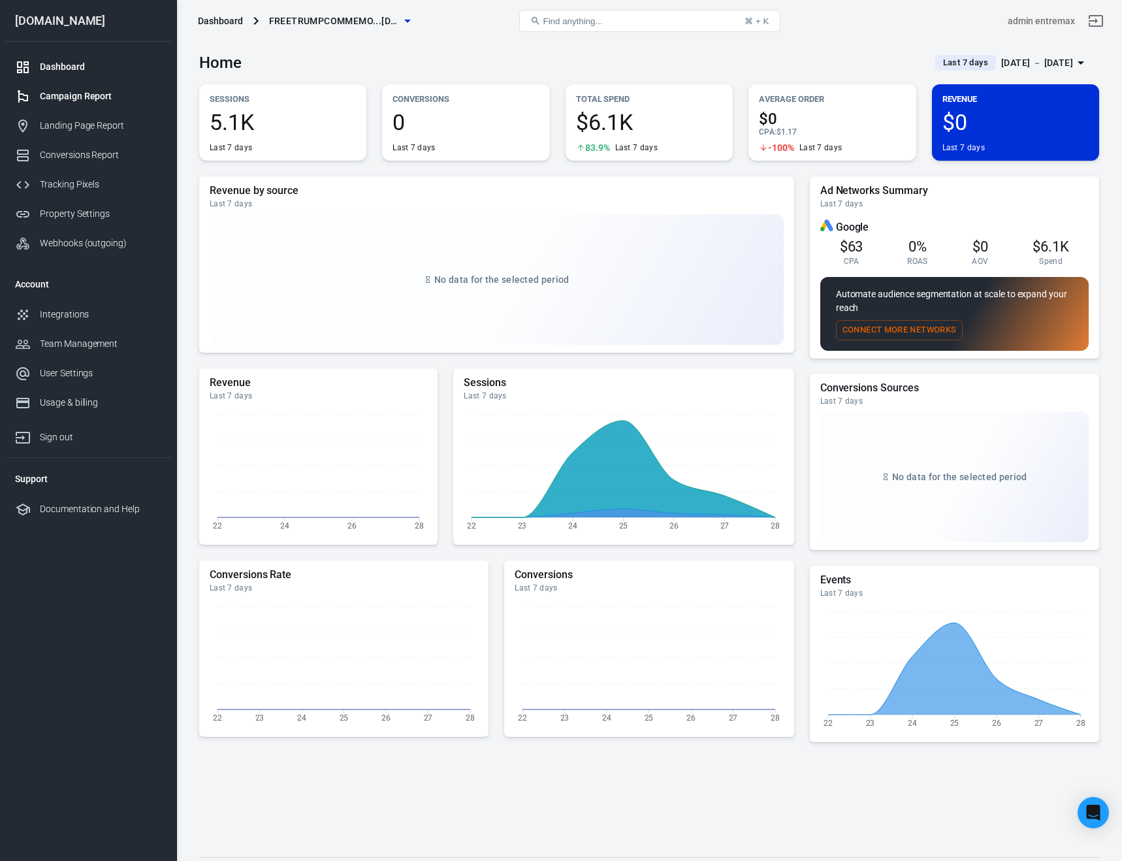
click at [84, 95] on div "Campaign Report" at bounding box center [100, 96] width 121 height 14
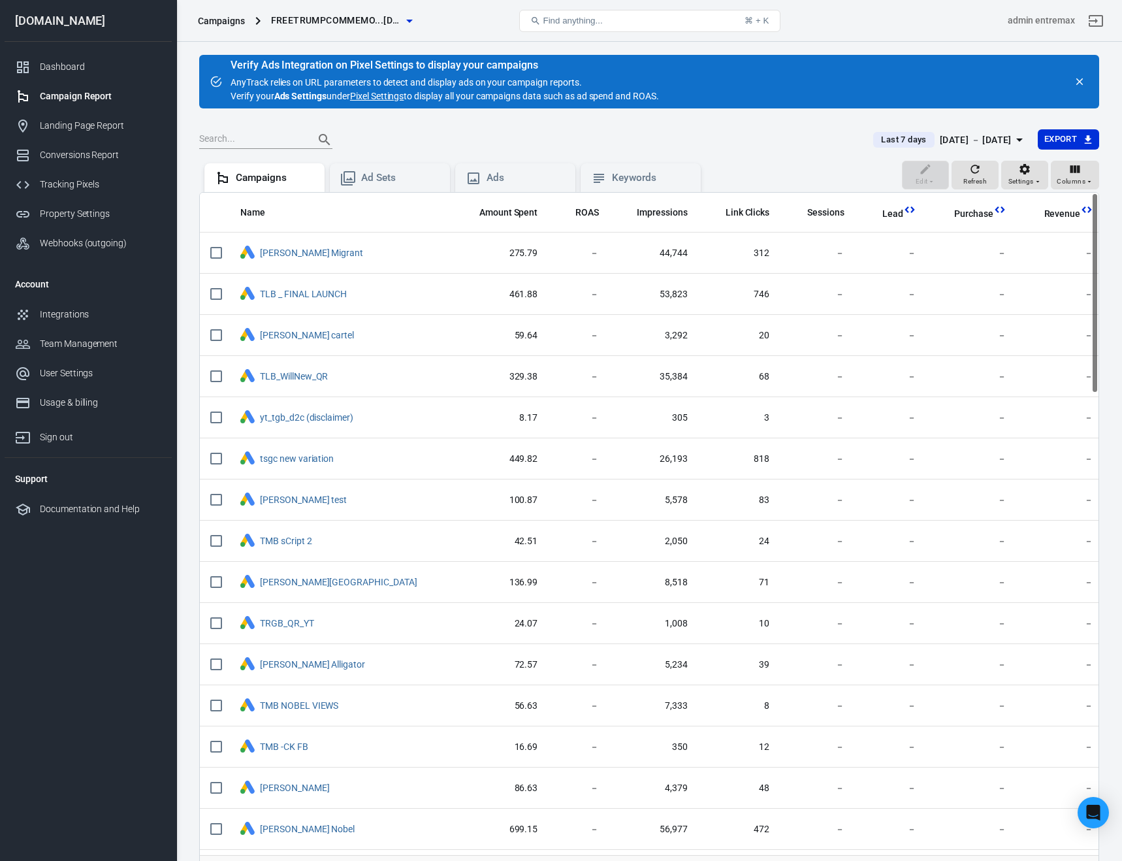
click at [970, 137] on div "[DATE] － [DATE]" at bounding box center [976, 140] width 72 height 16
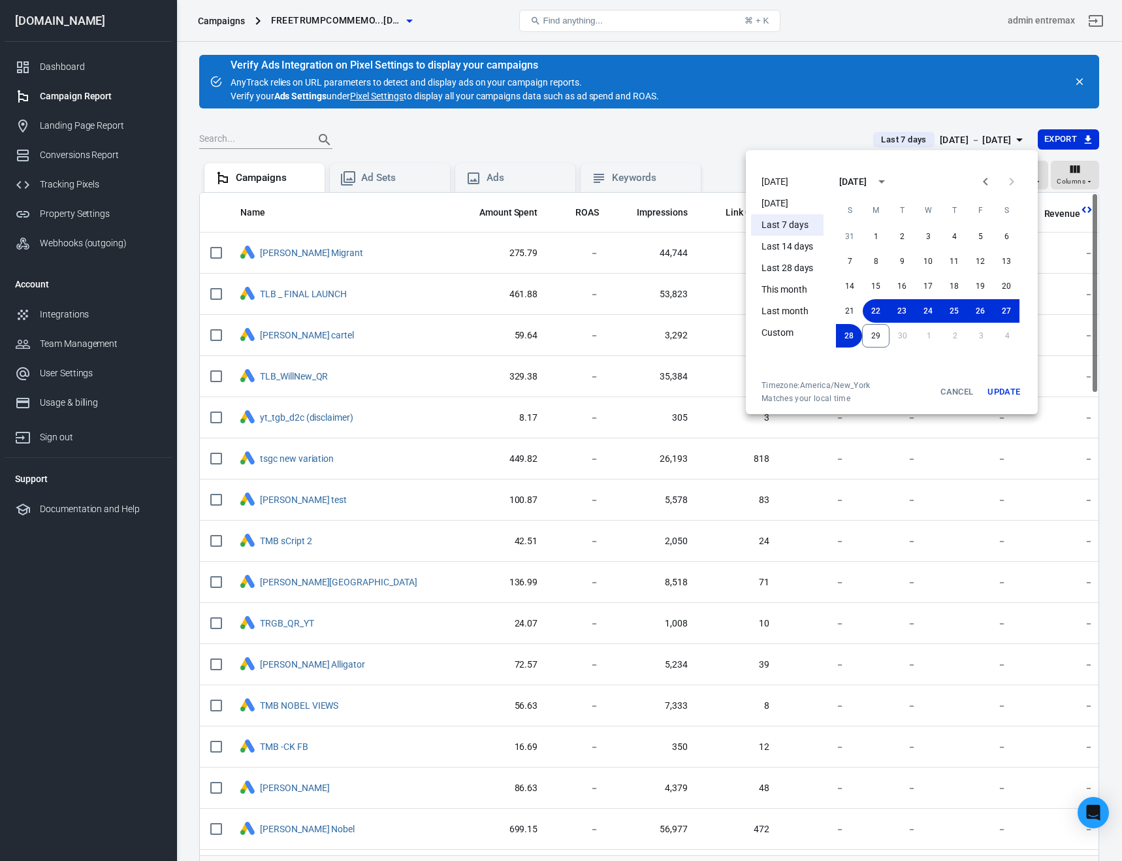
click at [776, 166] on ul "Today Yesterday Last 7 days Last 14 days Last 28 days This month Last month Cus…" at bounding box center [787, 273] width 72 height 214
click at [773, 171] on li "[DATE]" at bounding box center [787, 182] width 72 height 22
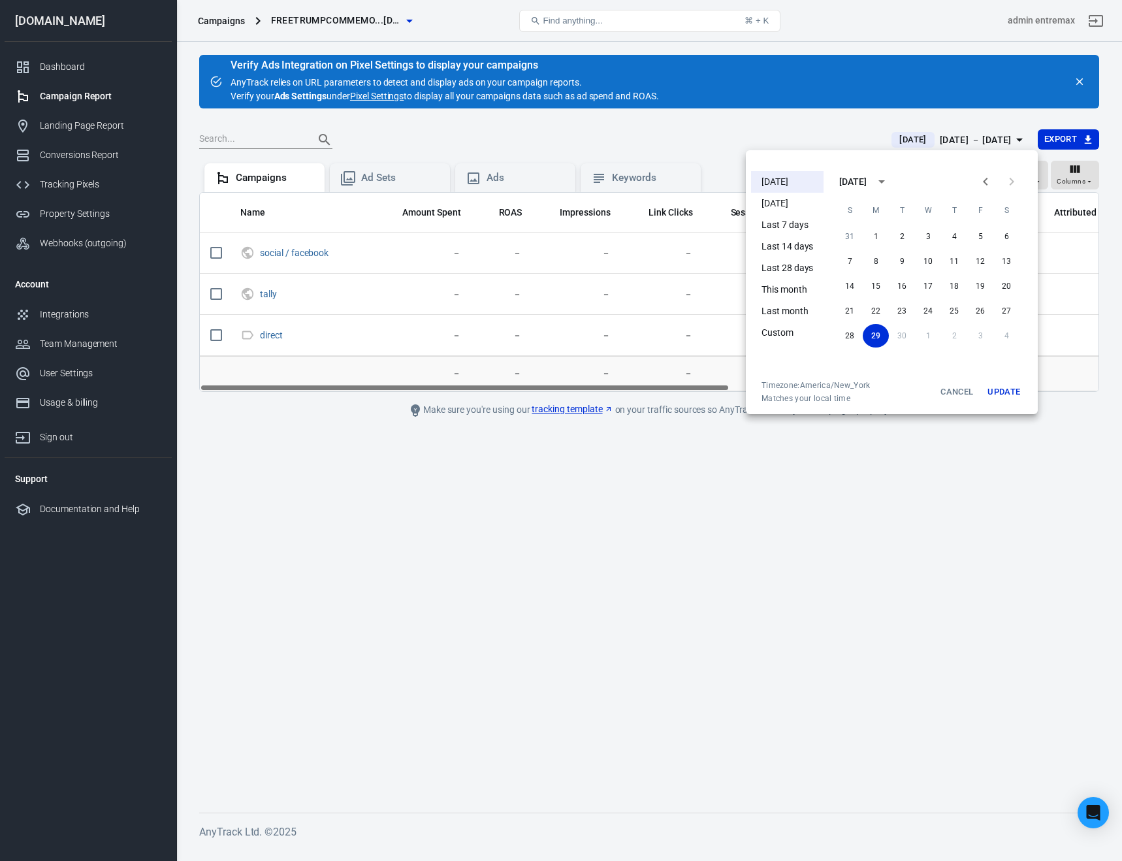
click at [1004, 386] on button "Update" at bounding box center [1004, 392] width 42 height 24
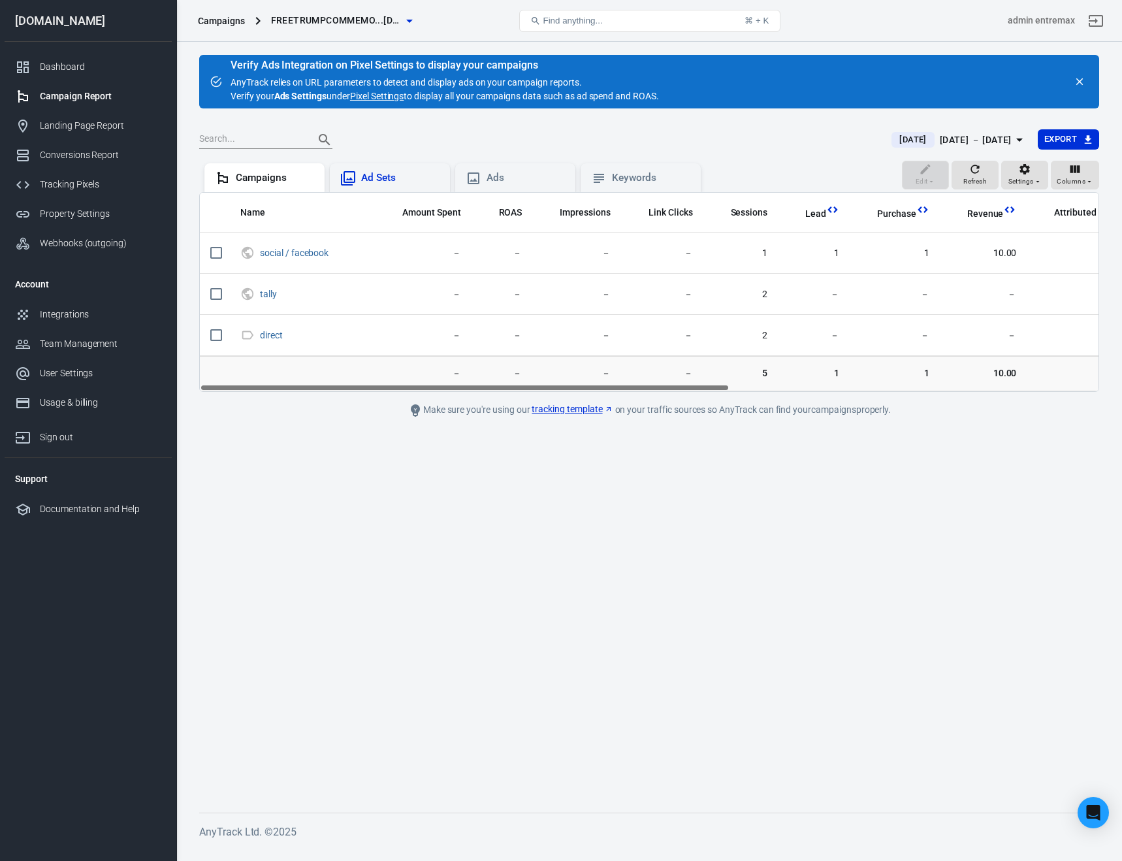
click at [345, 174] on icon at bounding box center [348, 178] width 16 height 16
click at [514, 175] on div "Ads" at bounding box center [525, 178] width 78 height 14
click at [641, 178] on div "Keywords" at bounding box center [651, 178] width 78 height 14
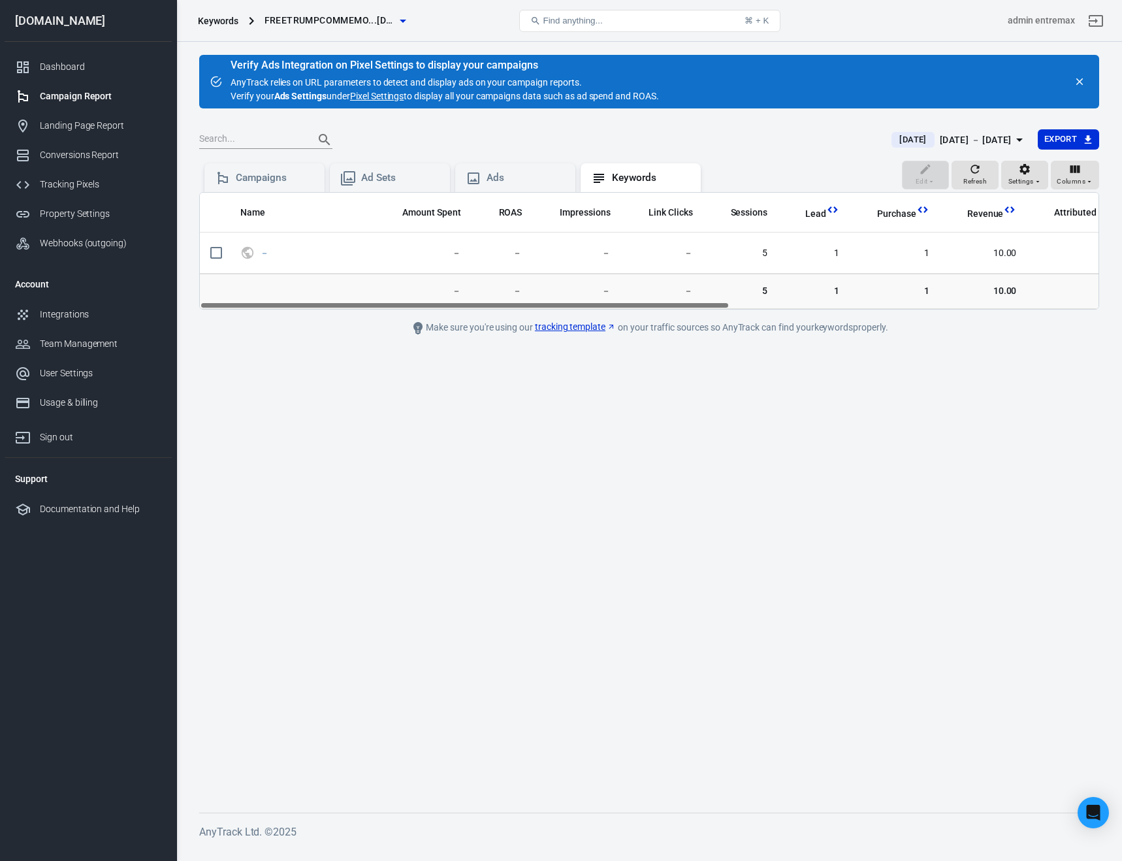
click at [391, 20] on span "freetrumpcommemo...[DOMAIN_NAME]" at bounding box center [329, 20] width 131 height 16
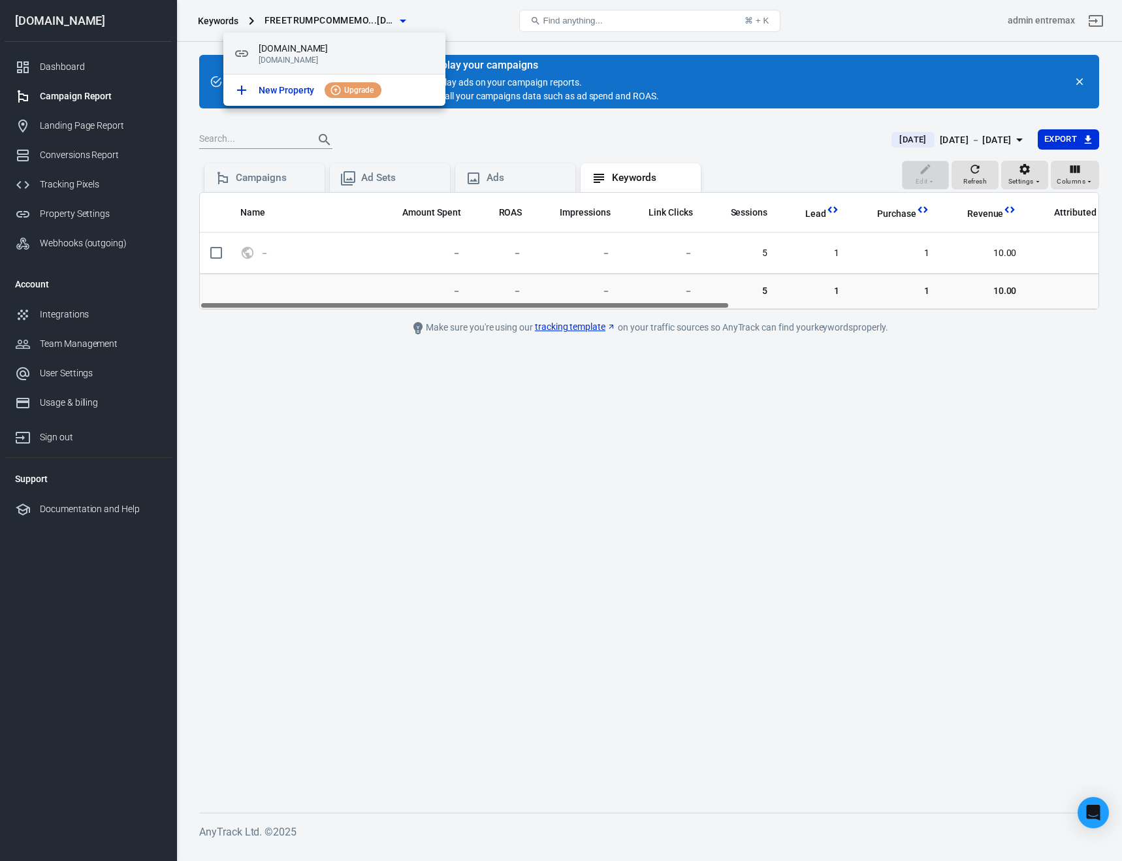
click at [336, 59] on p "[DOMAIN_NAME]" at bounding box center [347, 59] width 176 height 9
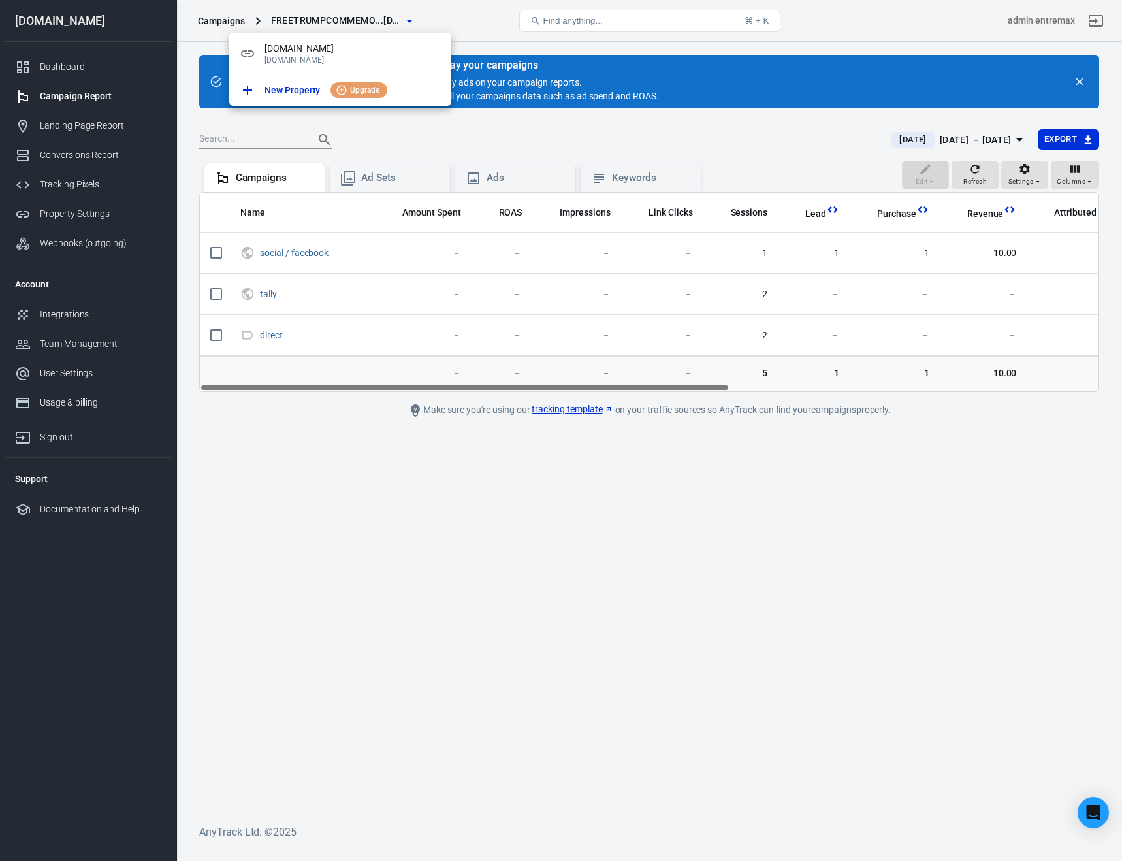
click at [782, 178] on div at bounding box center [561, 430] width 1122 height 861
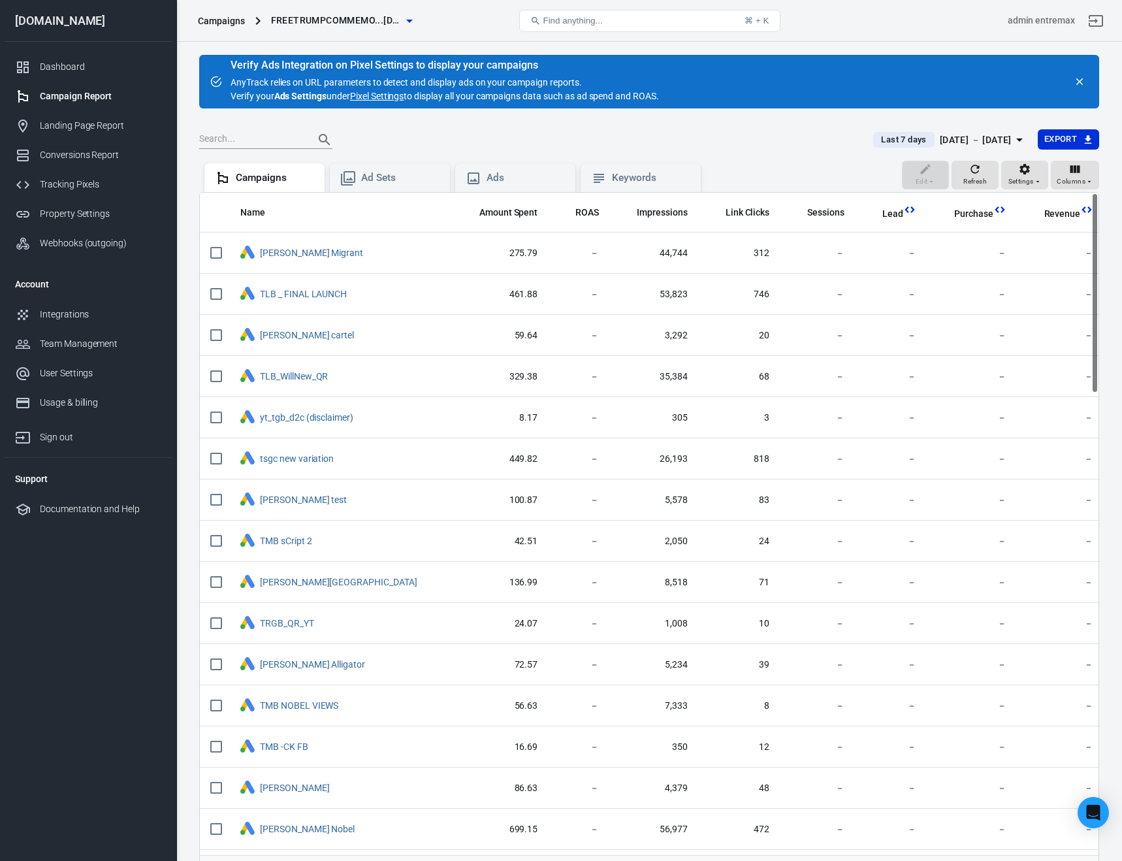
click at [941, 142] on div "[DATE] － [DATE]" at bounding box center [976, 140] width 72 height 16
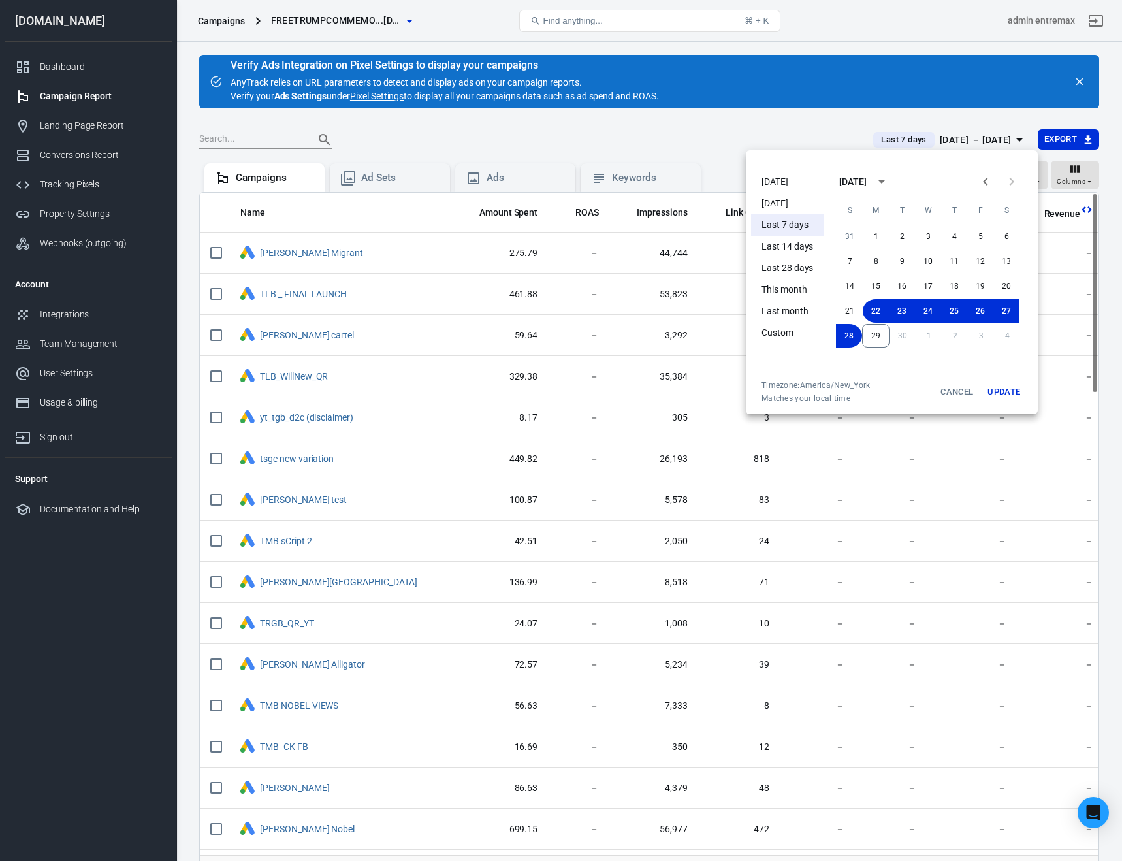
click at [793, 185] on li "[DATE]" at bounding box center [787, 182] width 72 height 22
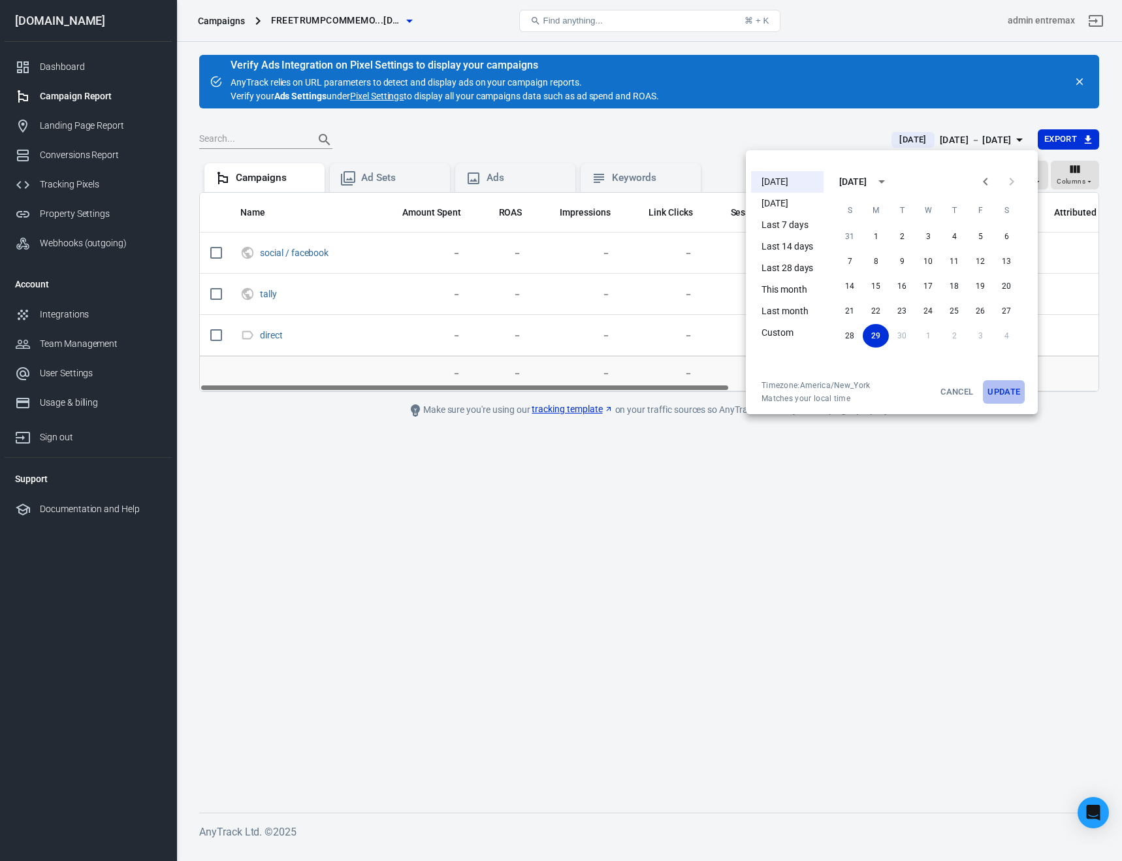
click at [998, 388] on button "Update" at bounding box center [1004, 392] width 42 height 24
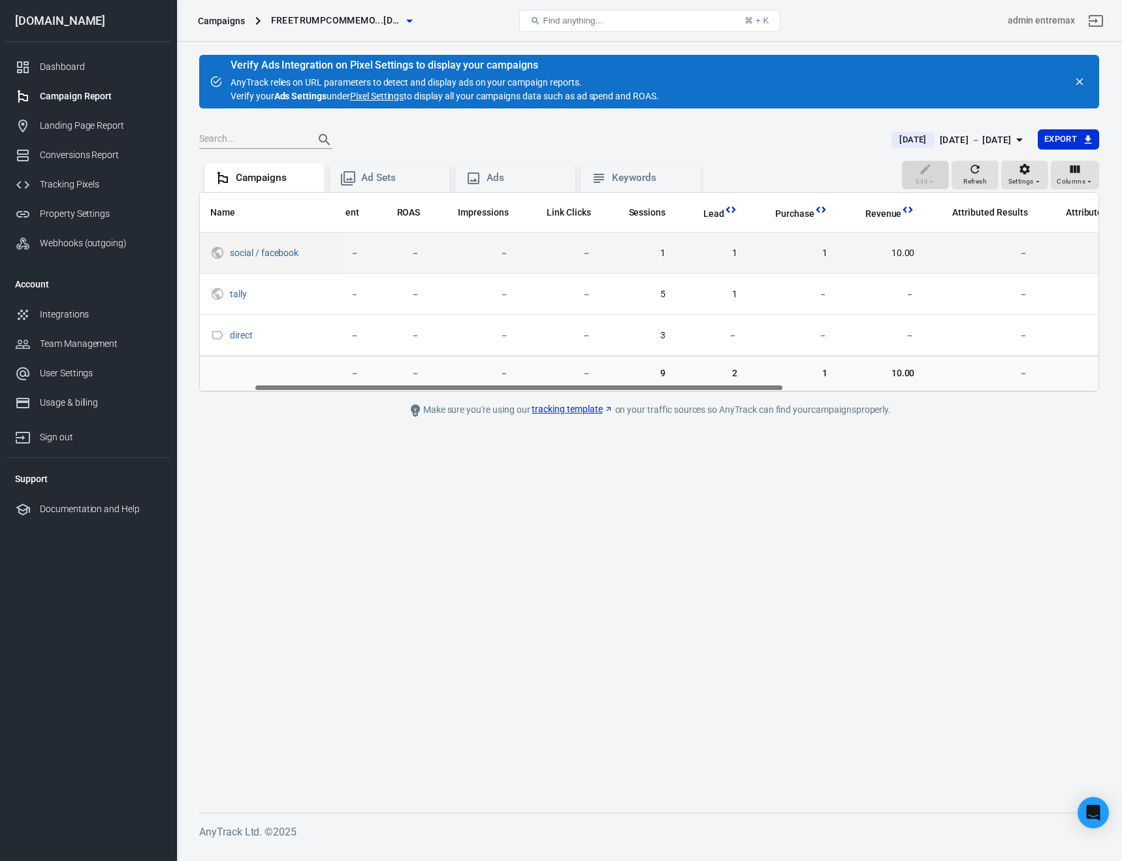
scroll to position [0, 31]
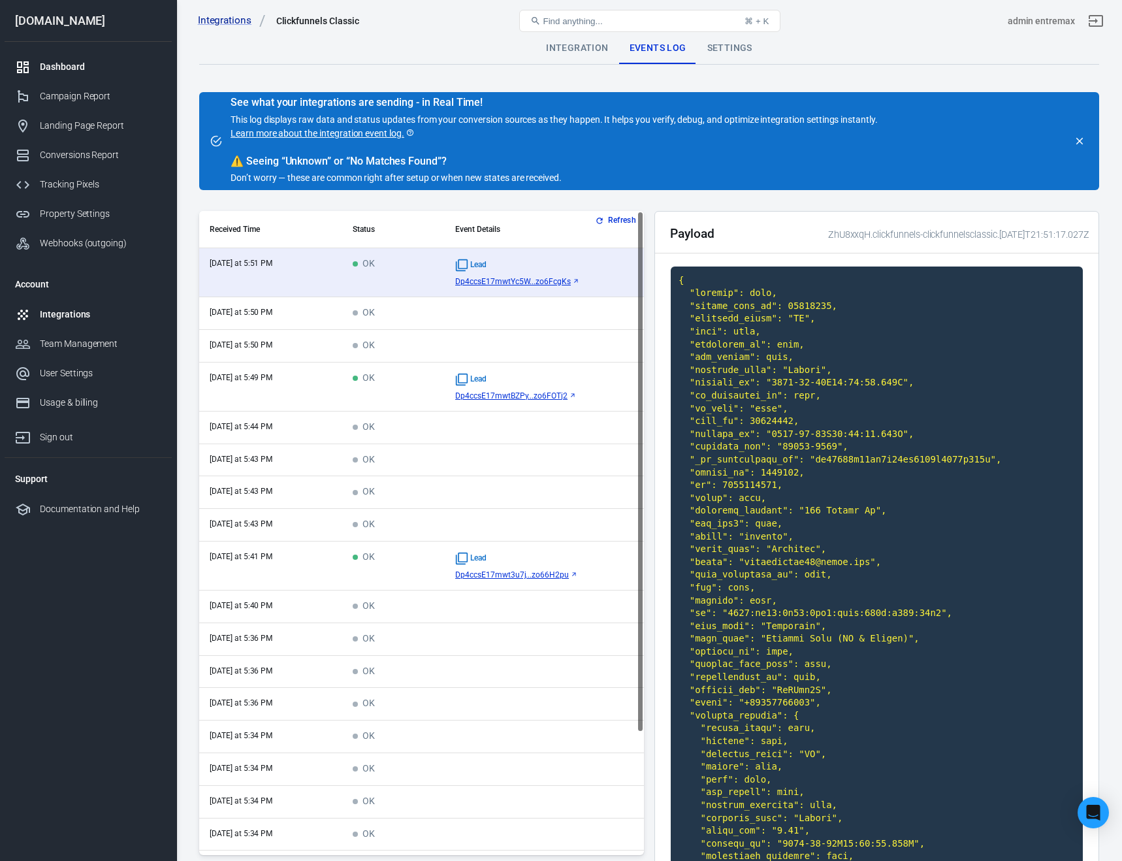
click at [91, 68] on div "Dashboard" at bounding box center [100, 67] width 121 height 14
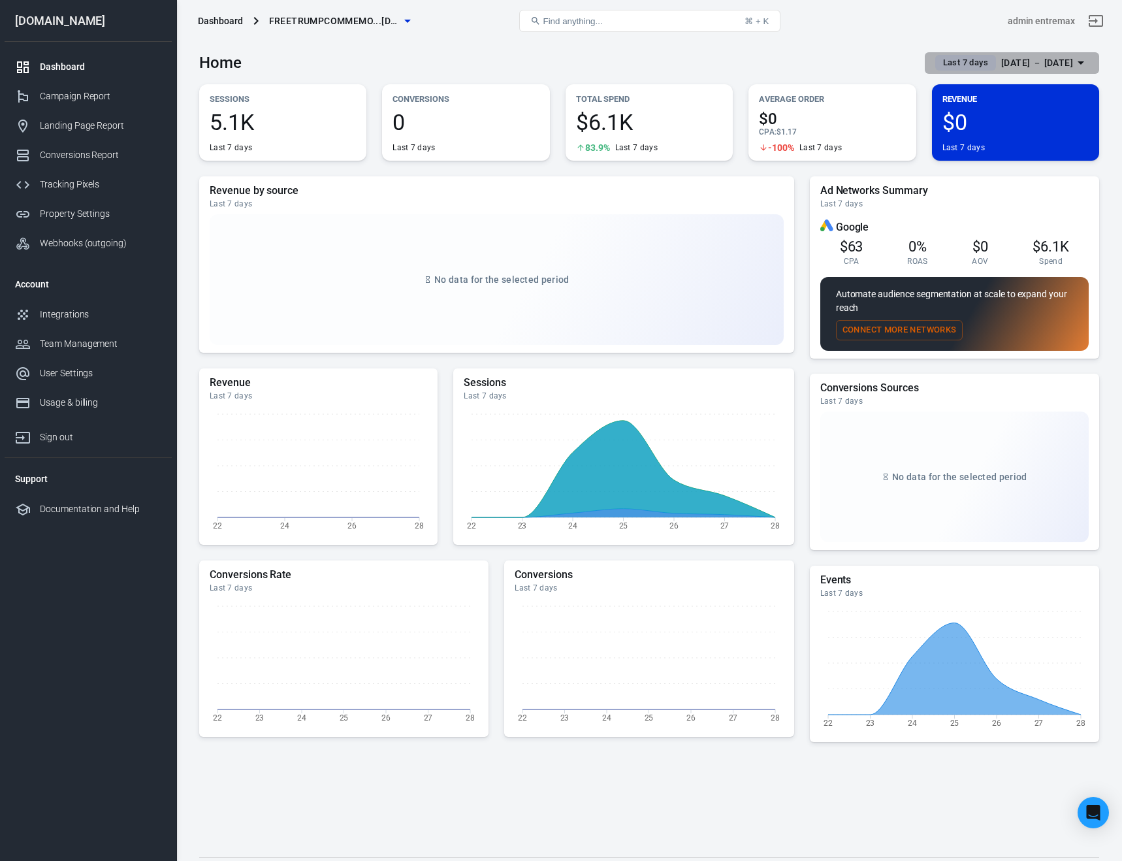
click at [951, 59] on span "Last 7 days" at bounding box center [965, 62] width 55 height 13
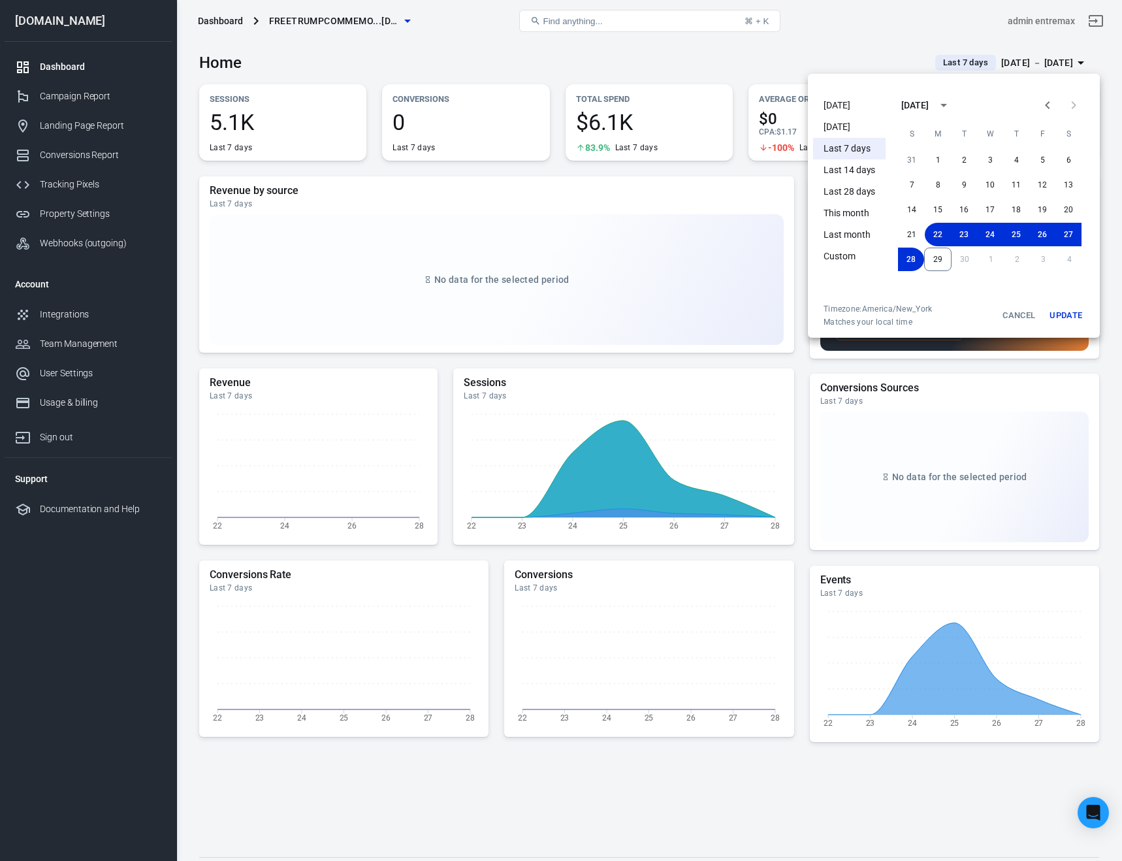
click at [830, 101] on li "[DATE]" at bounding box center [849, 106] width 72 height 22
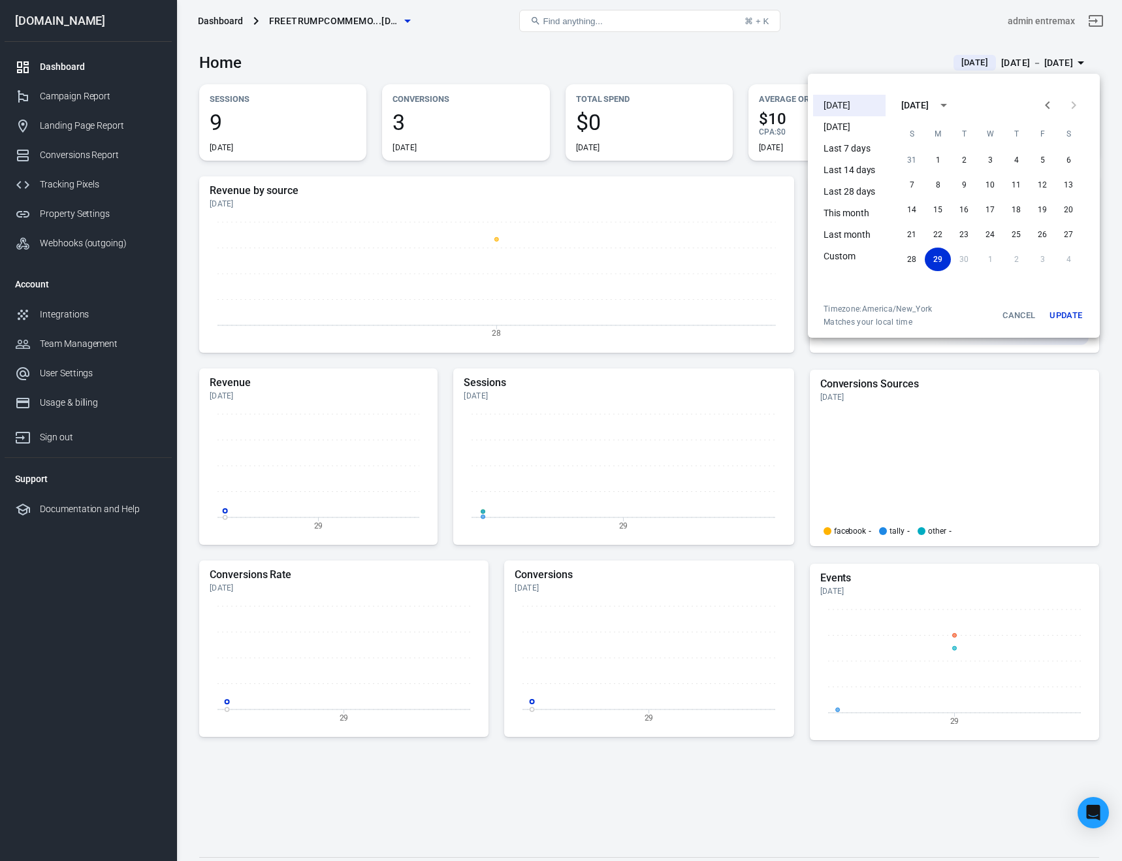
click at [1071, 315] on button "Update" at bounding box center [1066, 316] width 42 height 24
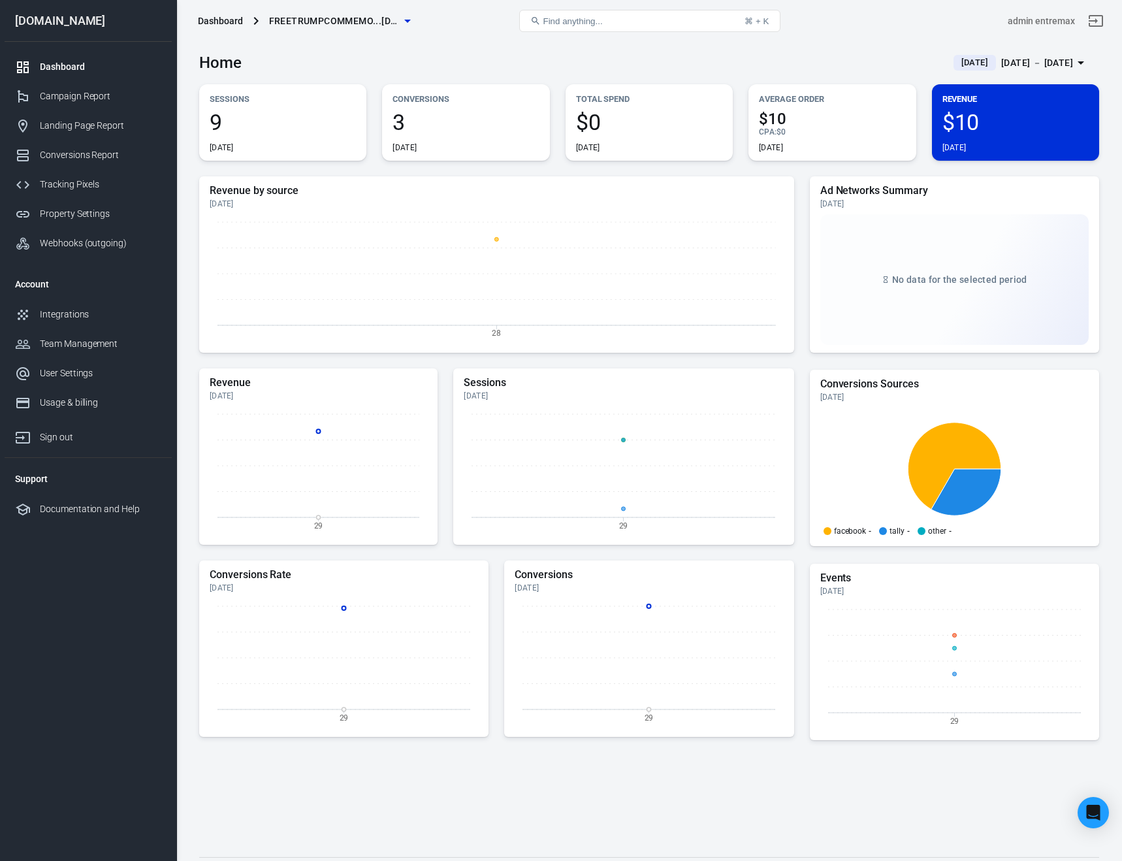
click at [436, 132] on span "3" at bounding box center [465, 122] width 146 height 22
